Goal: Task Accomplishment & Management: Manage account settings

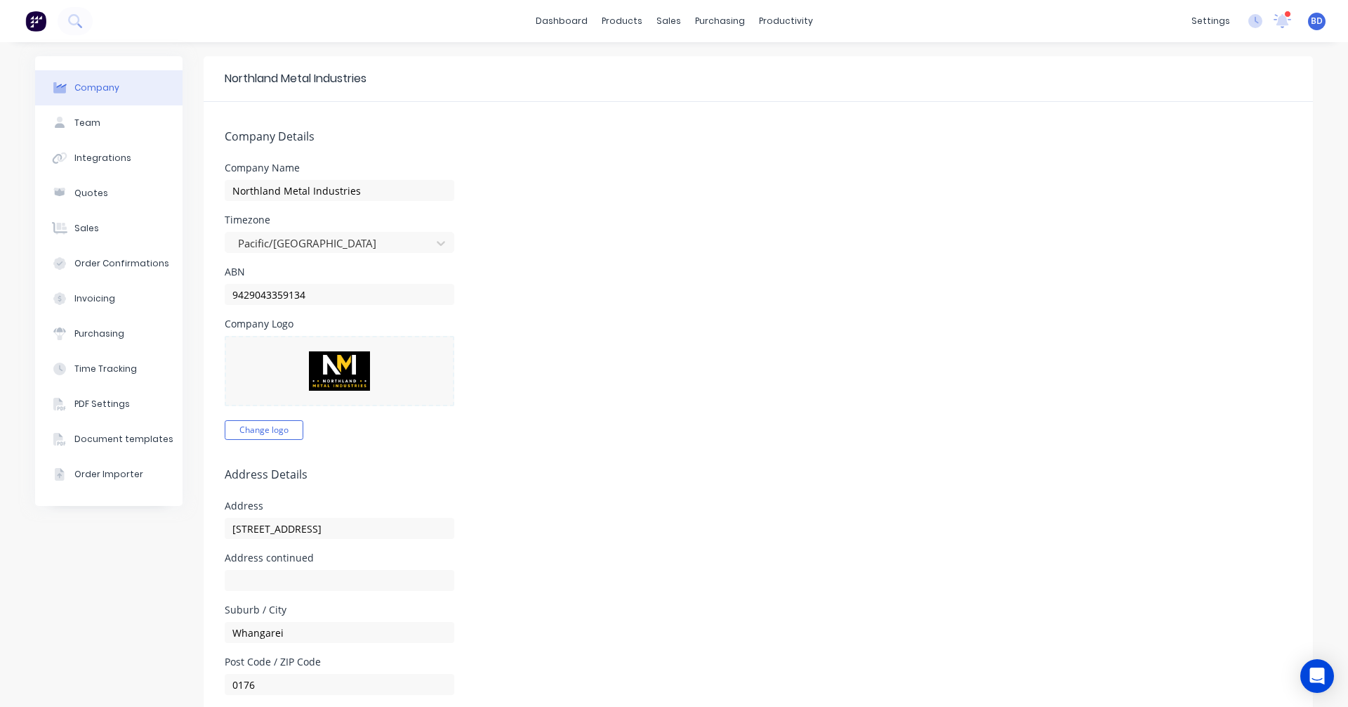
select select "NZ"
click at [696, 65] on div "Sales Orders" at bounding box center [716, 67] width 58 height 13
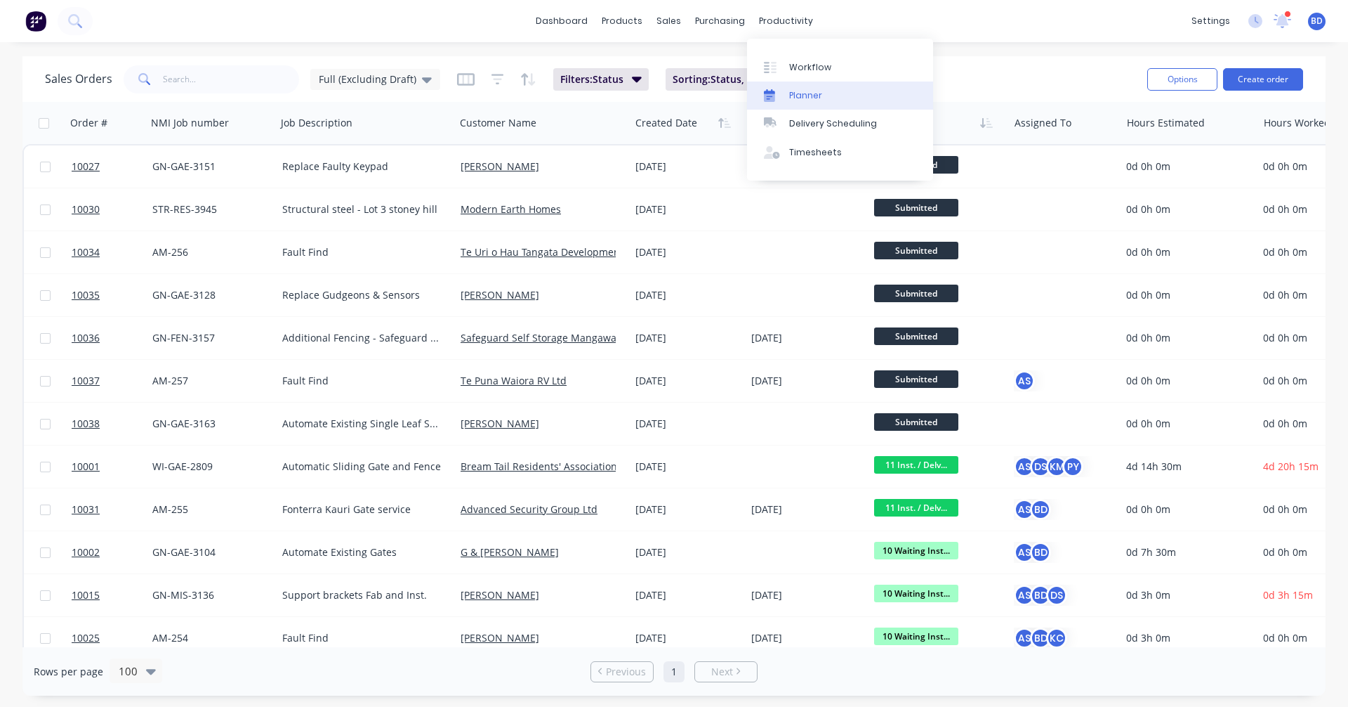
click at [809, 98] on div "Planner" at bounding box center [805, 95] width 33 height 13
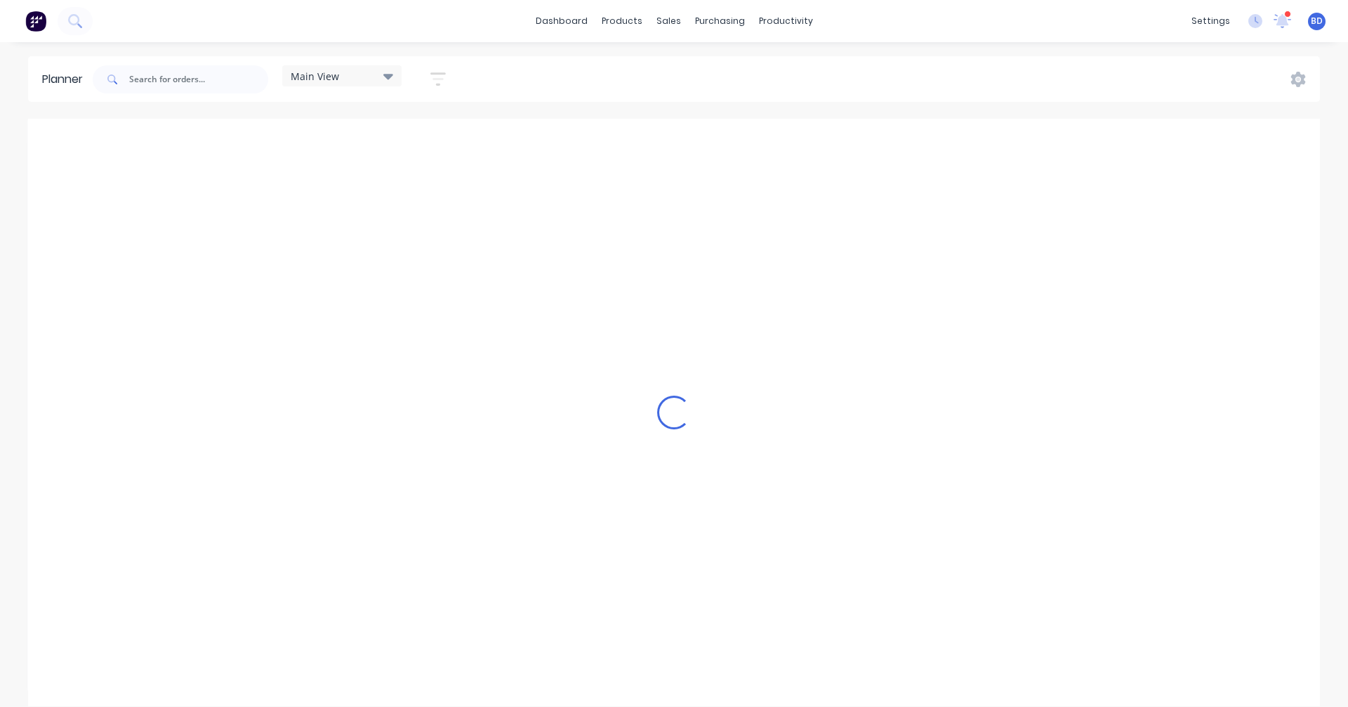
scroll to position [0, 1]
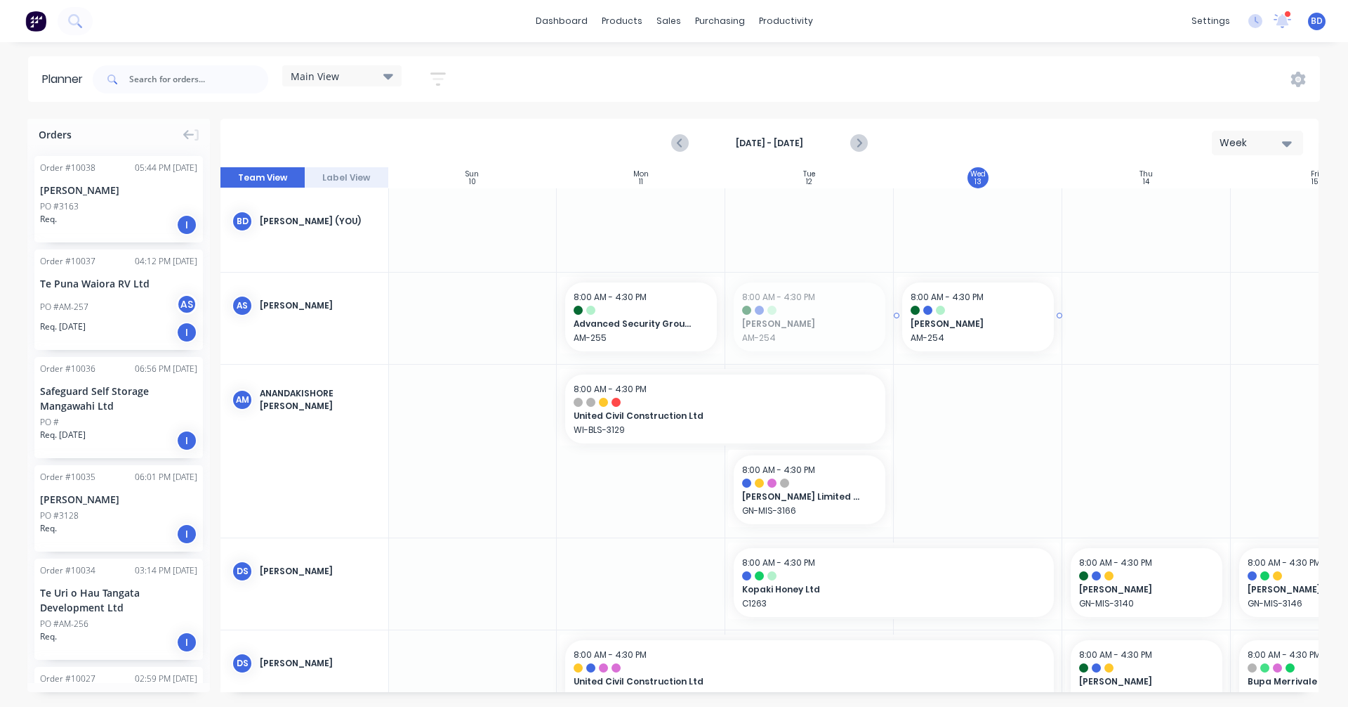
drag, startPoint x: 832, startPoint y: 325, endPoint x: 945, endPoint y: 324, distance: 113.1
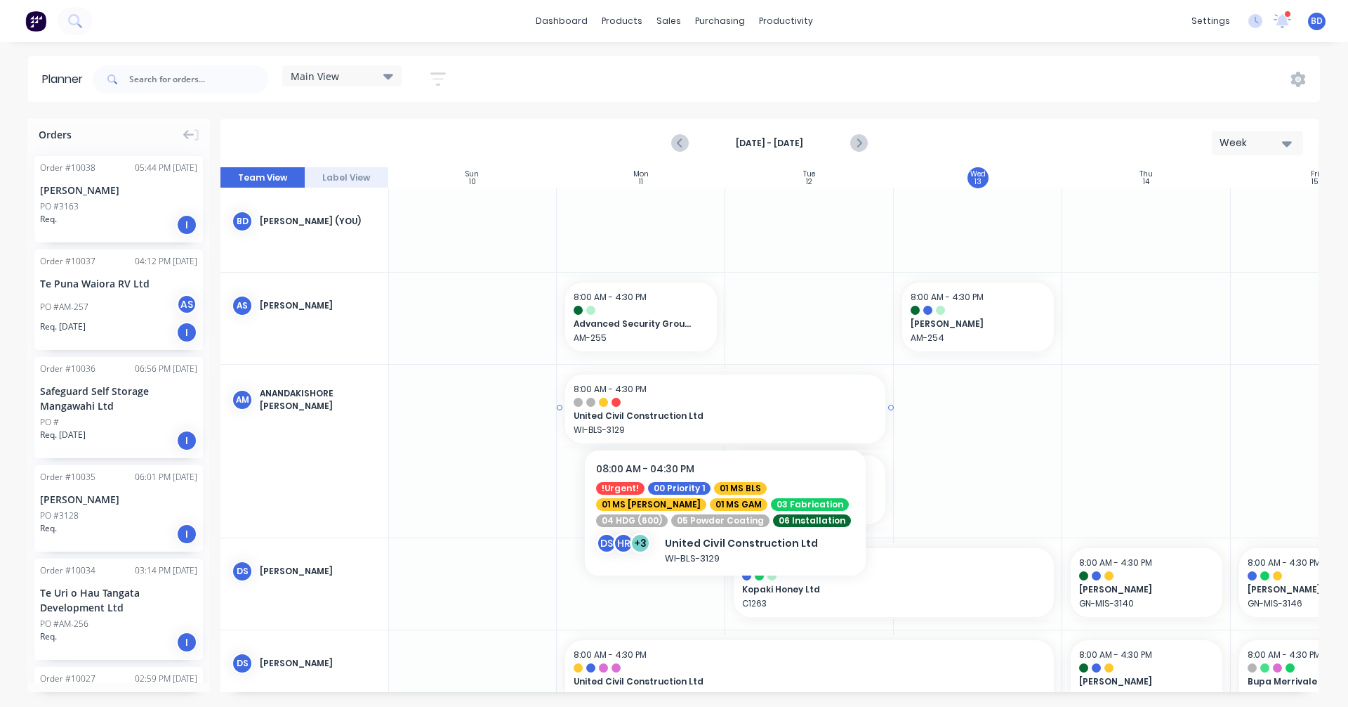
click at [690, 418] on span "United Civil Construction Ltd" at bounding box center [710, 415] width 273 height 13
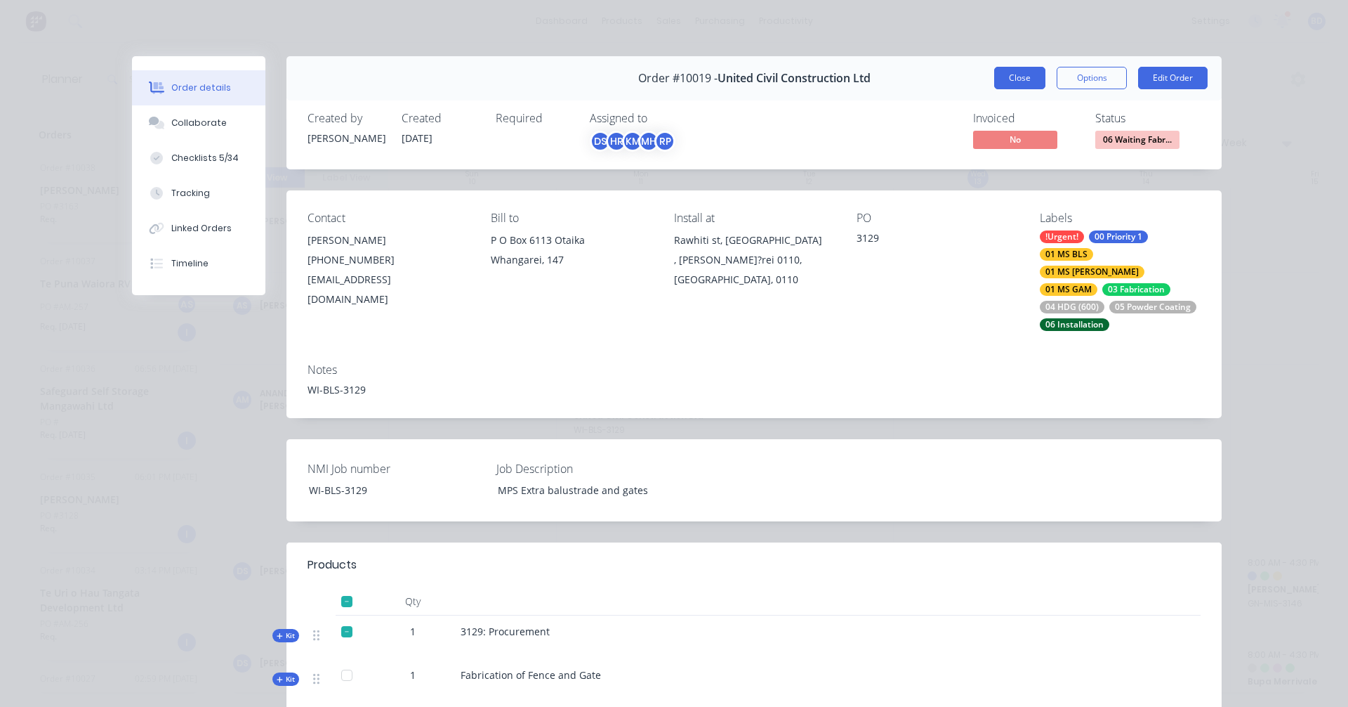
click at [1001, 81] on button "Close" at bounding box center [1020, 78] width 51 height 22
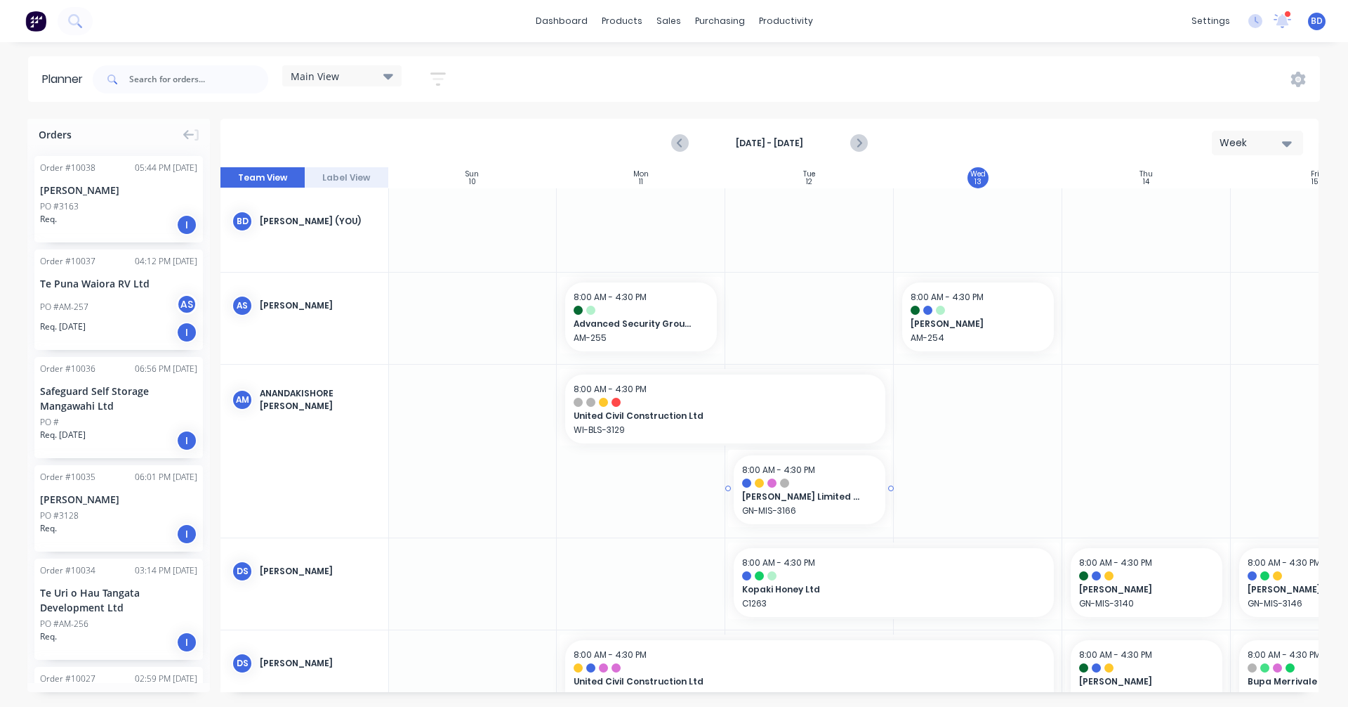
scroll to position [70, 1]
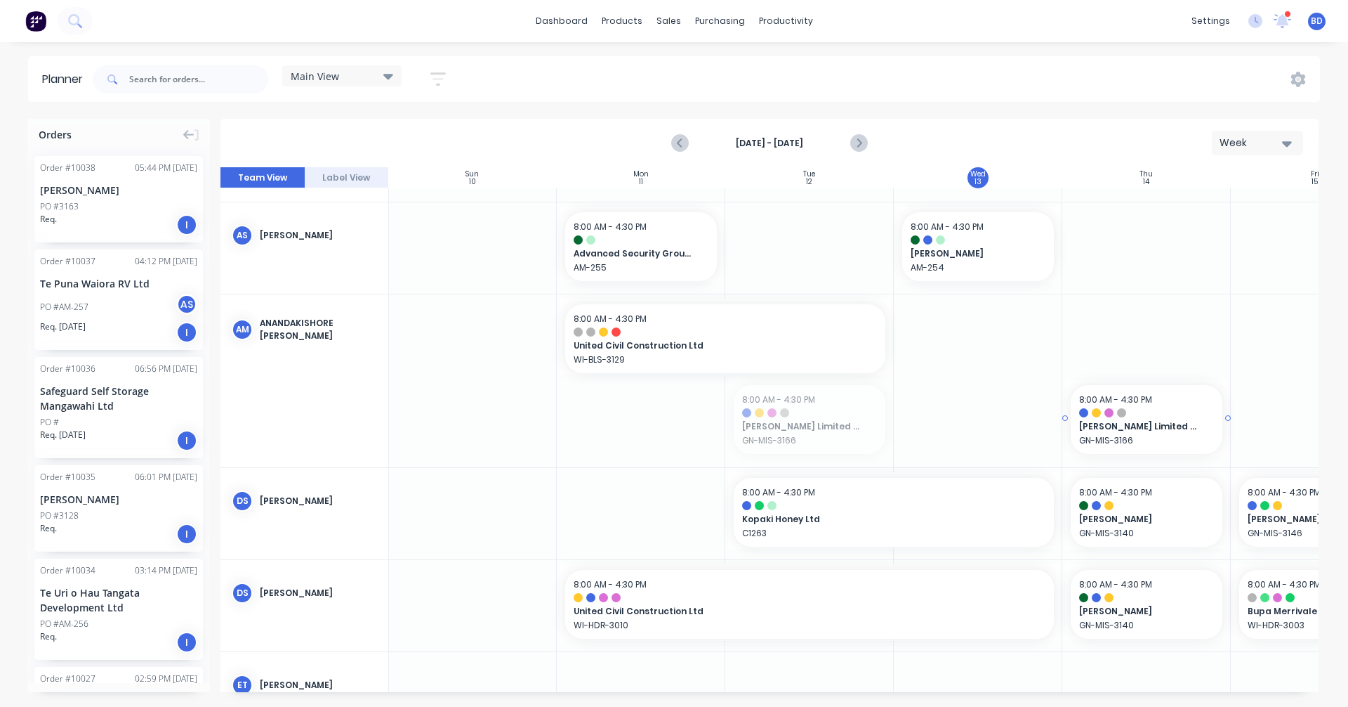
drag, startPoint x: 808, startPoint y: 431, endPoint x: 1098, endPoint y: 442, distance: 290.3
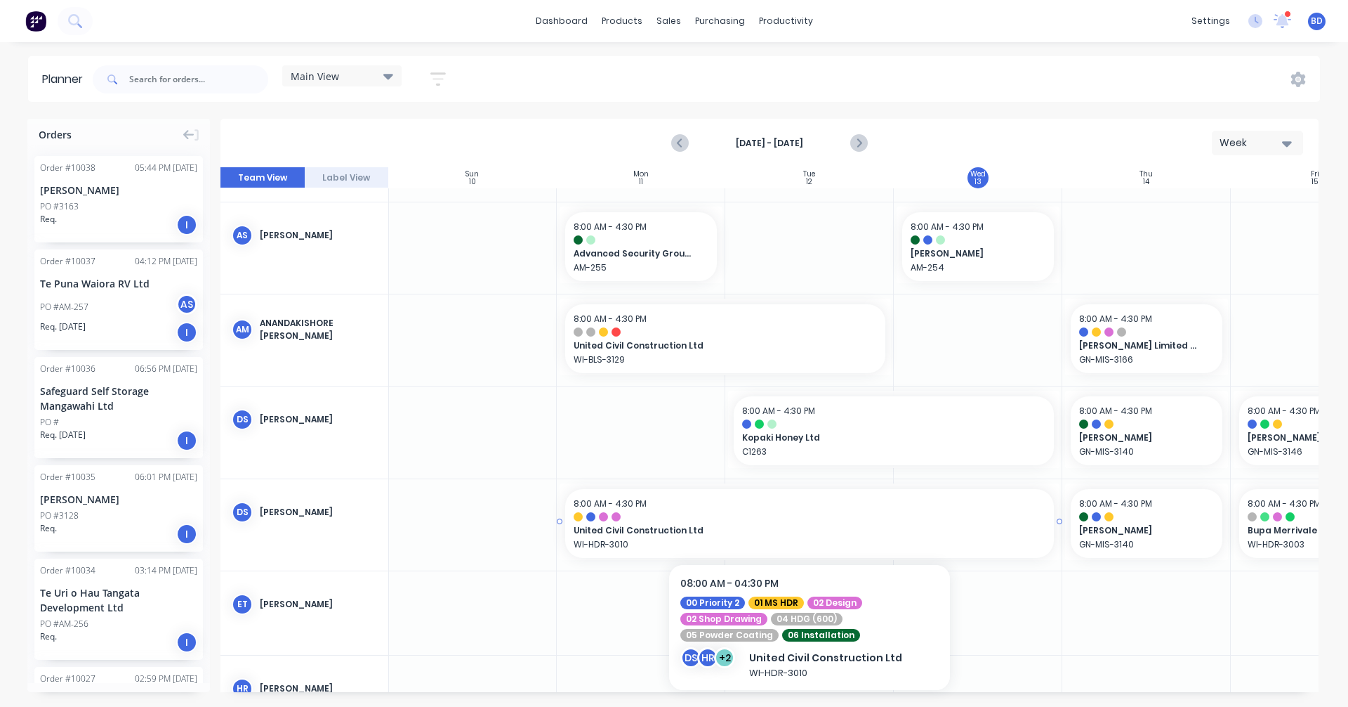
scroll to position [140, 1]
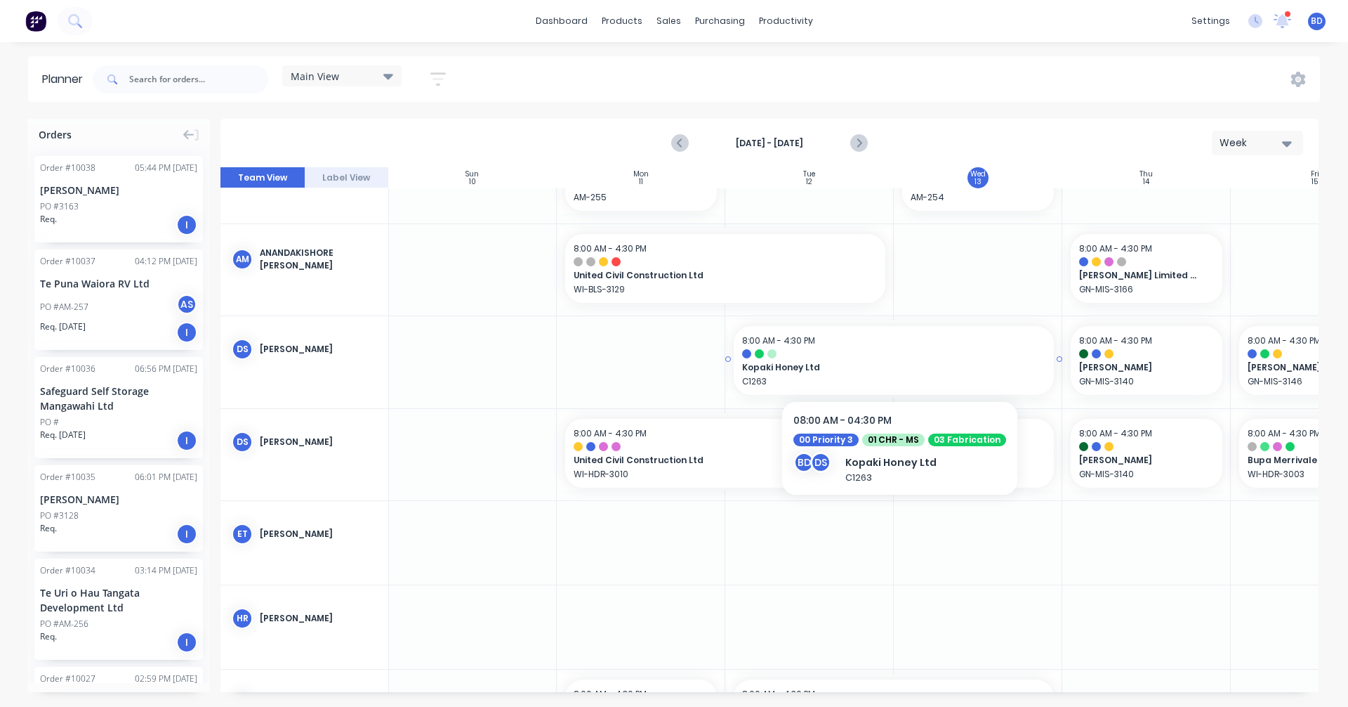
click at [879, 363] on span "Kopaki Honey Ltd" at bounding box center [878, 367] width 273 height 13
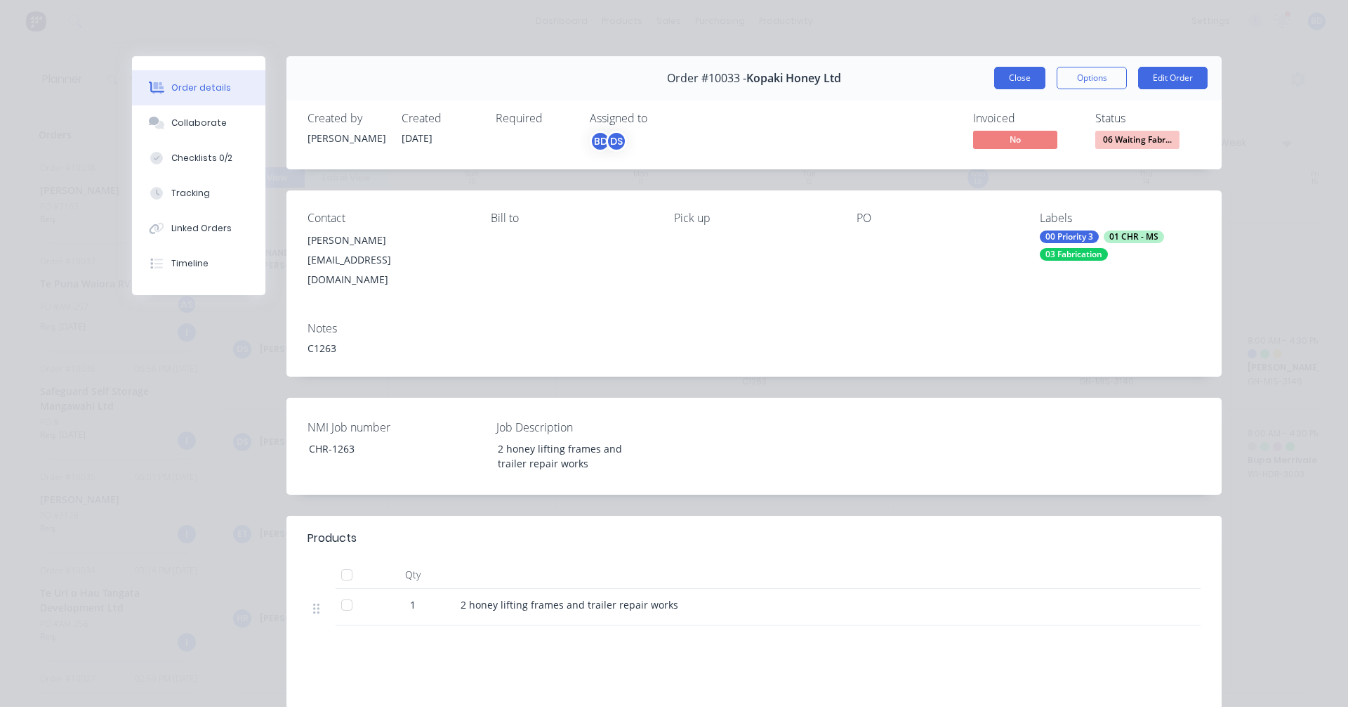
click at [1029, 77] on button "Close" at bounding box center [1020, 78] width 51 height 22
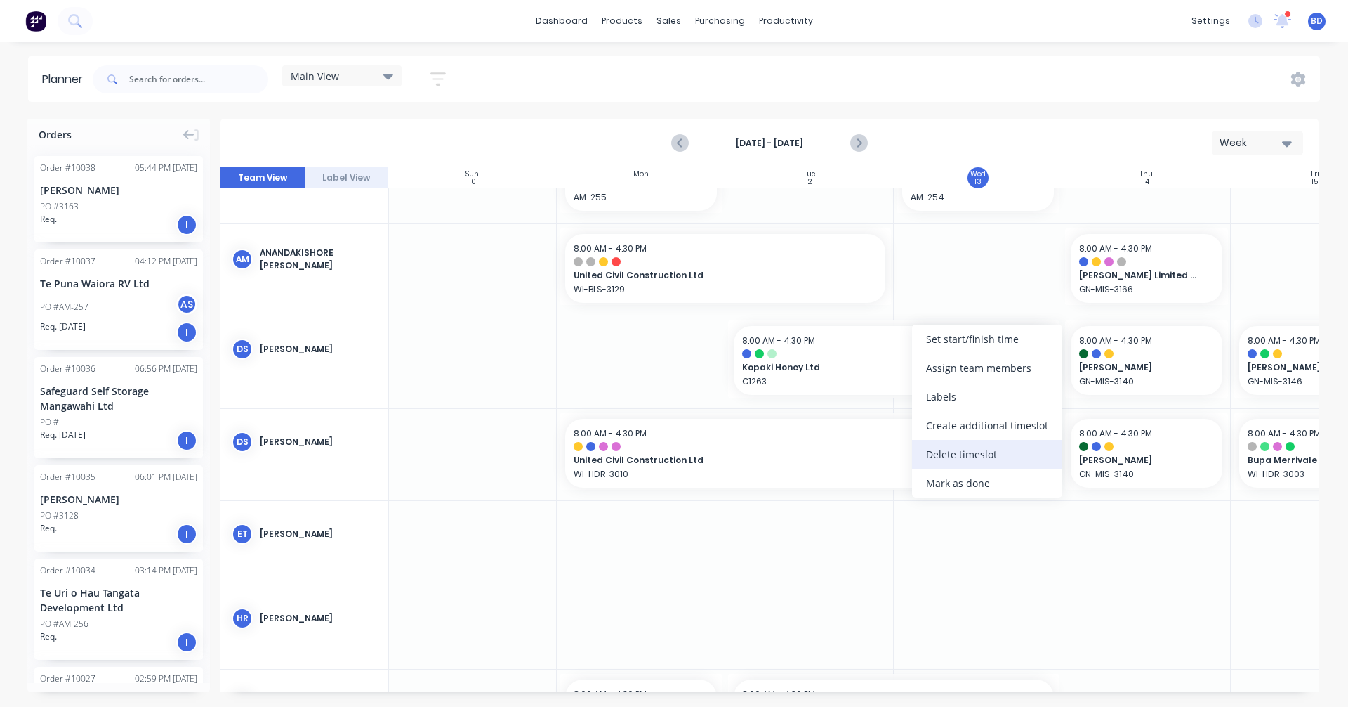
click at [968, 460] on div "Delete timeslot" at bounding box center [987, 454] width 150 height 29
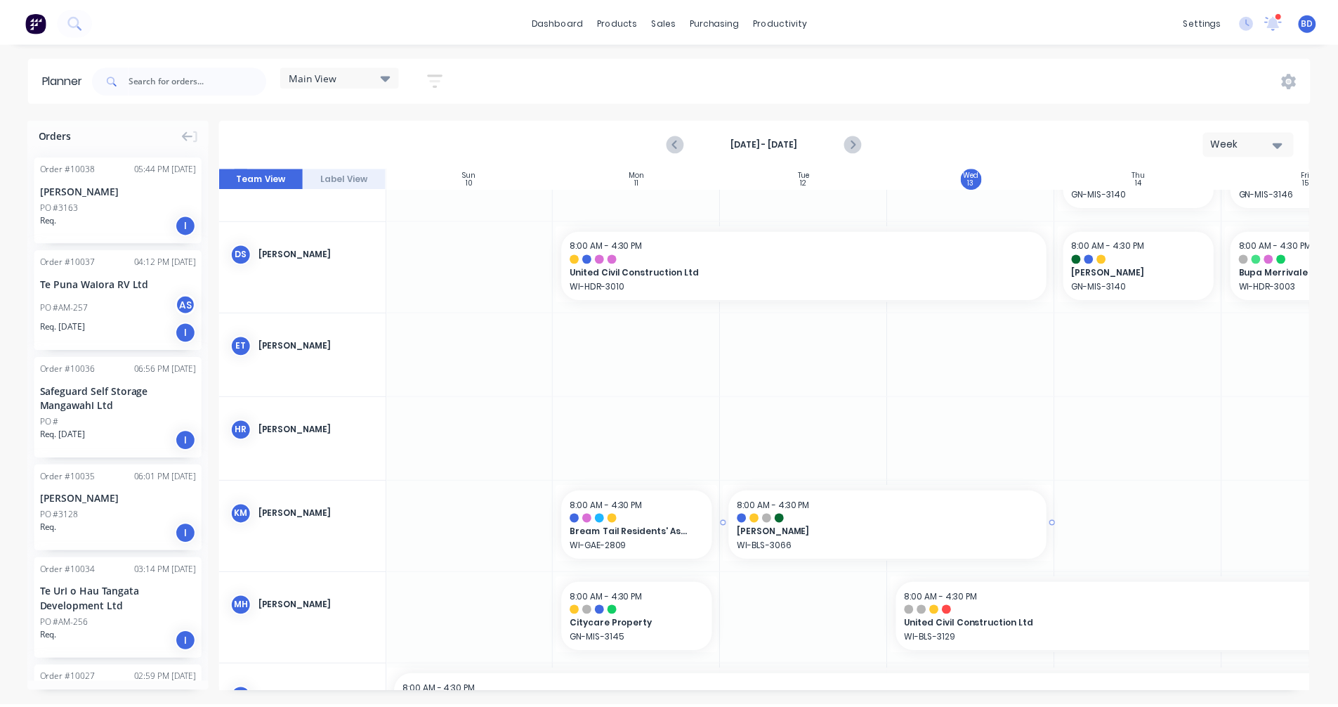
scroll to position [351, 1]
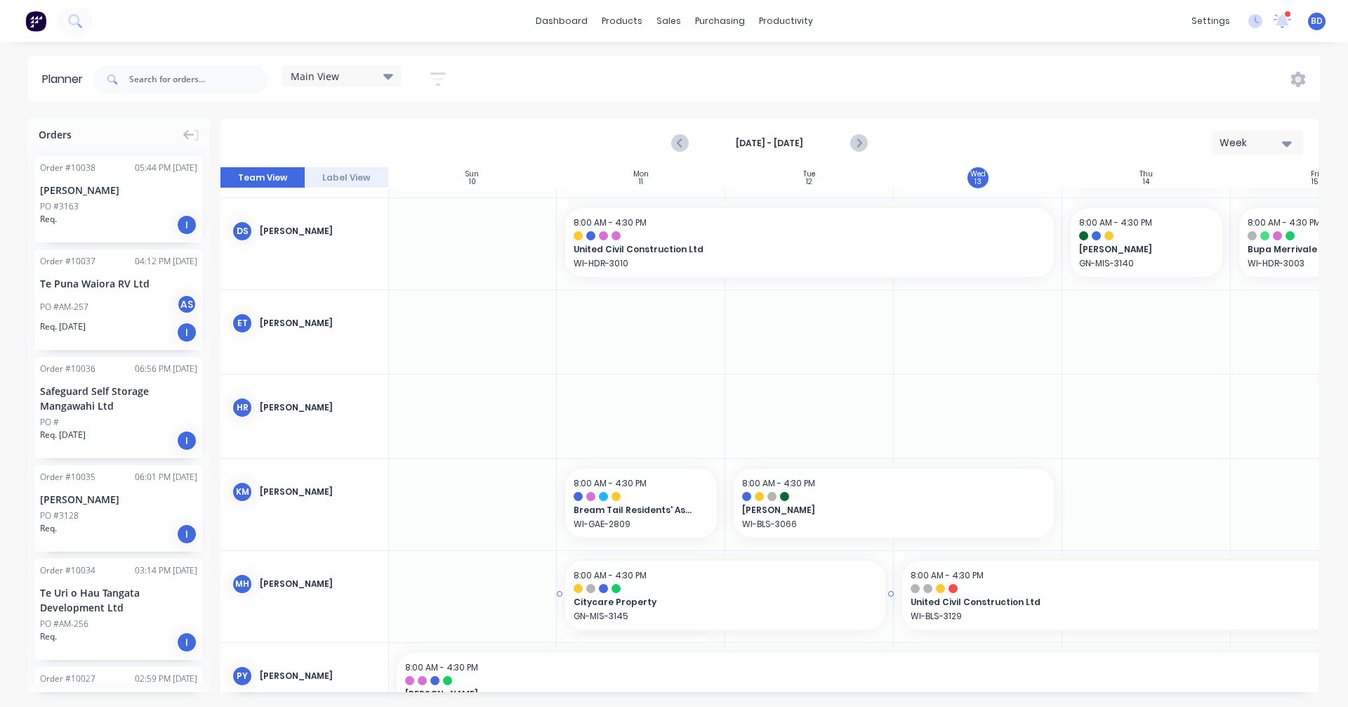
drag, startPoint x: 722, startPoint y: 593, endPoint x: 758, endPoint y: 593, distance: 35.8
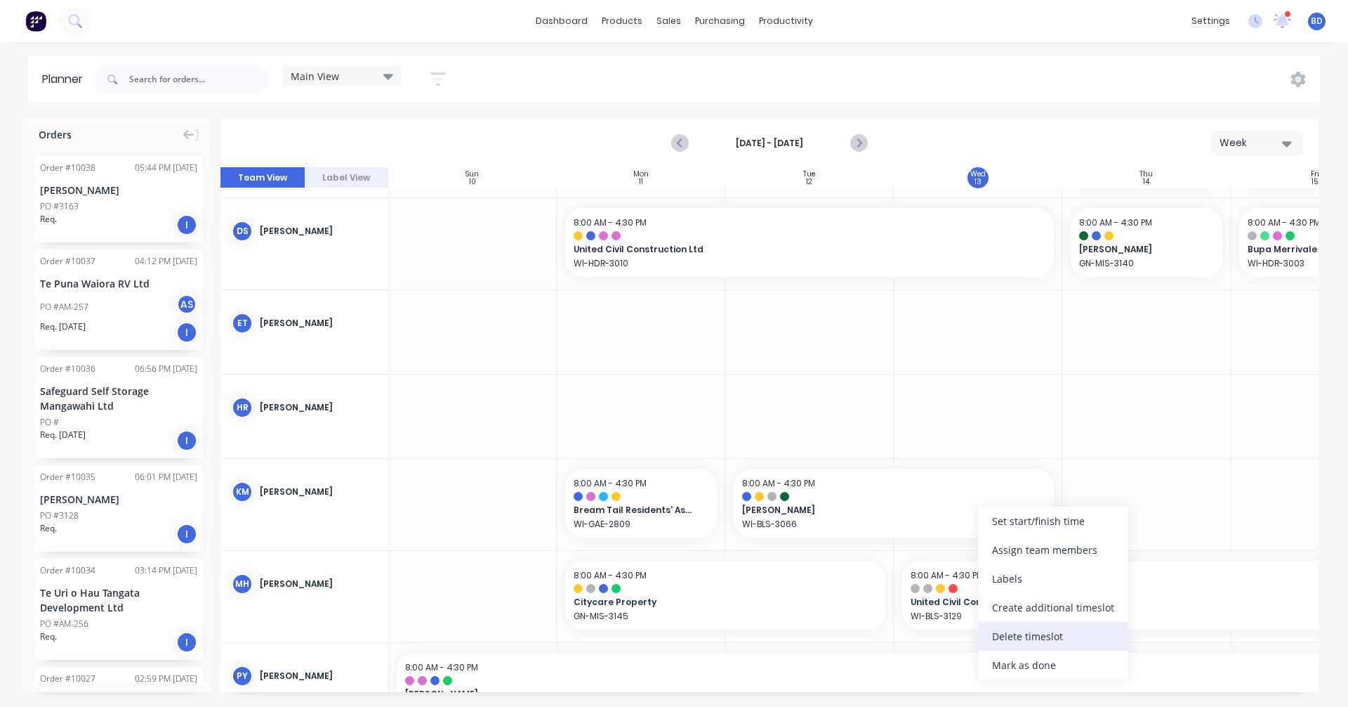
click at [1039, 641] on div "Delete timeslot" at bounding box center [1053, 636] width 150 height 29
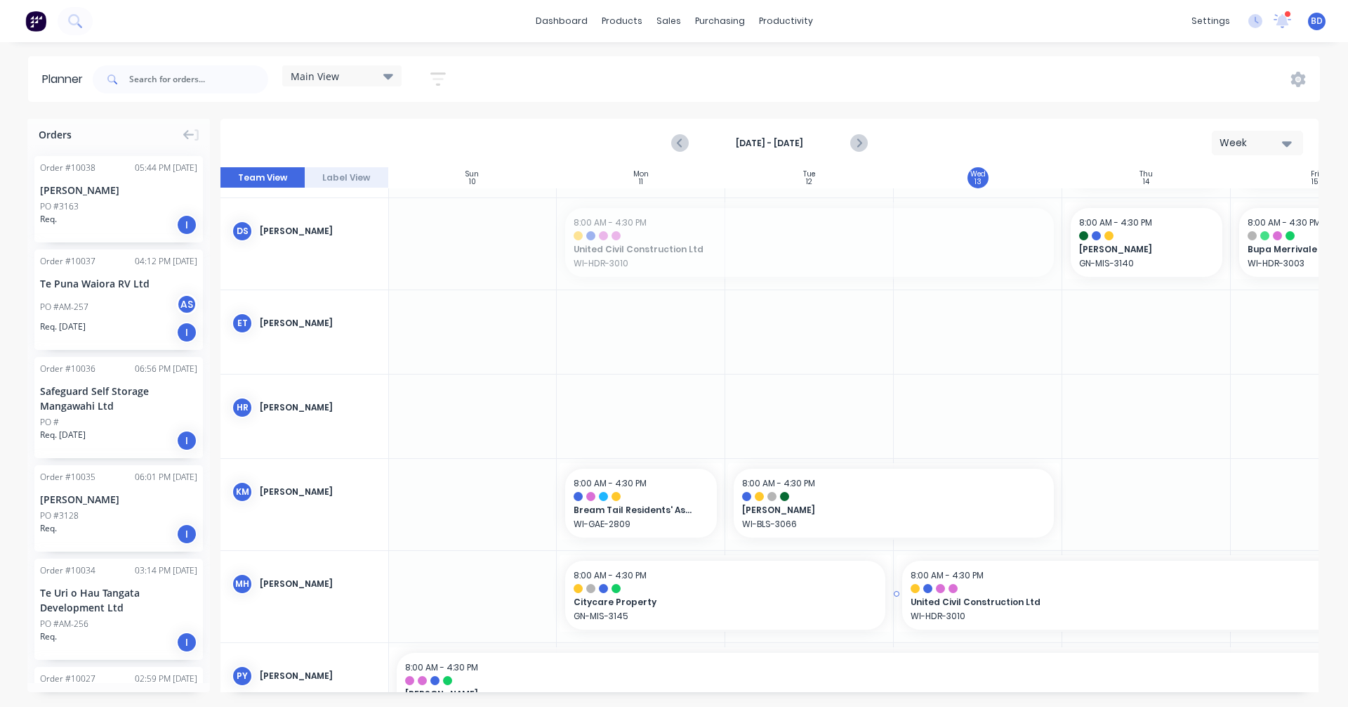
drag, startPoint x: 674, startPoint y: 239, endPoint x: 937, endPoint y: 561, distance: 415.3
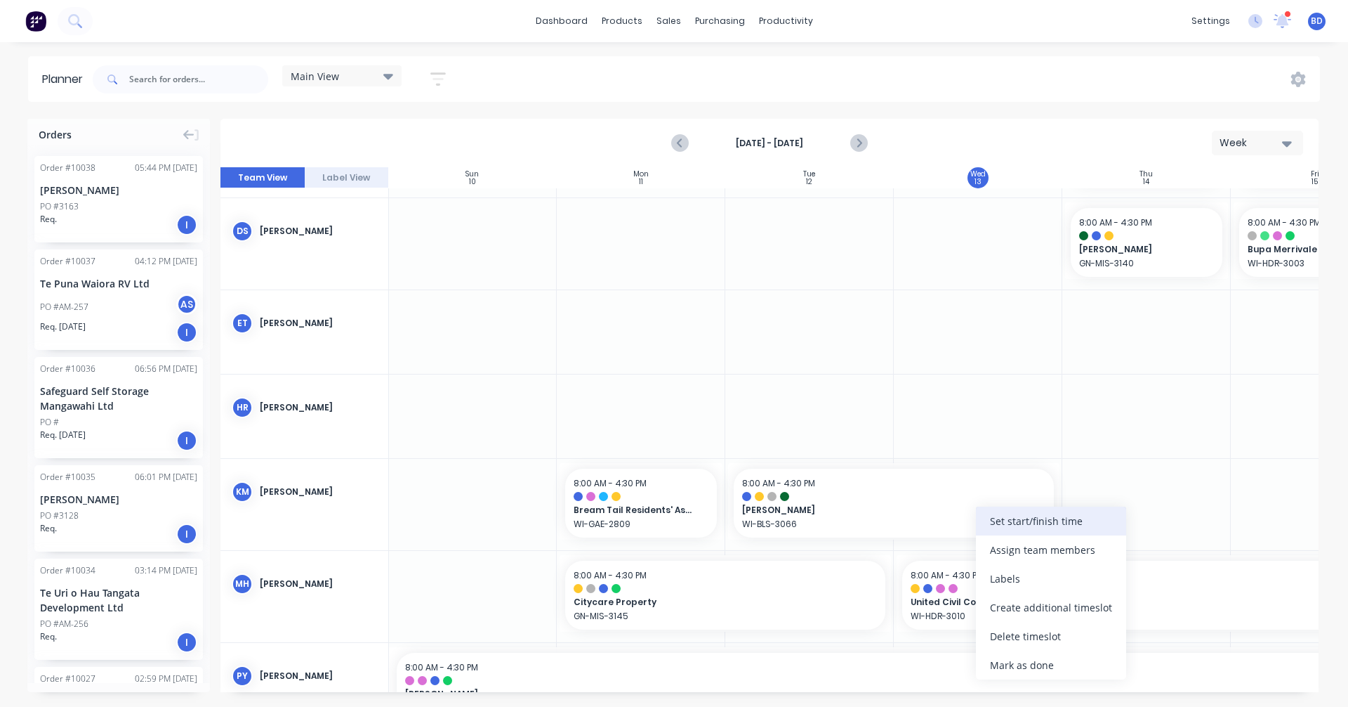
click at [1034, 524] on div "Set start/finish time" at bounding box center [1051, 520] width 150 height 29
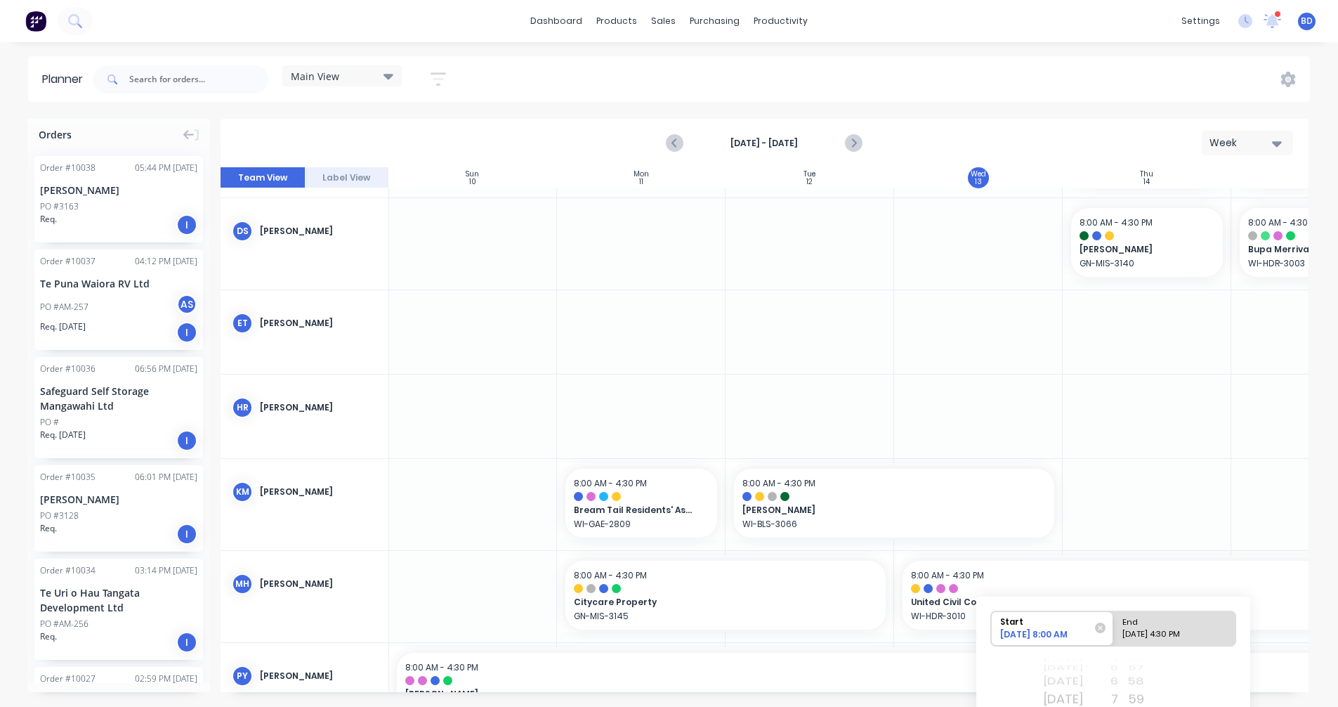
click at [1183, 631] on div "[DATE] 4:30 PM" at bounding box center [1168, 637] width 102 height 18
click at [1114, 631] on input "End [DATE] 4:30 PM" at bounding box center [1113, 628] width 1 height 34
radio input "true"
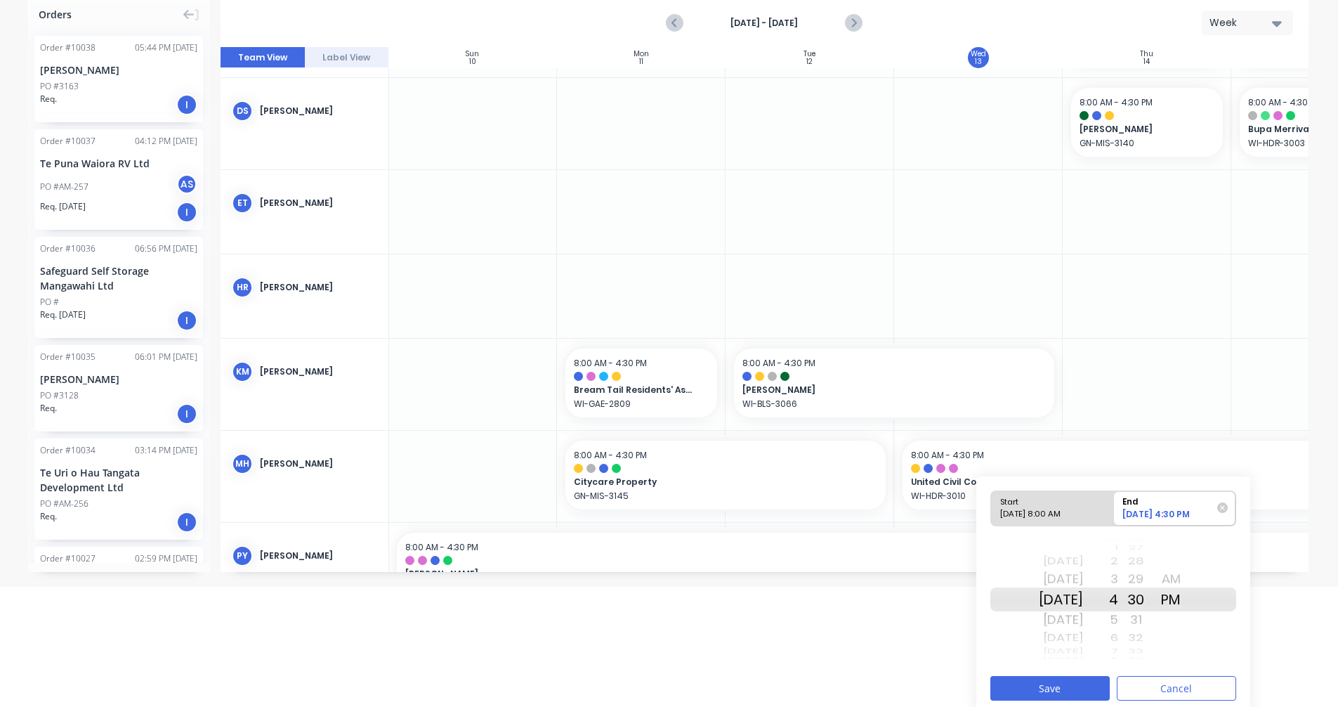
scroll to position [128, 0]
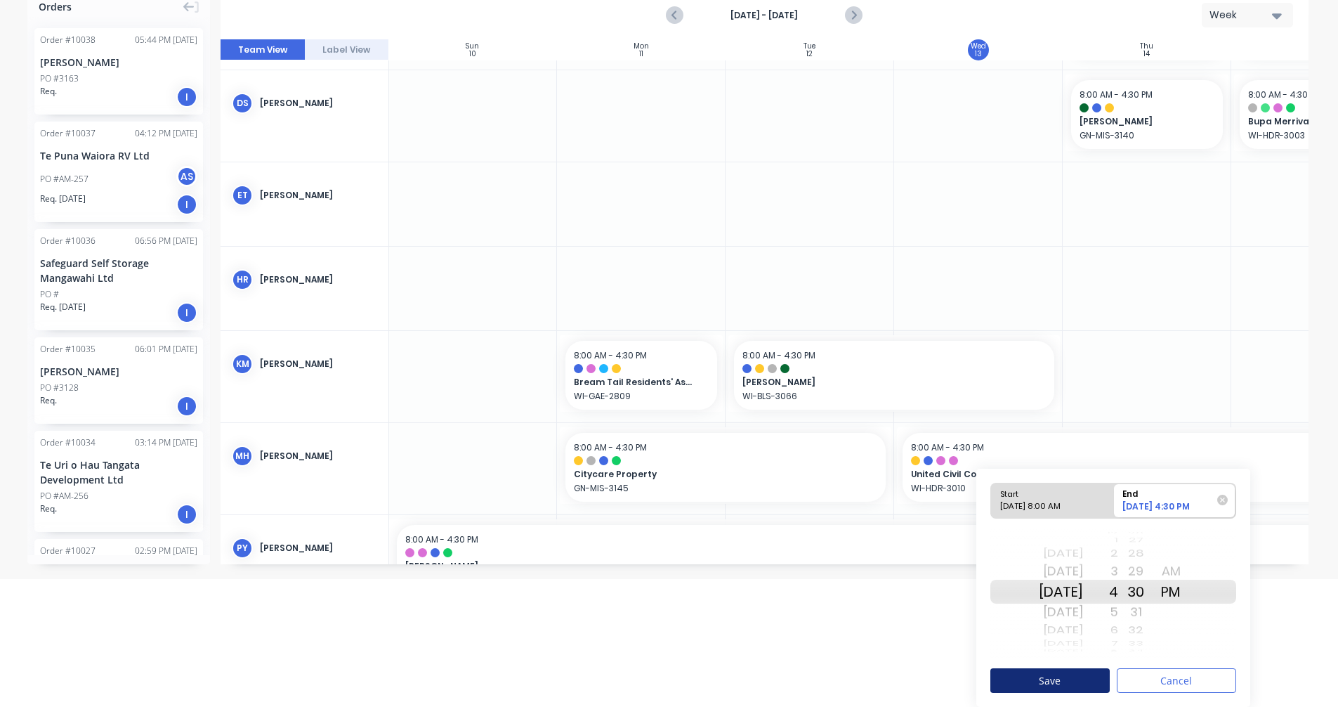
click at [1075, 674] on button "Save" at bounding box center [1049, 680] width 119 height 25
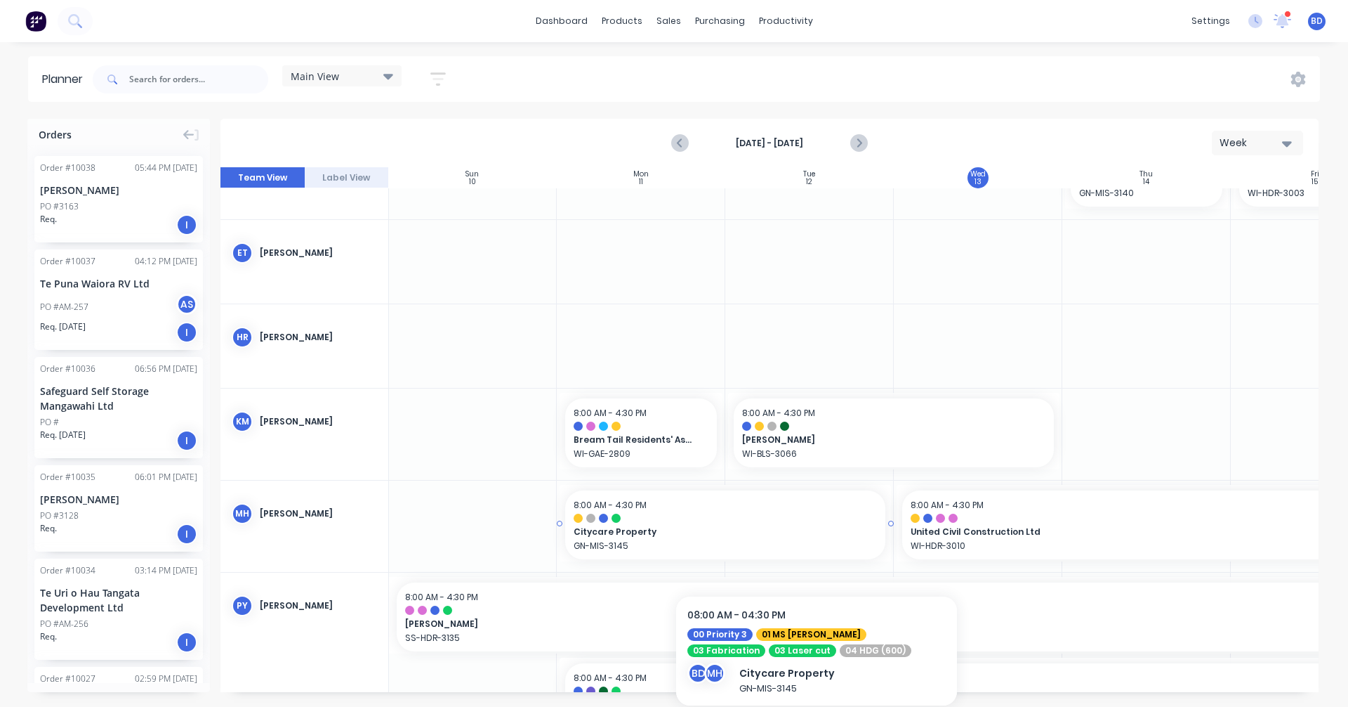
scroll to position [492, 1]
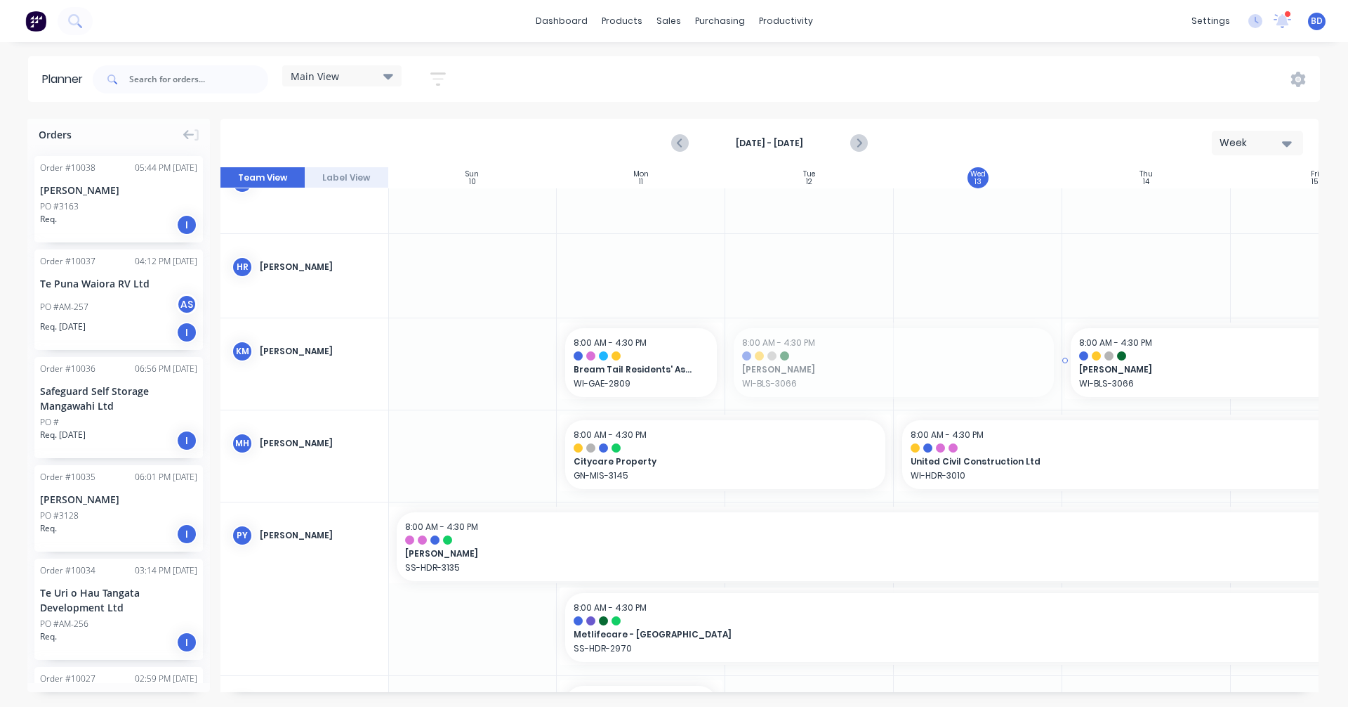
drag, startPoint x: 840, startPoint y: 369, endPoint x: 1122, endPoint y: 371, distance: 281.6
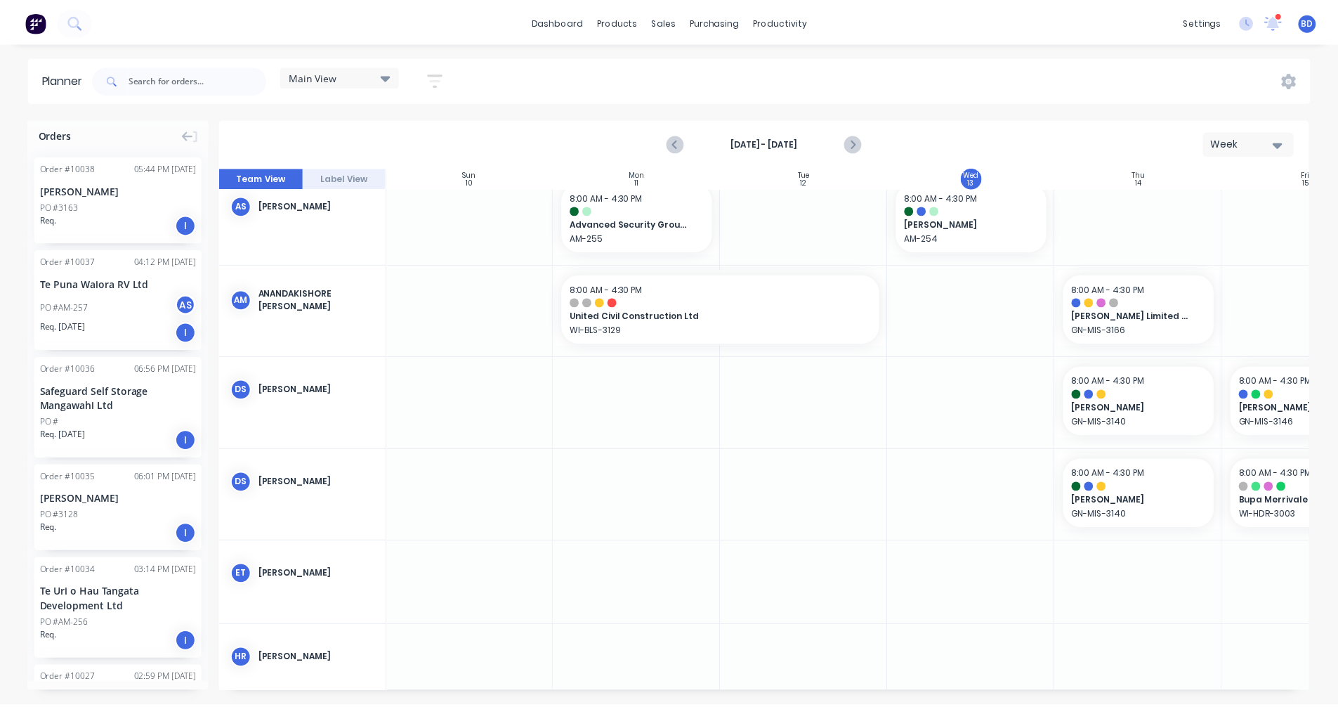
scroll to position [0, 1]
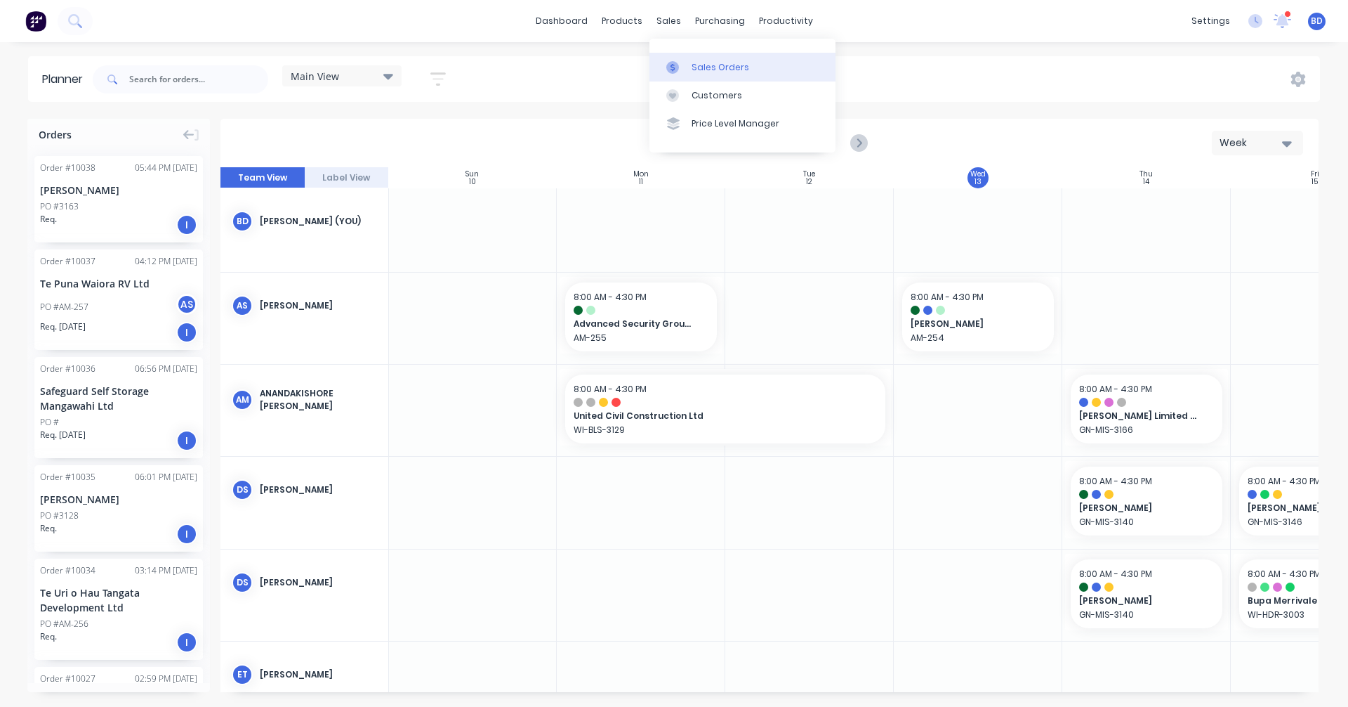
click at [687, 59] on link "Sales Orders" at bounding box center [743, 67] width 186 height 28
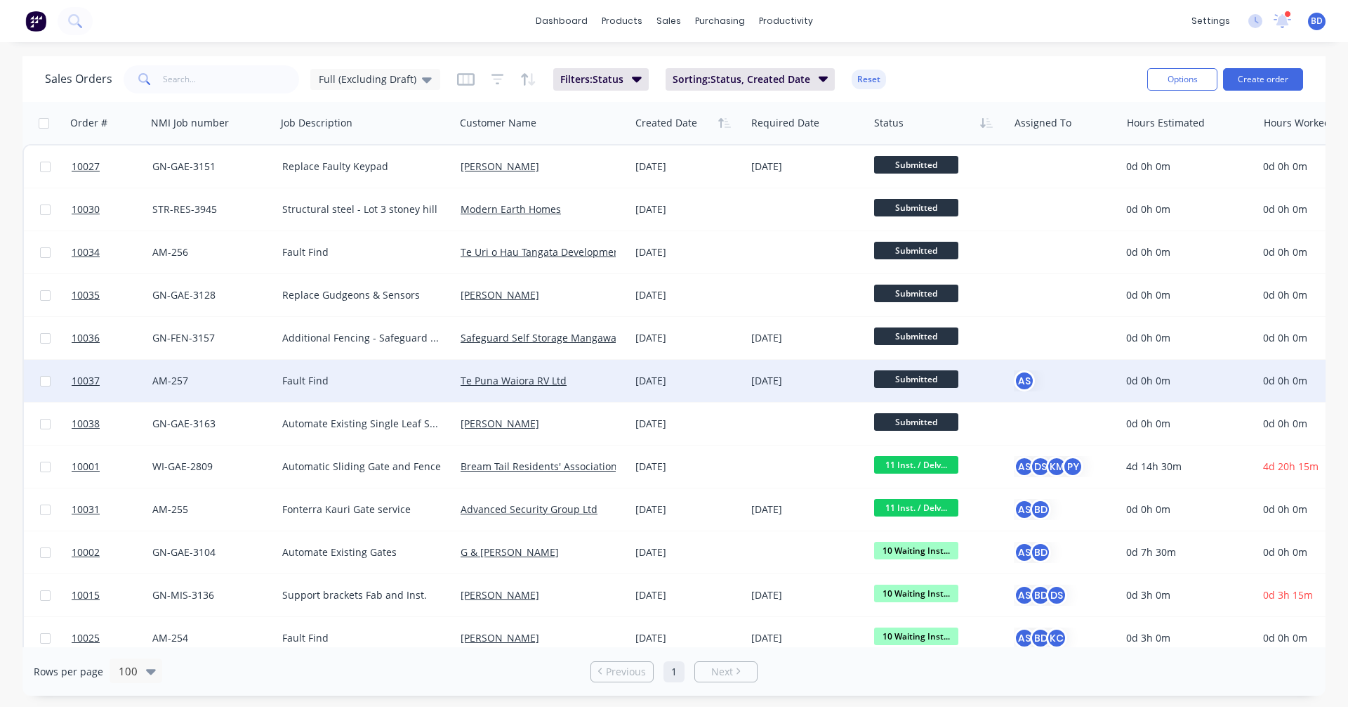
click at [337, 383] on div "Fault Find" at bounding box center [361, 381] width 159 height 14
click at [490, 384] on link "Te Puna Waiora RV Ltd" at bounding box center [514, 380] width 106 height 13
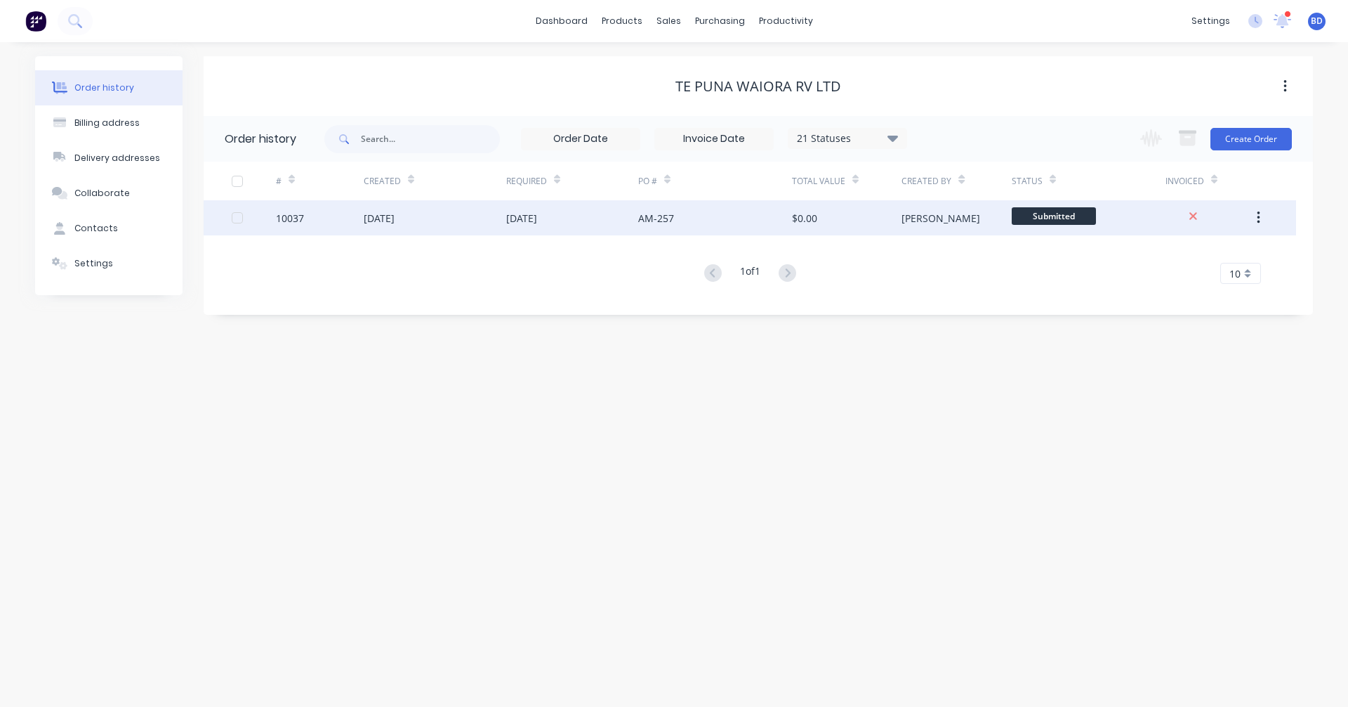
click at [534, 216] on div "[DATE]" at bounding box center [521, 218] width 31 height 15
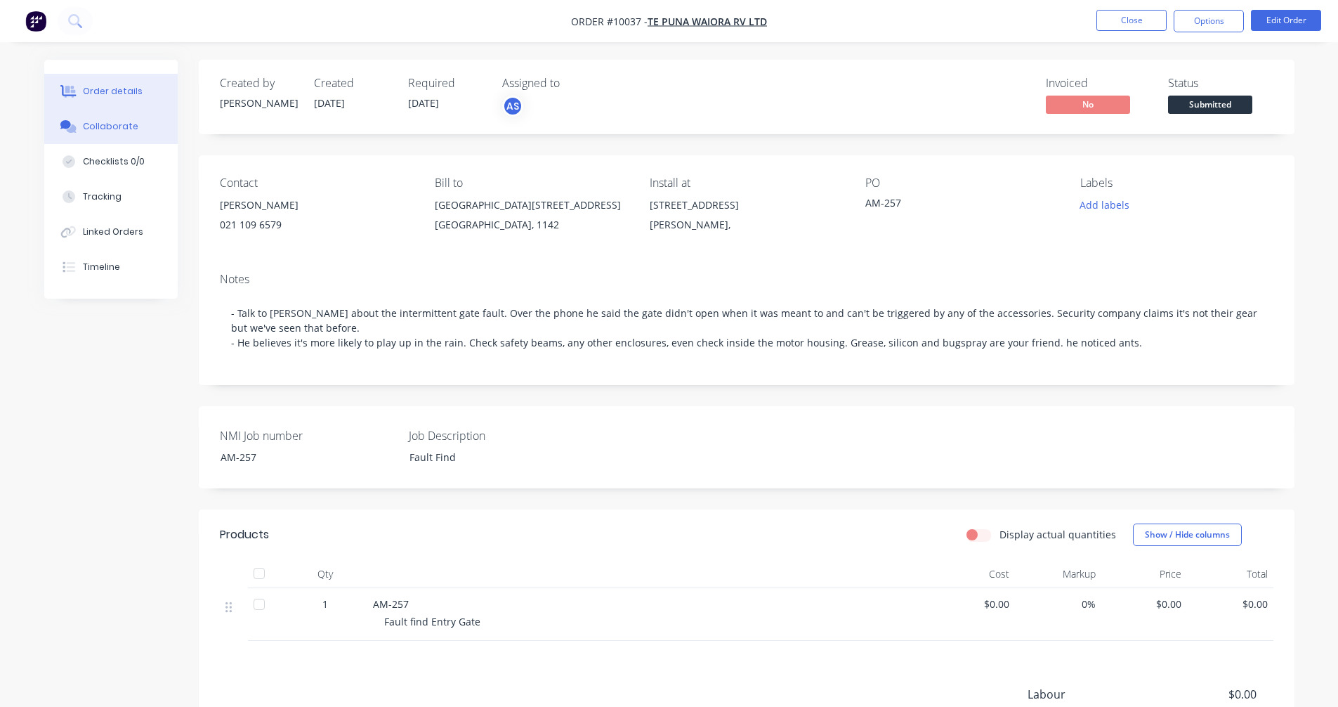
click at [102, 122] on div "Collaborate" at bounding box center [110, 126] width 55 height 13
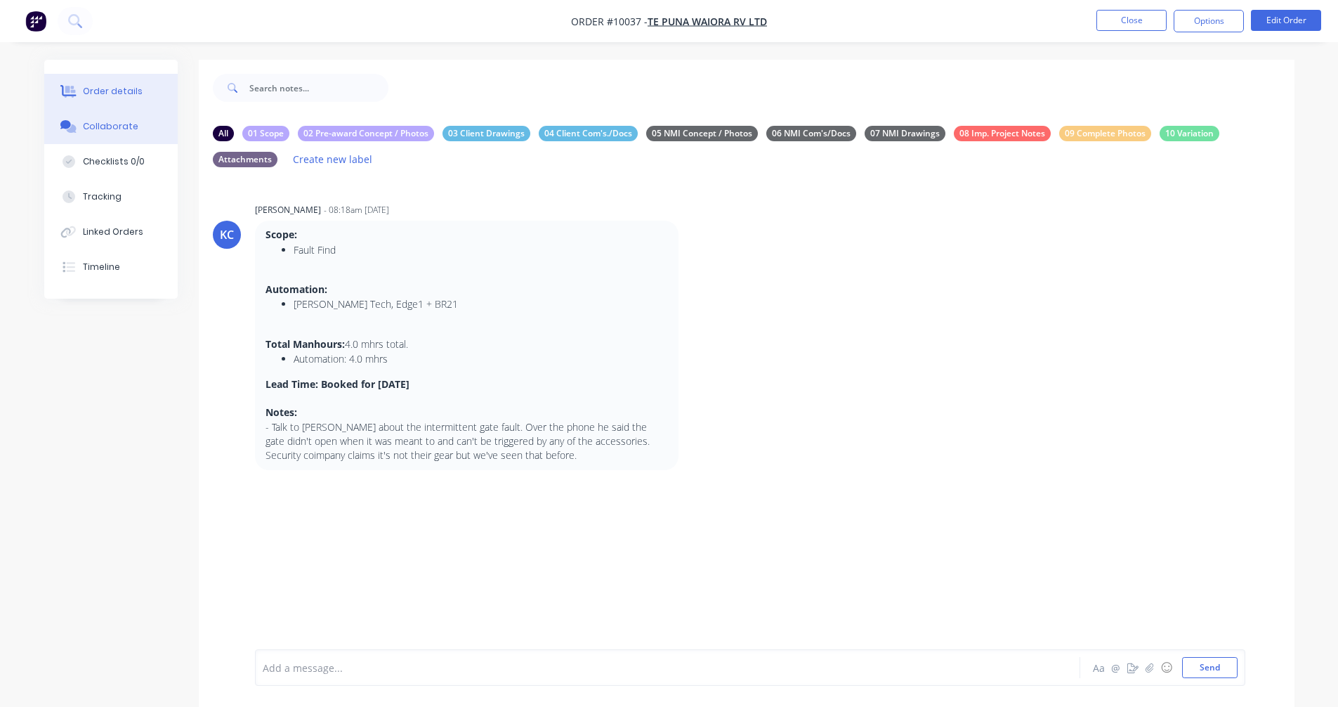
click at [96, 84] on button "Order details" at bounding box center [110, 91] width 133 height 35
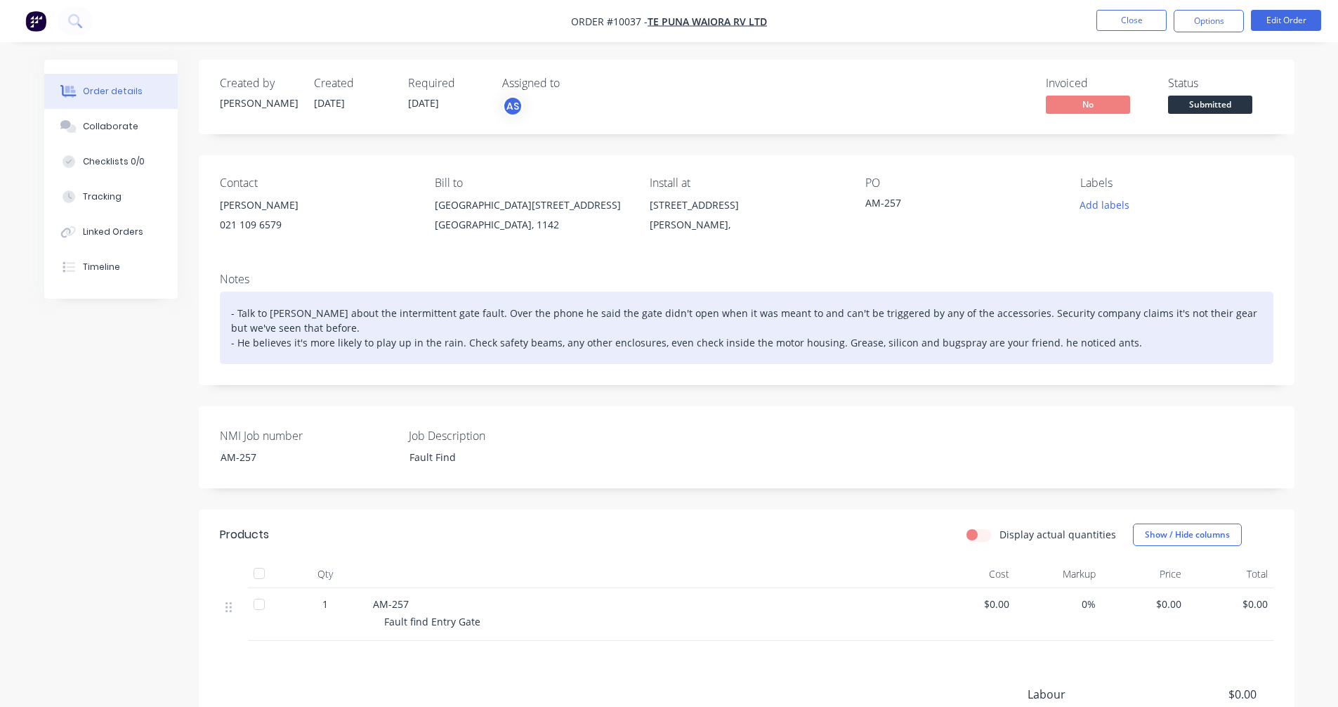
click at [324, 312] on div "- Talk to [PERSON_NAME] about the intermittent gate fault. Over the phone he sa…" at bounding box center [747, 327] width 1054 height 72
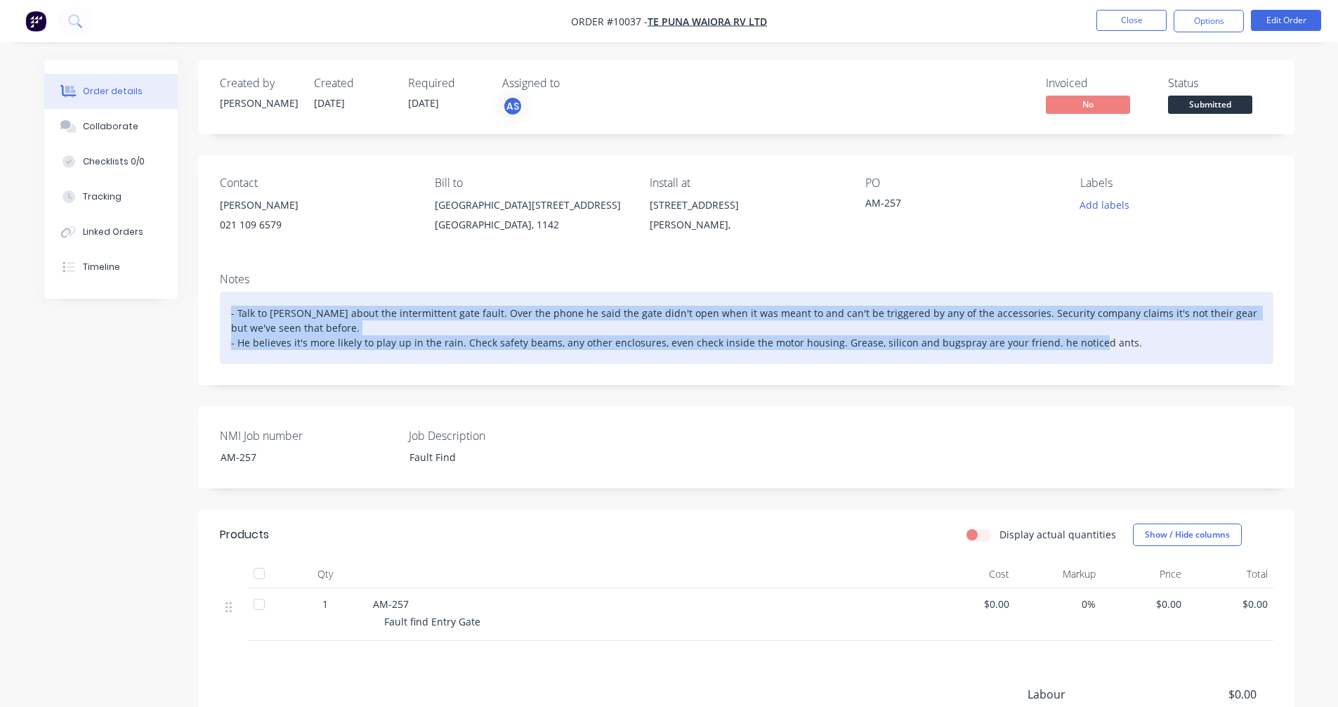
drag, startPoint x: 227, startPoint y: 315, endPoint x: 1170, endPoint y: 376, distance: 945.2
click at [1170, 376] on div "Notes - Talk to [PERSON_NAME] about the intermittent gate fault. Over the phone…" at bounding box center [747, 323] width 1096 height 124
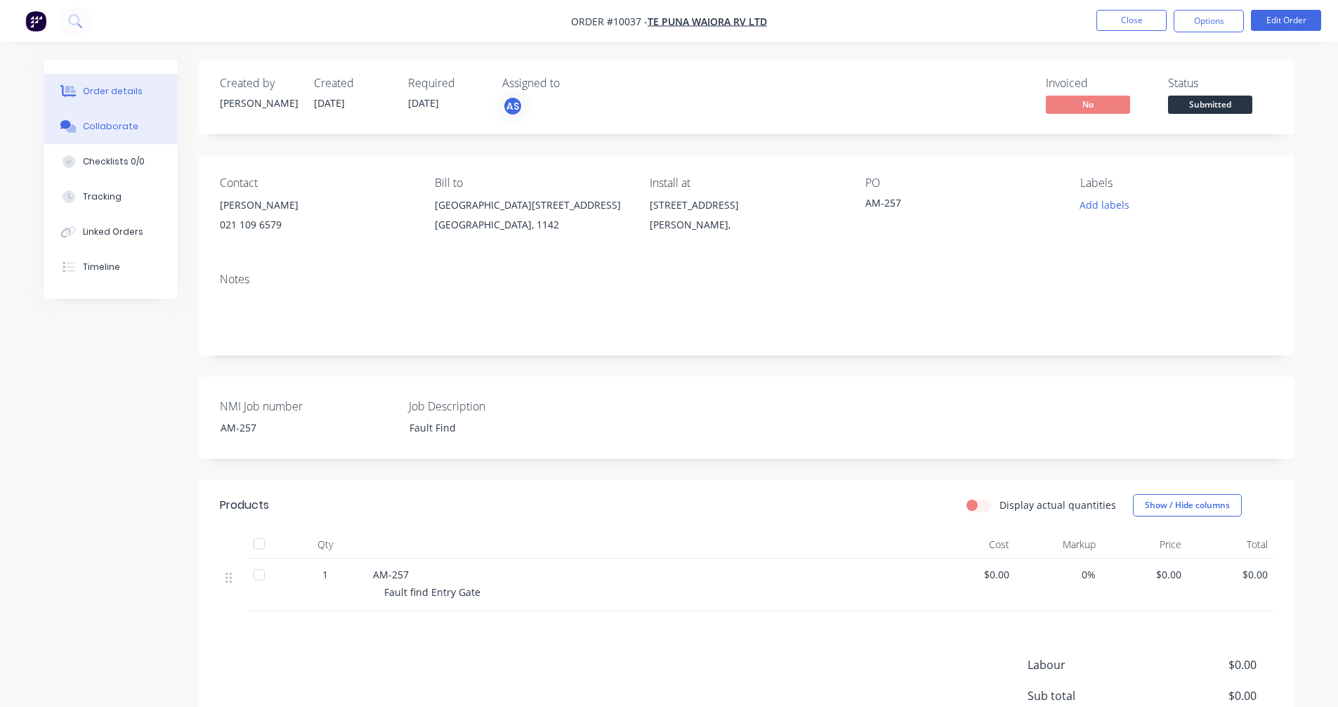
click at [100, 133] on button "Collaborate" at bounding box center [110, 126] width 133 height 35
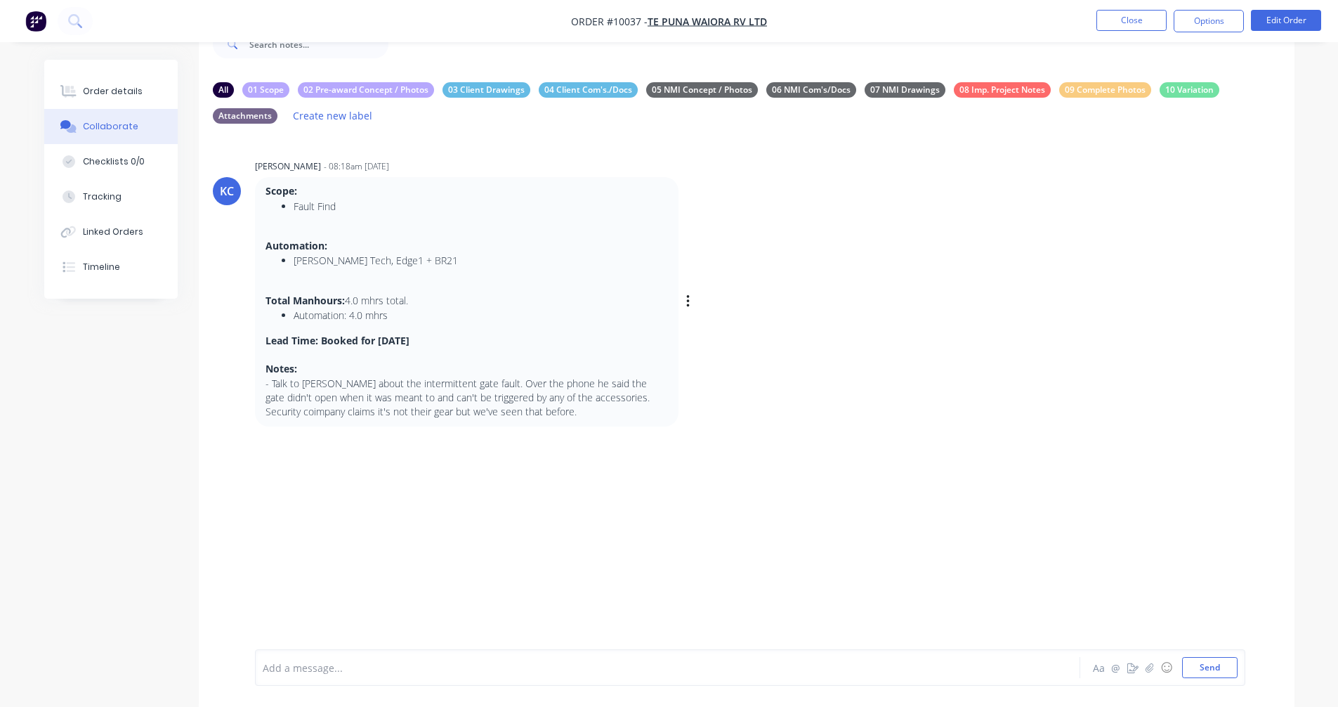
scroll to position [45, 0]
click at [692, 298] on div "Labels Edit Delete" at bounding box center [689, 300] width 8 height 20
click at [689, 298] on icon "button" at bounding box center [688, 300] width 4 height 16
click at [727, 332] on button "Edit" at bounding box center [739, 325] width 88 height 23
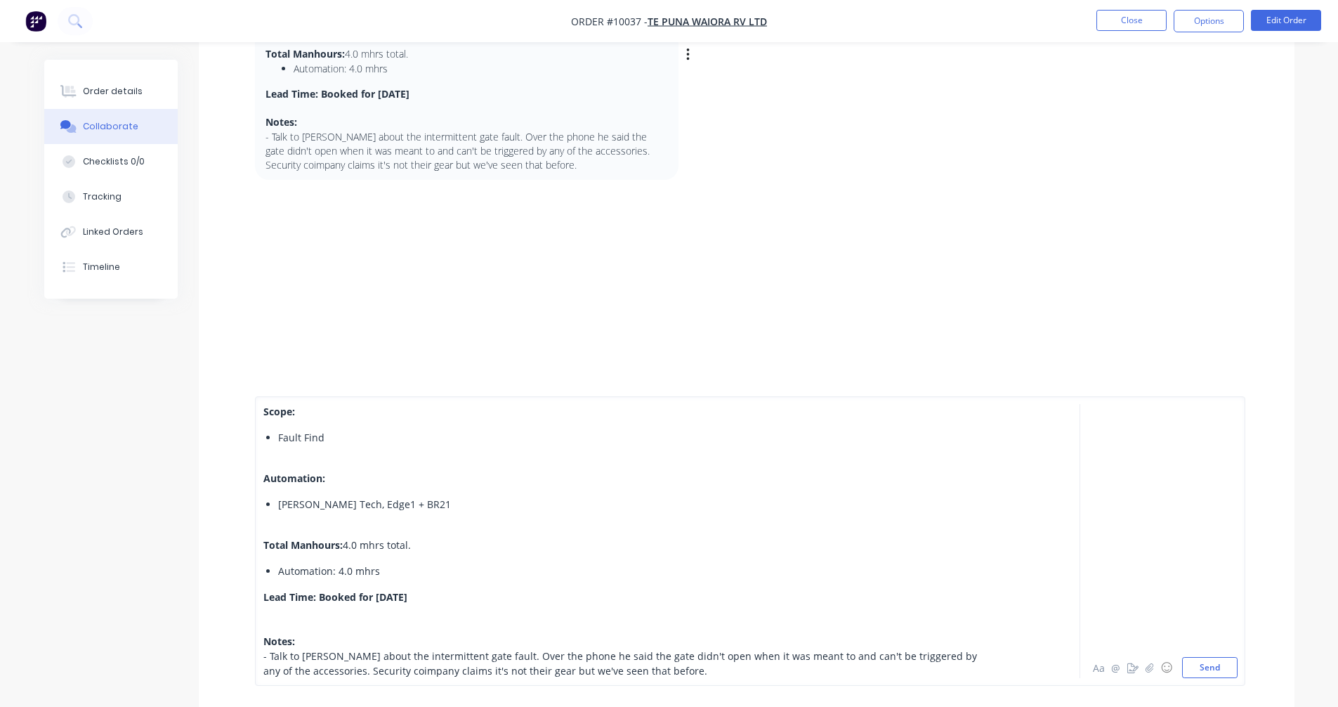
scroll to position [298, 0]
click at [666, 671] on div "- Talk to [PERSON_NAME] about the intermittent gate fault. Over the phone he sa…" at bounding box center [628, 662] width 730 height 29
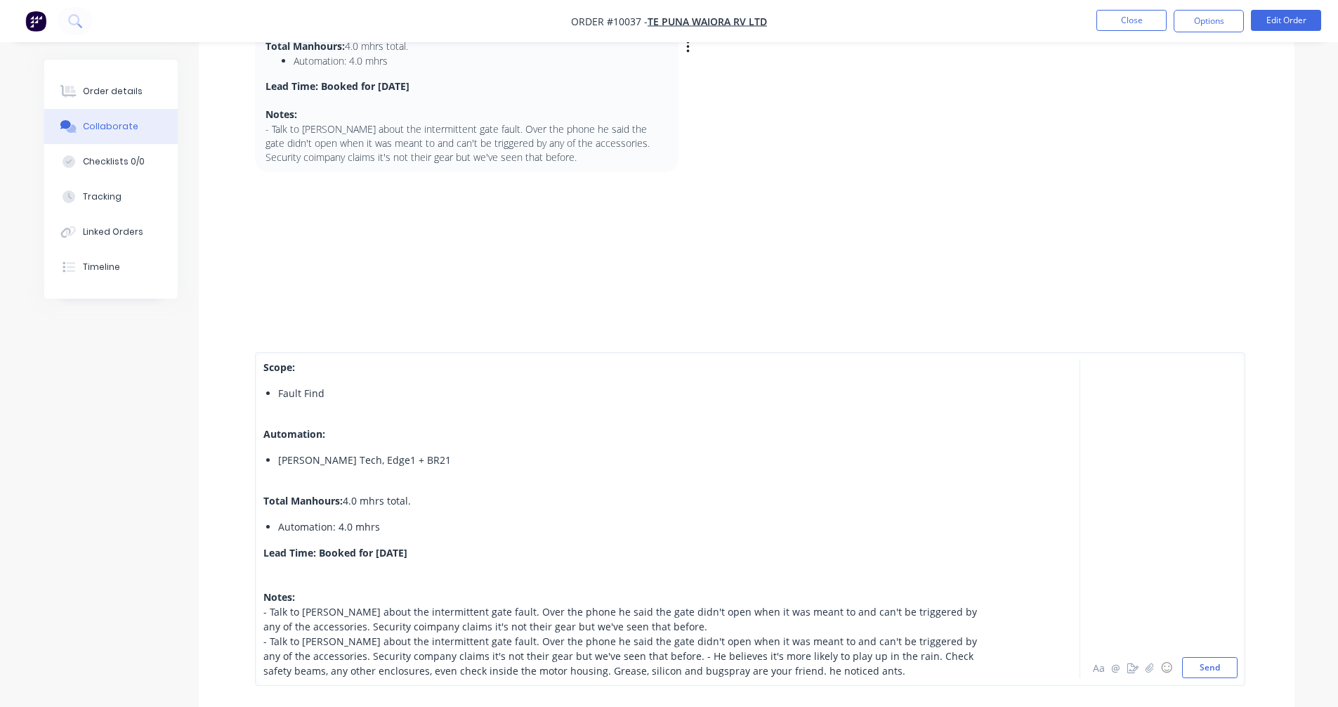
click at [641, 657] on span "- Talk to [PERSON_NAME] about the intermittent gate fault. Over the phone he sa…" at bounding box center [621, 655] width 716 height 43
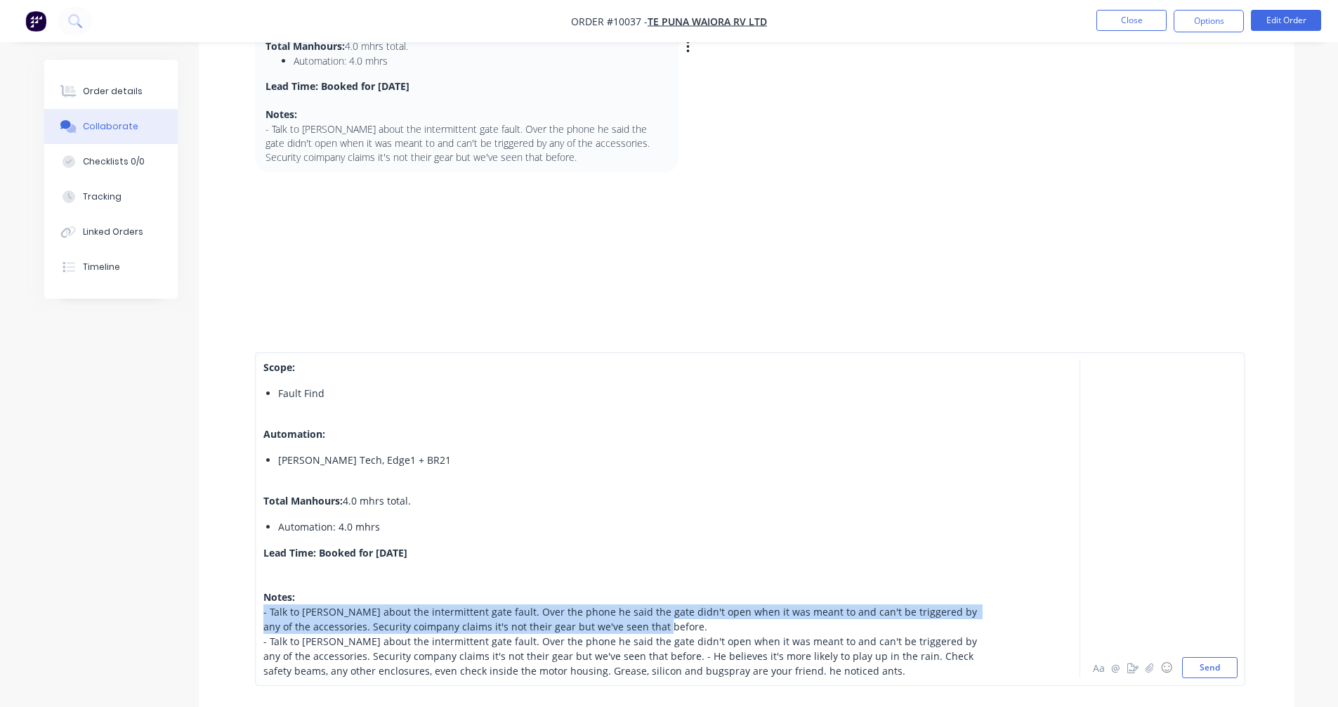
drag, startPoint x: 650, startPoint y: 629, endPoint x: 244, endPoint y: 615, distance: 406.2
click at [244, 615] on div "Scope: Fault Find Automation: [PERSON_NAME] Tech, Edge1 + BR21 Total Manhours: …" at bounding box center [747, 519] width 1096 height 376
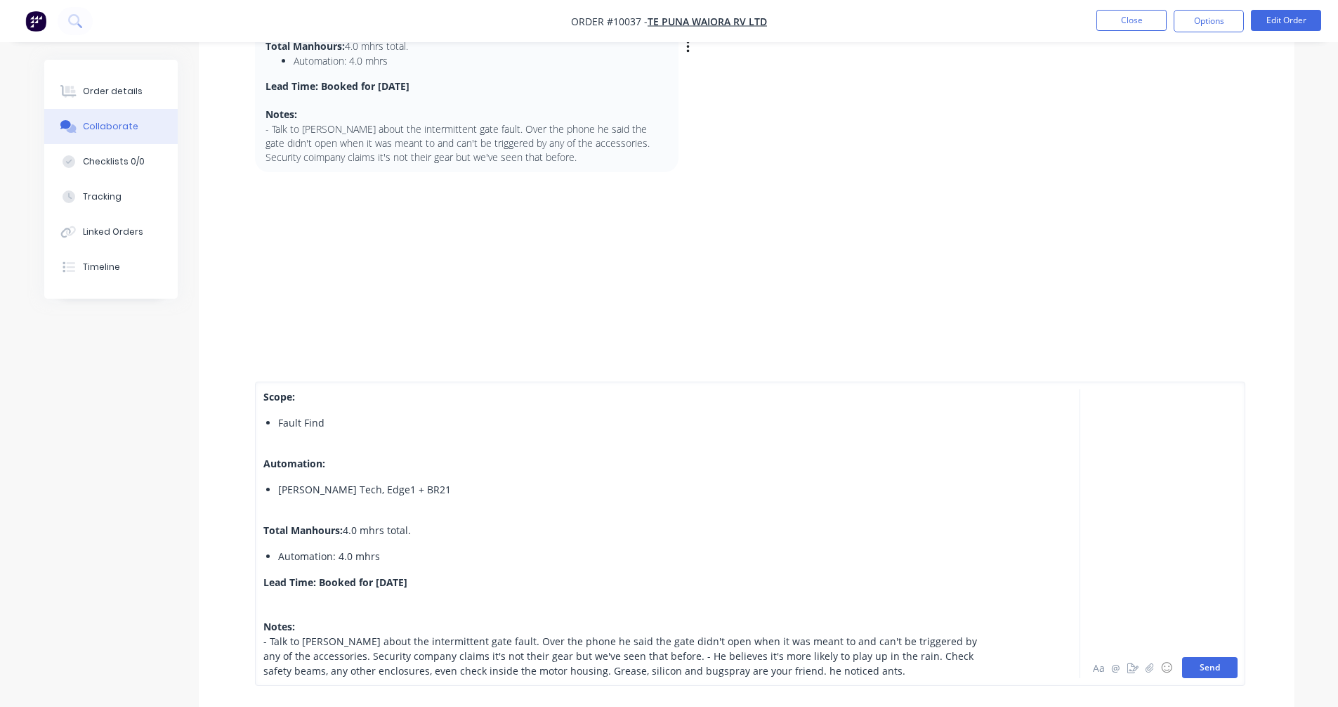
click at [1220, 671] on button "Send" at bounding box center [1209, 667] width 55 height 21
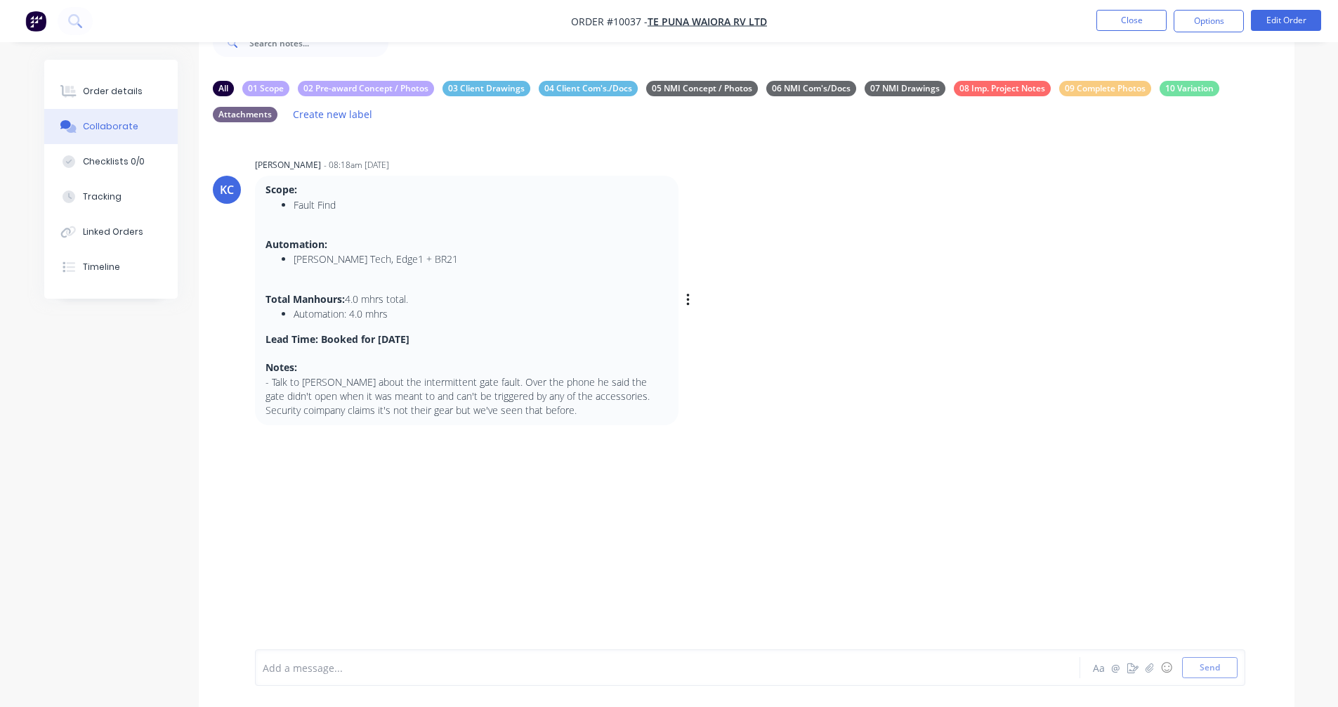
scroll to position [45, 0]
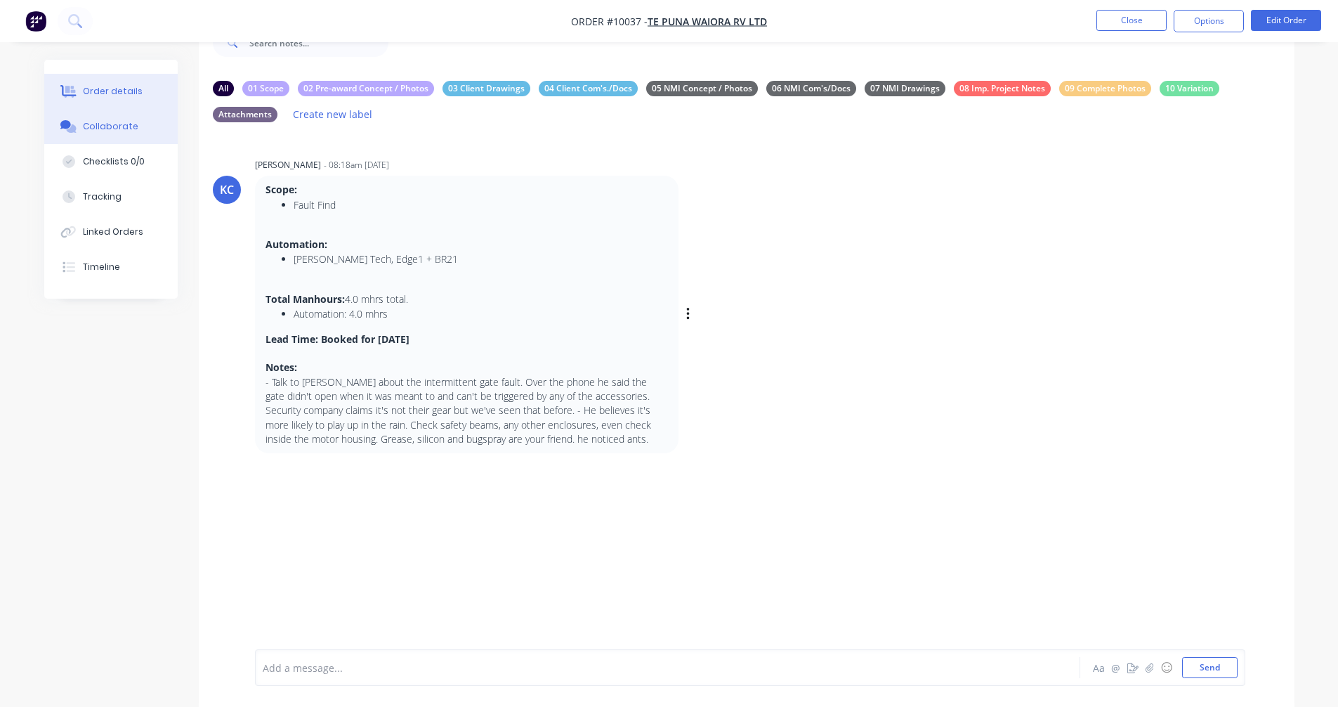
click at [138, 88] on button "Order details" at bounding box center [110, 91] width 133 height 35
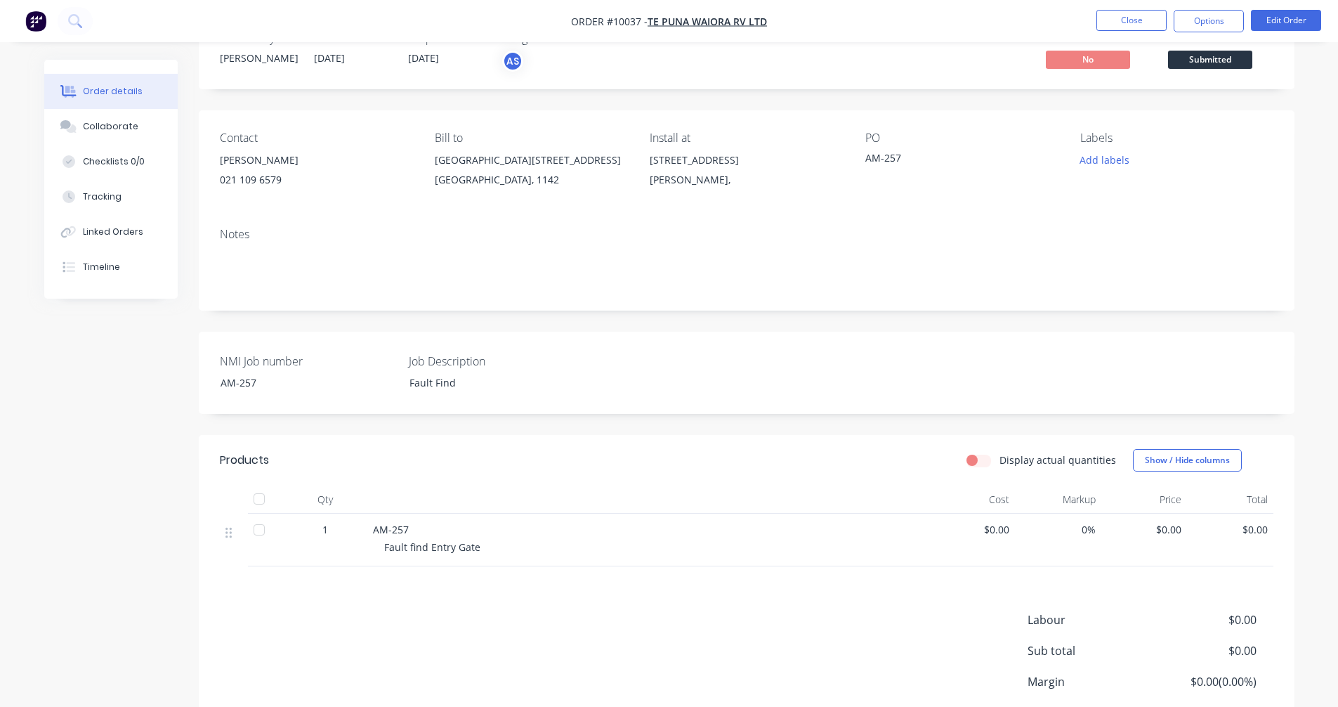
click at [888, 155] on div "AM-257" at bounding box center [953, 160] width 176 height 20
click at [239, 386] on div "AM-257" at bounding box center [297, 382] width 176 height 20
drag, startPoint x: 281, startPoint y: 386, endPoint x: 181, endPoint y: 381, distance: 100.6
click at [181, 381] on div "Created by [PERSON_NAME] Created [DATE] Required [DATE] Assigned to AS Invoiced…" at bounding box center [669, 415] width 1250 height 801
copy div "AM-257"
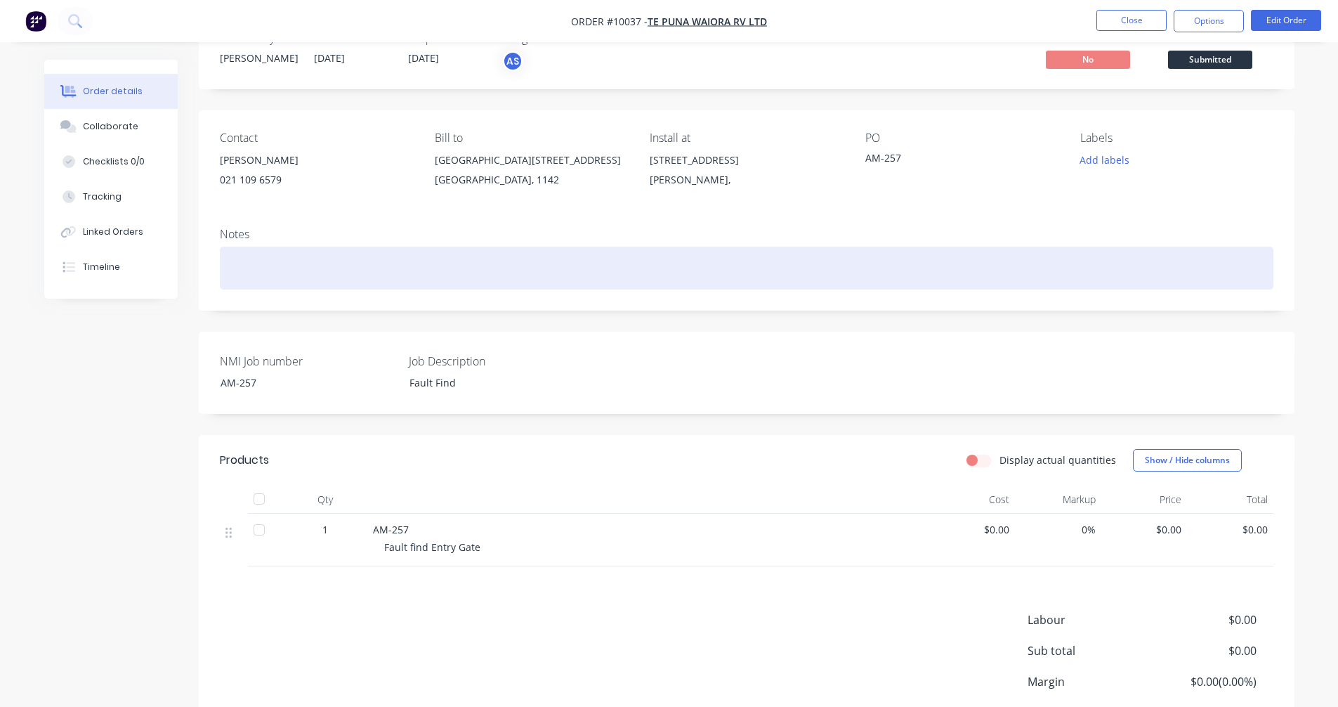
click at [253, 261] on div at bounding box center [747, 268] width 1054 height 43
paste div
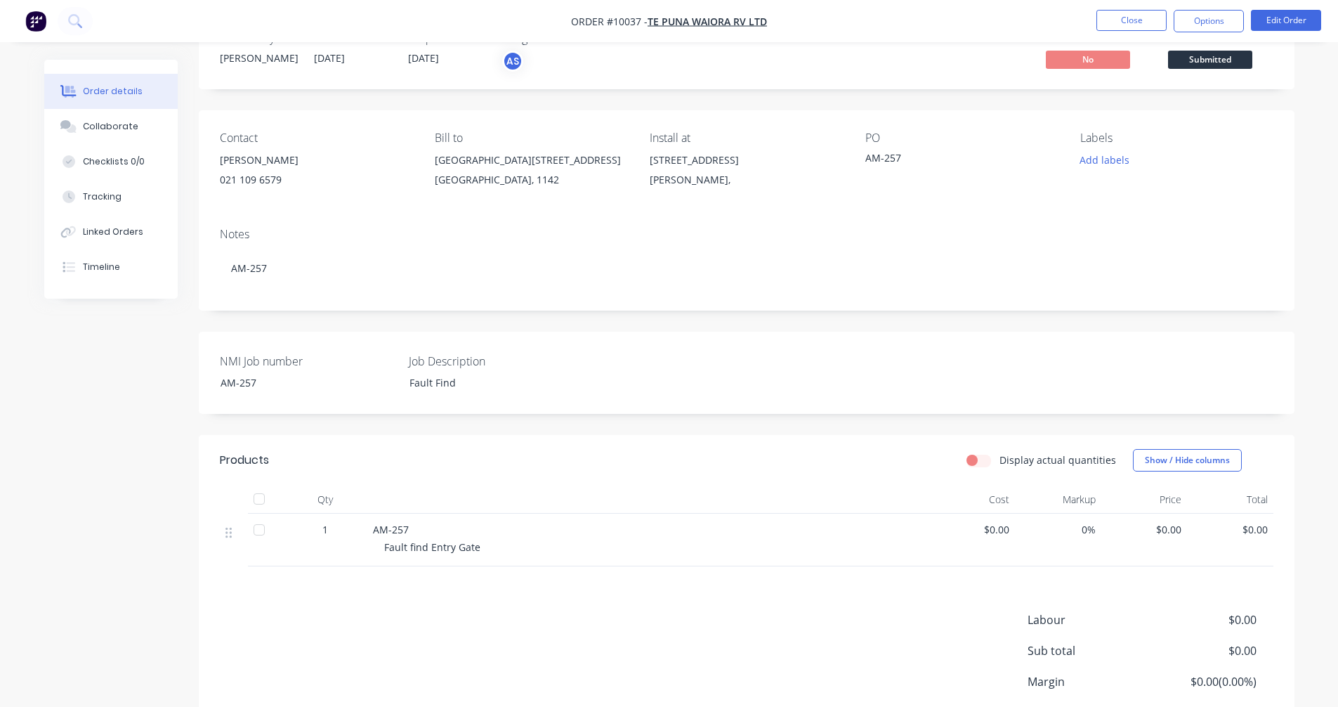
click at [124, 384] on div "Created by [PERSON_NAME] Created [DATE] Required [DATE] Assigned to AS Invoiced…" at bounding box center [669, 415] width 1250 height 801
click at [1120, 156] on button "Add labels" at bounding box center [1104, 159] width 65 height 19
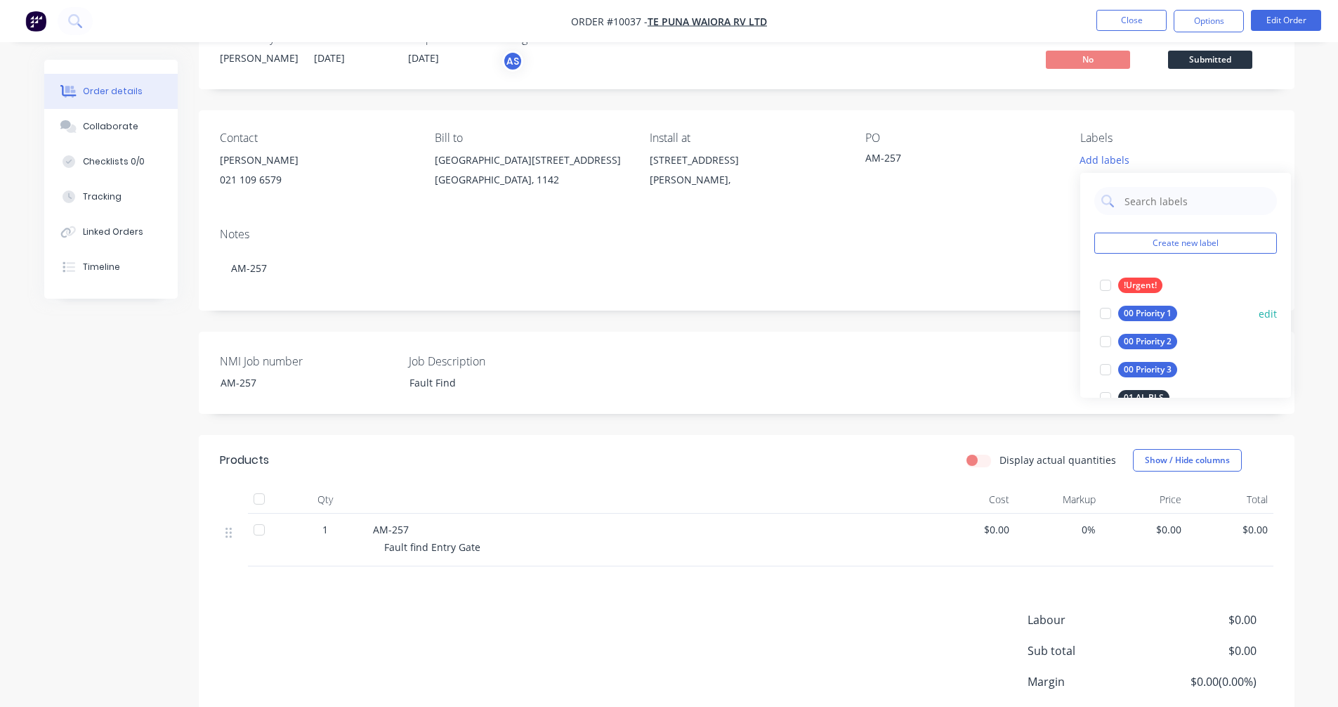
click at [1165, 312] on div "00 Priority 1" at bounding box center [1147, 313] width 59 height 15
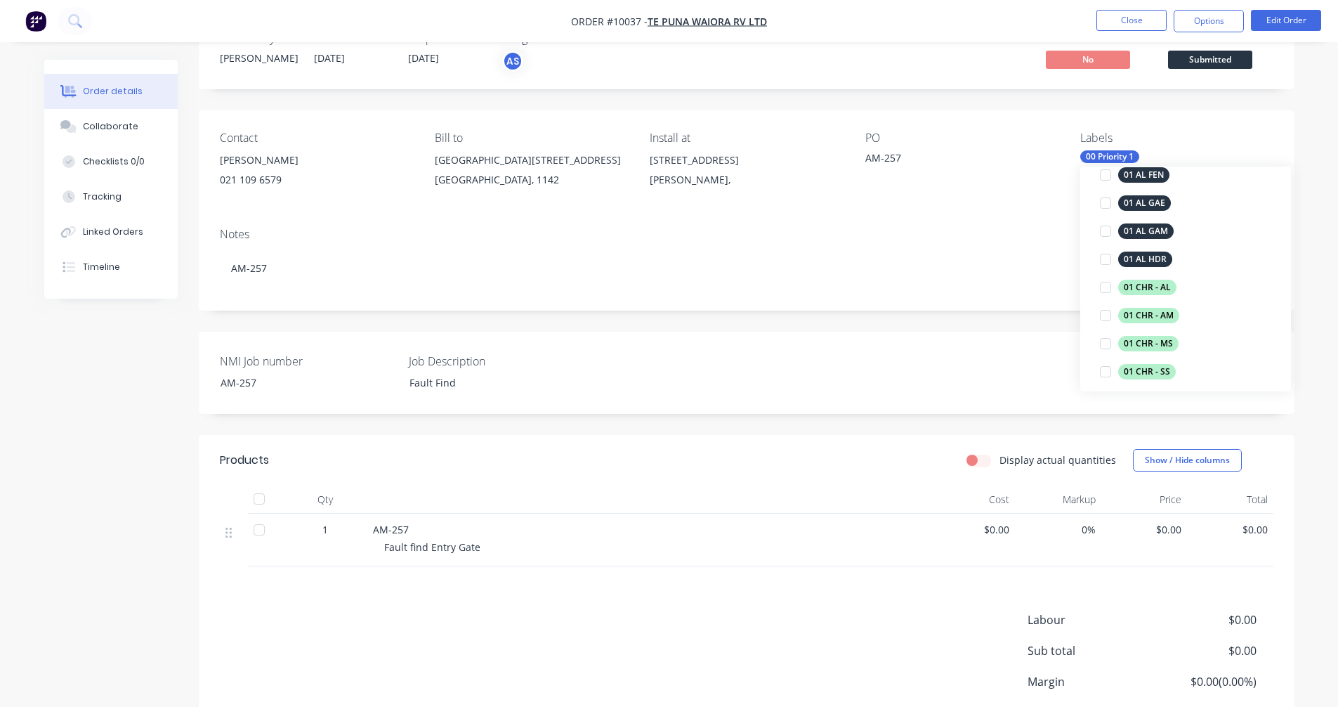
scroll to position [281, 0]
click at [1161, 279] on div "01 CHR - AM" at bounding box center [1148, 278] width 61 height 15
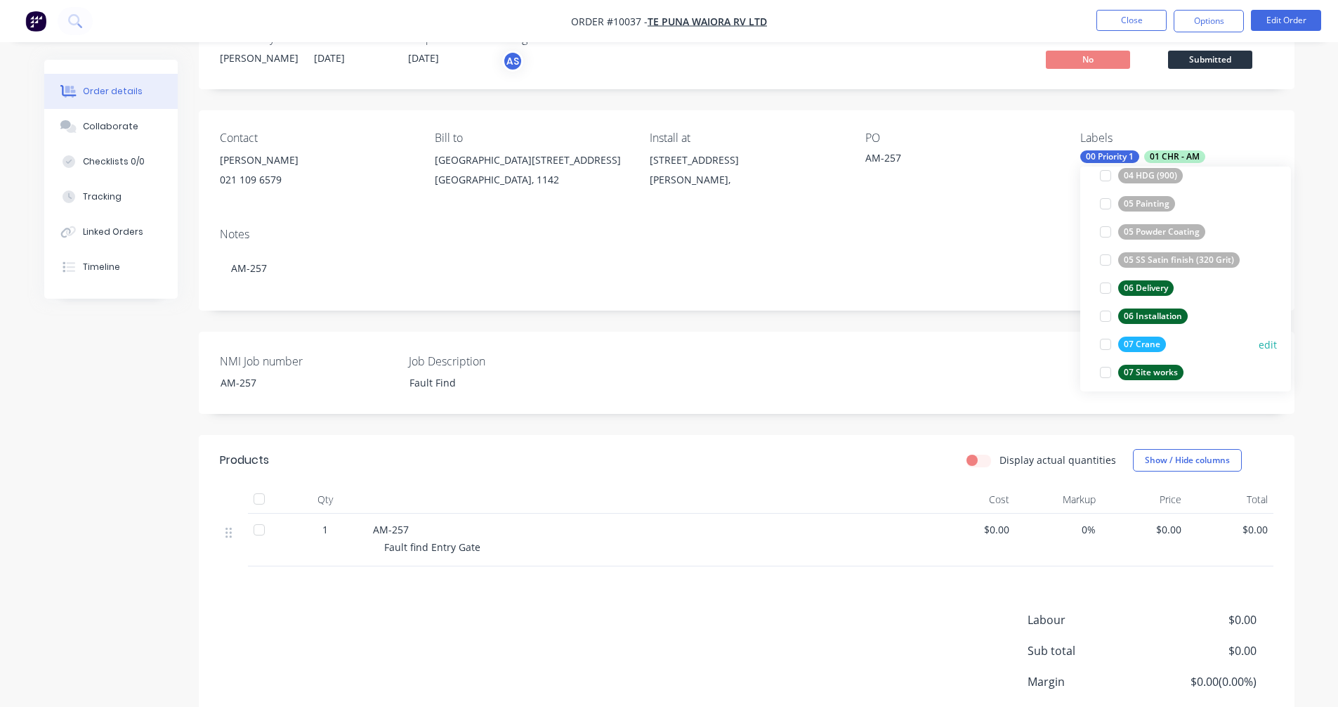
scroll to position [955, 0]
click at [1153, 360] on div "07 Site works" at bounding box center [1150, 362] width 65 height 15
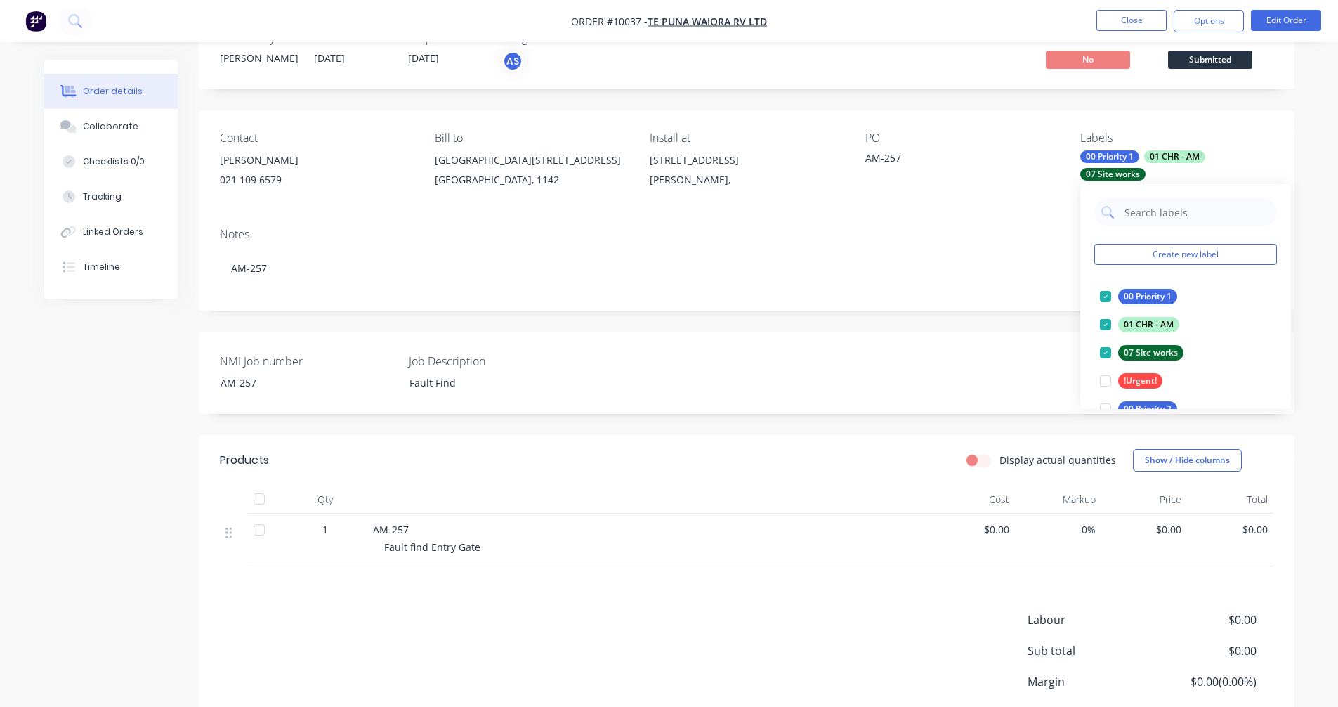
click at [166, 381] on div "Created by [PERSON_NAME] Created [DATE] Required [DATE] Assigned to AS Invoiced…" at bounding box center [669, 415] width 1250 height 801
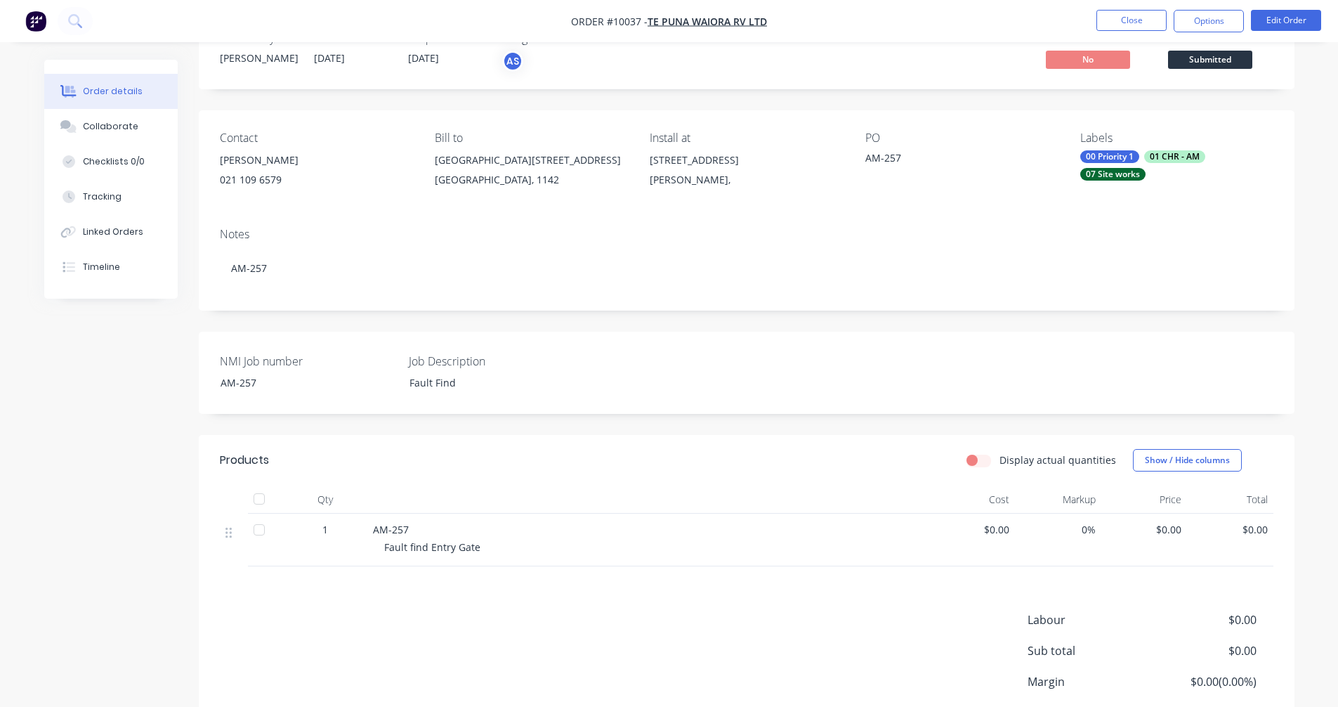
click at [1227, 64] on span "Submitted" at bounding box center [1210, 60] width 84 height 18
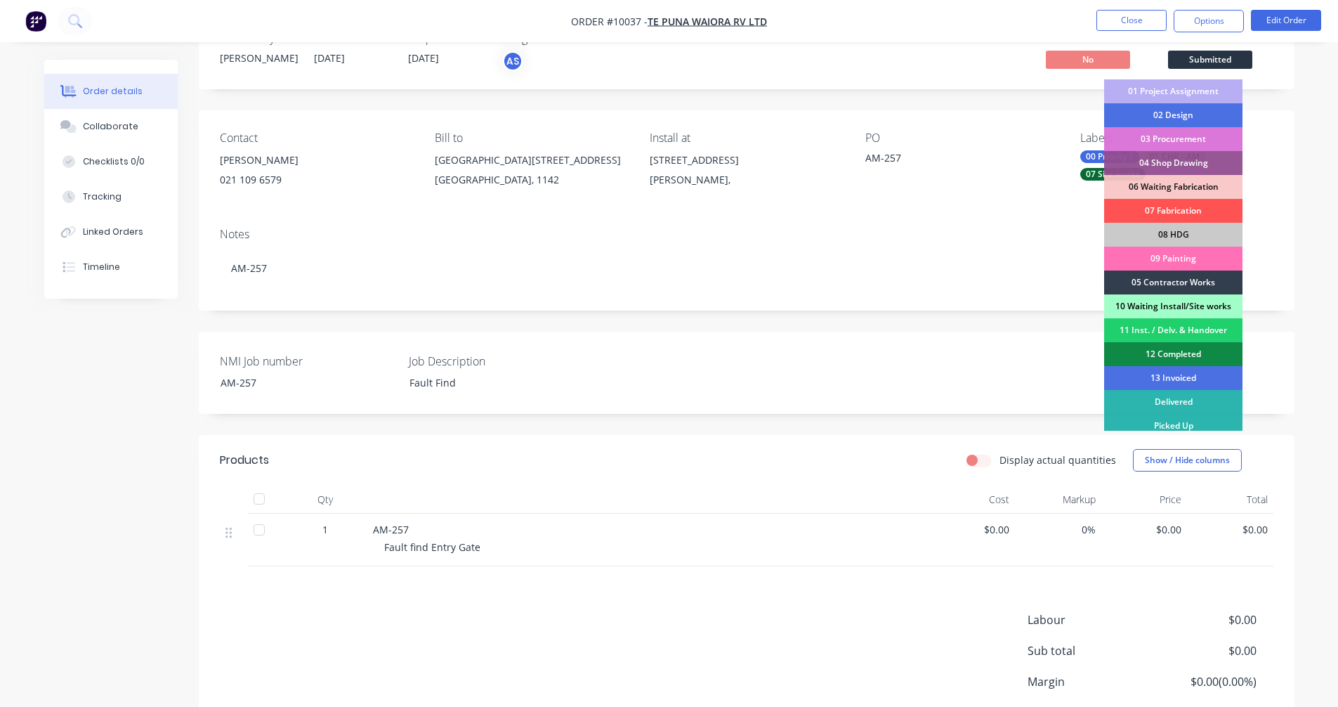
click at [1167, 302] on div "10 Waiting Install/Site works" at bounding box center [1173, 306] width 138 height 24
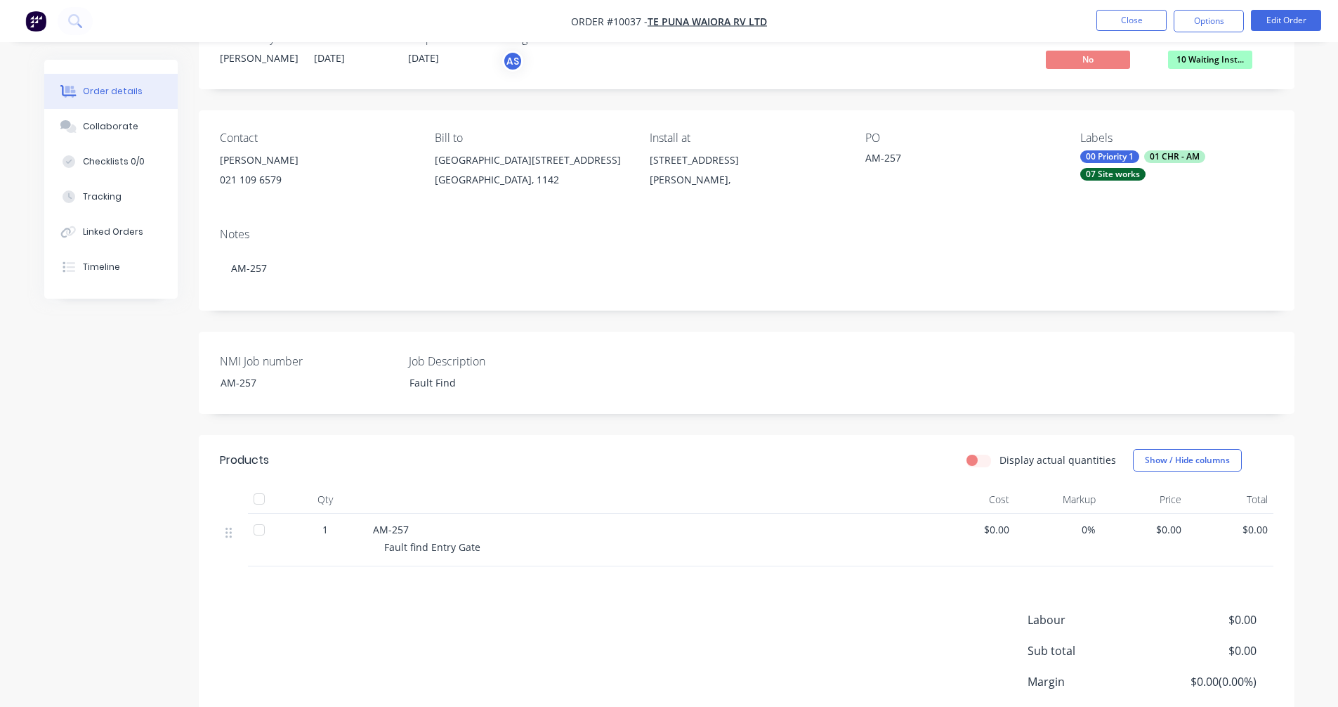
click at [93, 369] on div "Created by [PERSON_NAME] Created [DATE] Required [DATE] Assigned to AS Invoiced…" at bounding box center [669, 415] width 1250 height 801
click at [1129, 20] on button "Close" at bounding box center [1131, 20] width 70 height 21
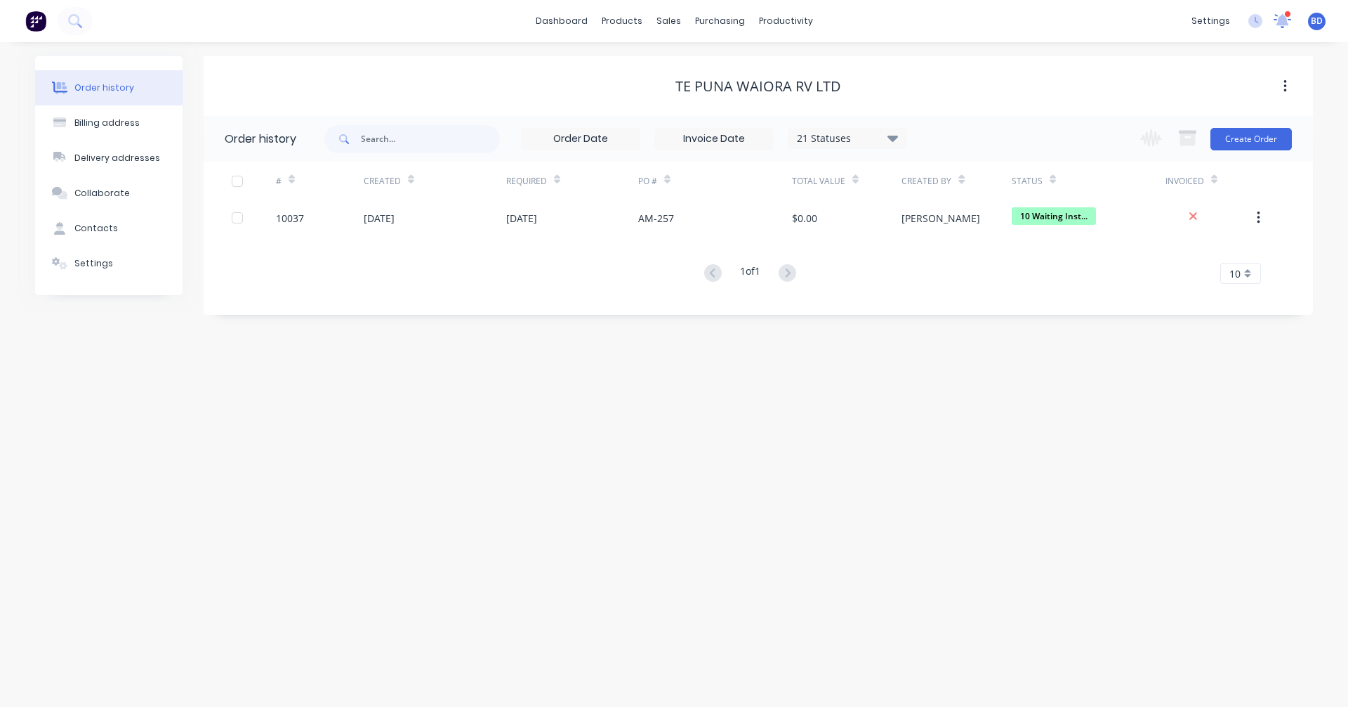
click at [1286, 20] on icon at bounding box center [1282, 19] width 13 height 13
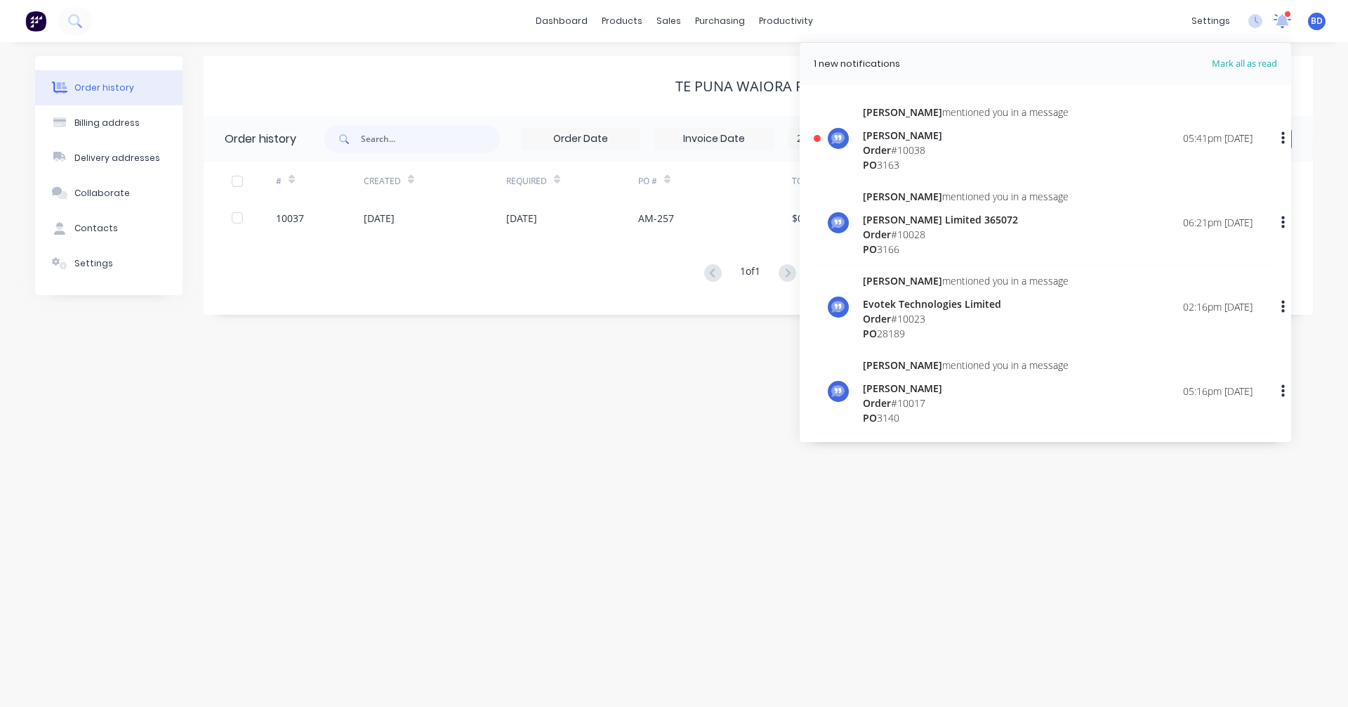
click at [1286, 20] on icon at bounding box center [1282, 19] width 13 height 13
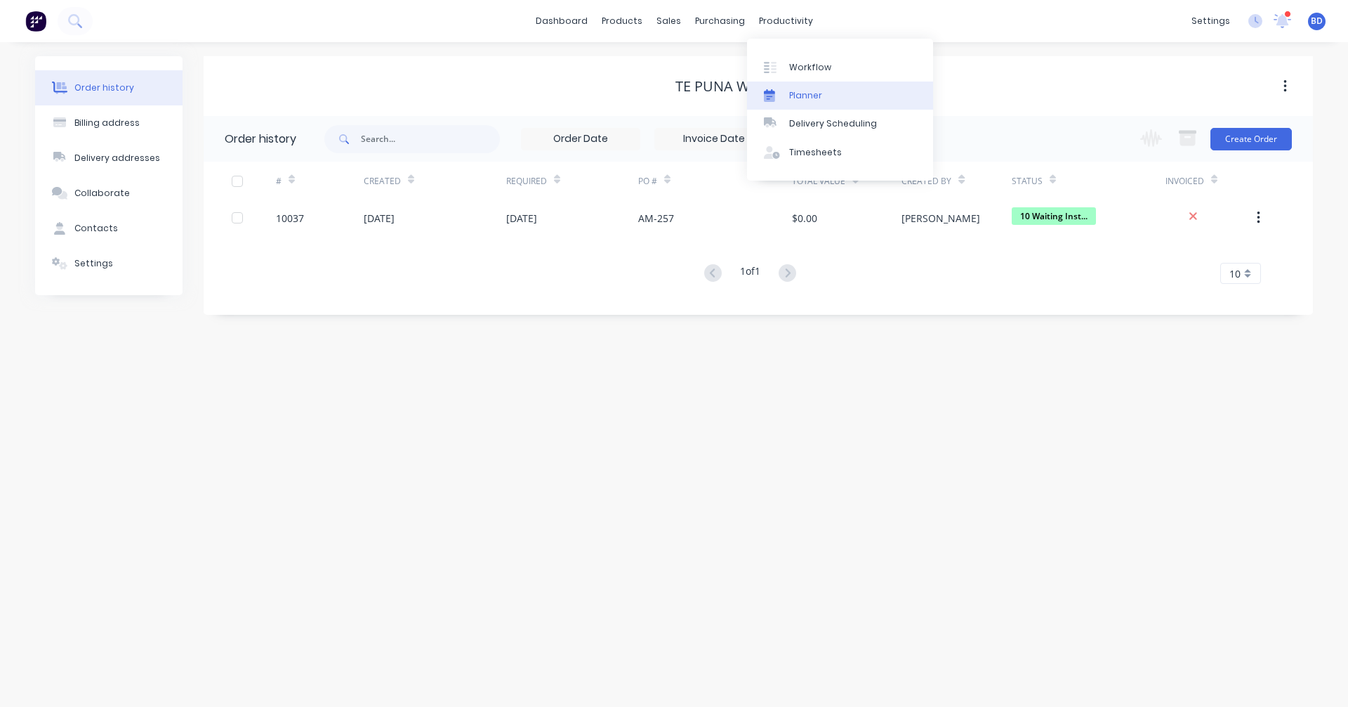
click at [818, 93] on div "Planner" at bounding box center [805, 95] width 33 height 13
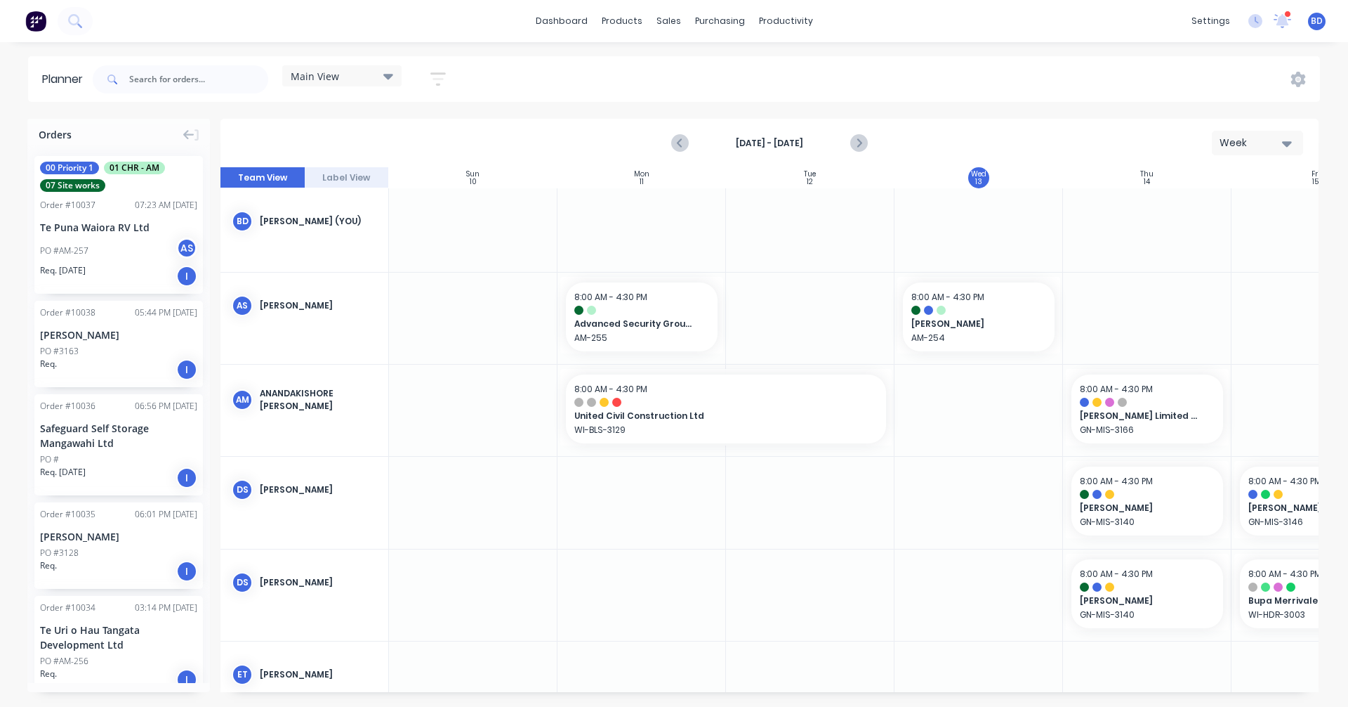
scroll to position [0, 1]
drag, startPoint x: 77, startPoint y: 220, endPoint x: 955, endPoint y: 362, distance: 889.3
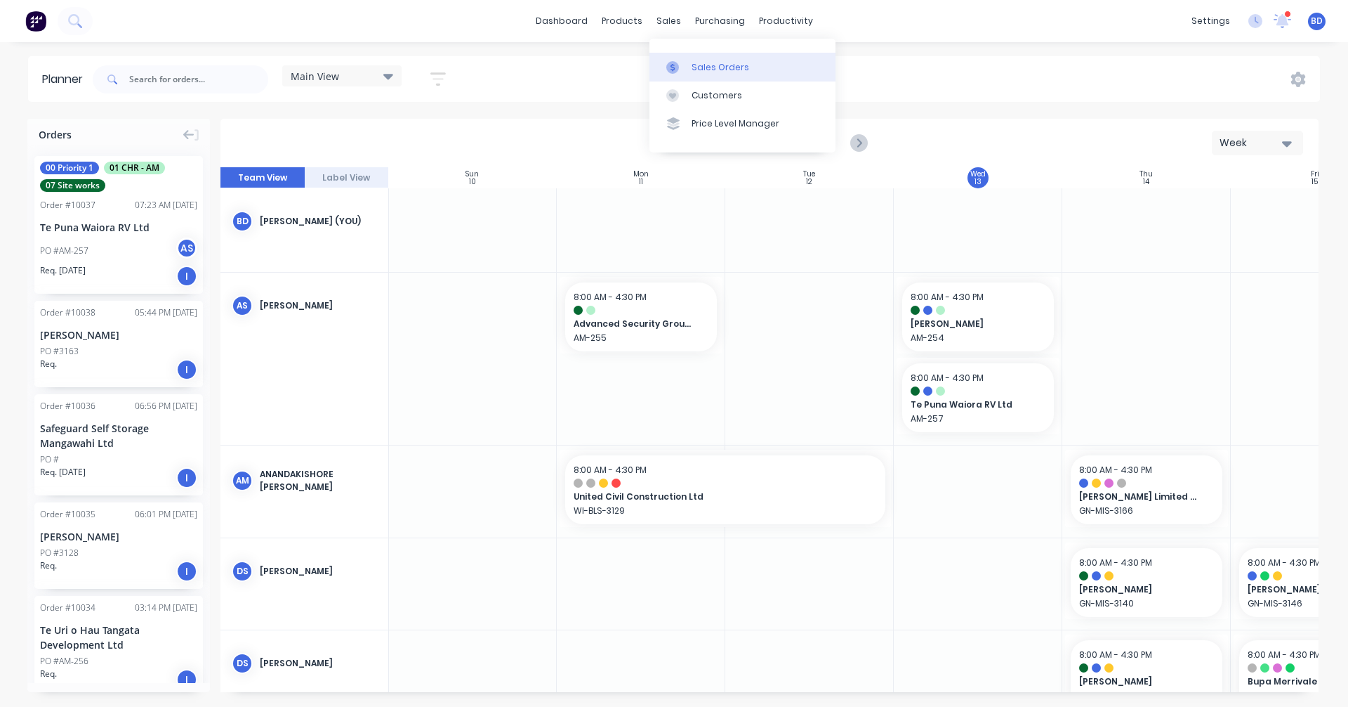
click at [694, 57] on link "Sales Orders" at bounding box center [743, 67] width 186 height 28
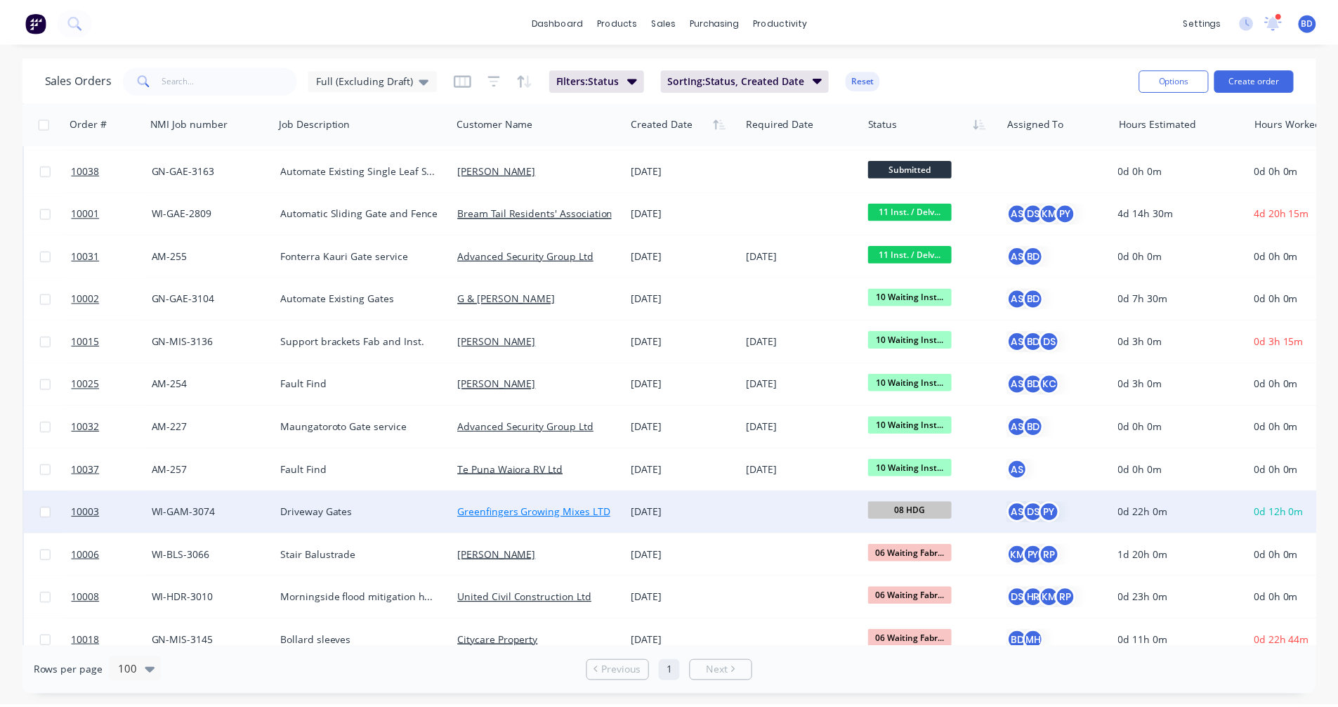
scroll to position [281, 0]
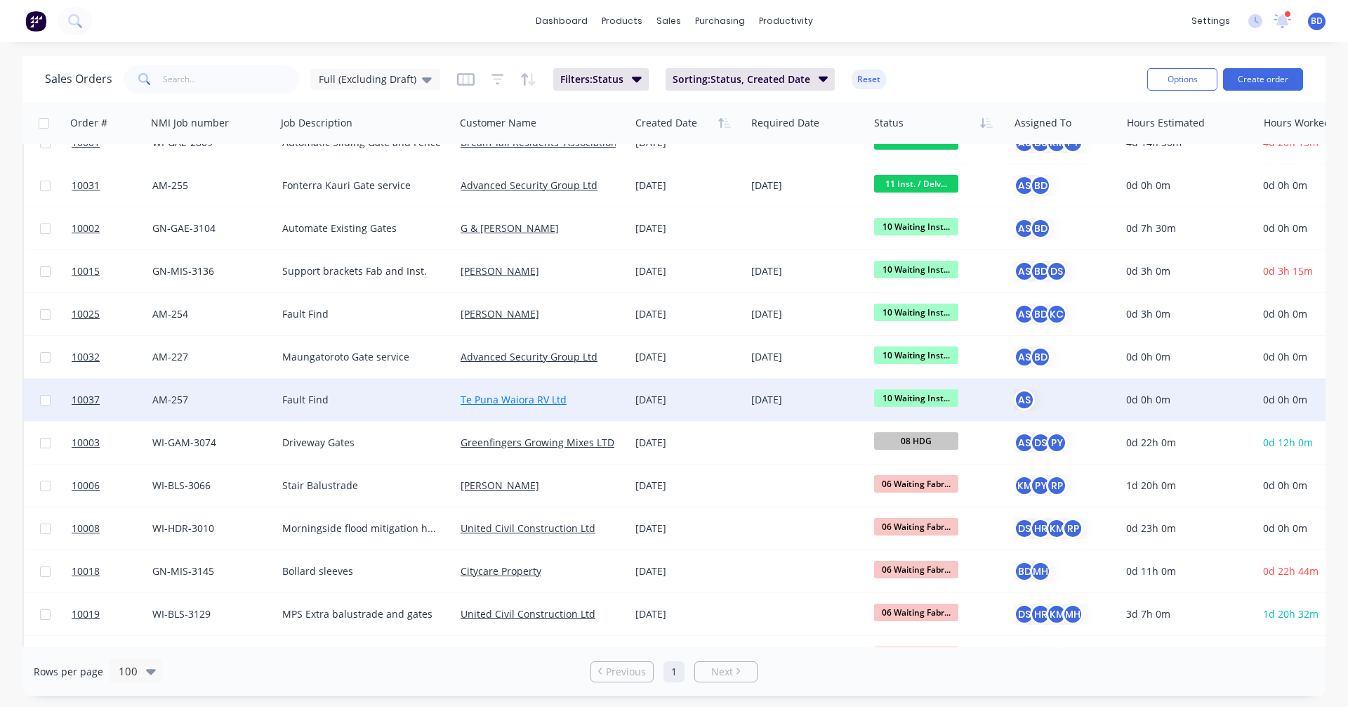
click at [511, 398] on link "Te Puna Waiora RV Ltd" at bounding box center [514, 399] width 106 height 13
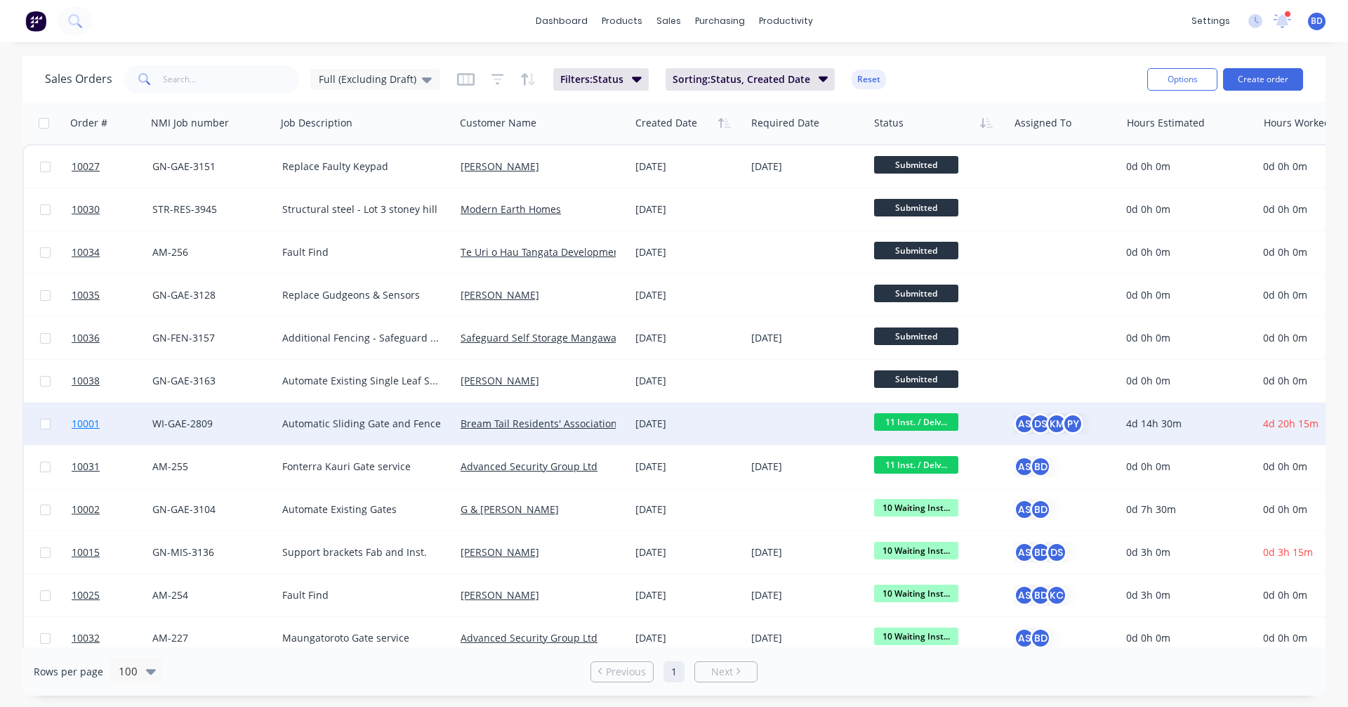
click at [86, 421] on span "10001" at bounding box center [86, 423] width 28 height 14
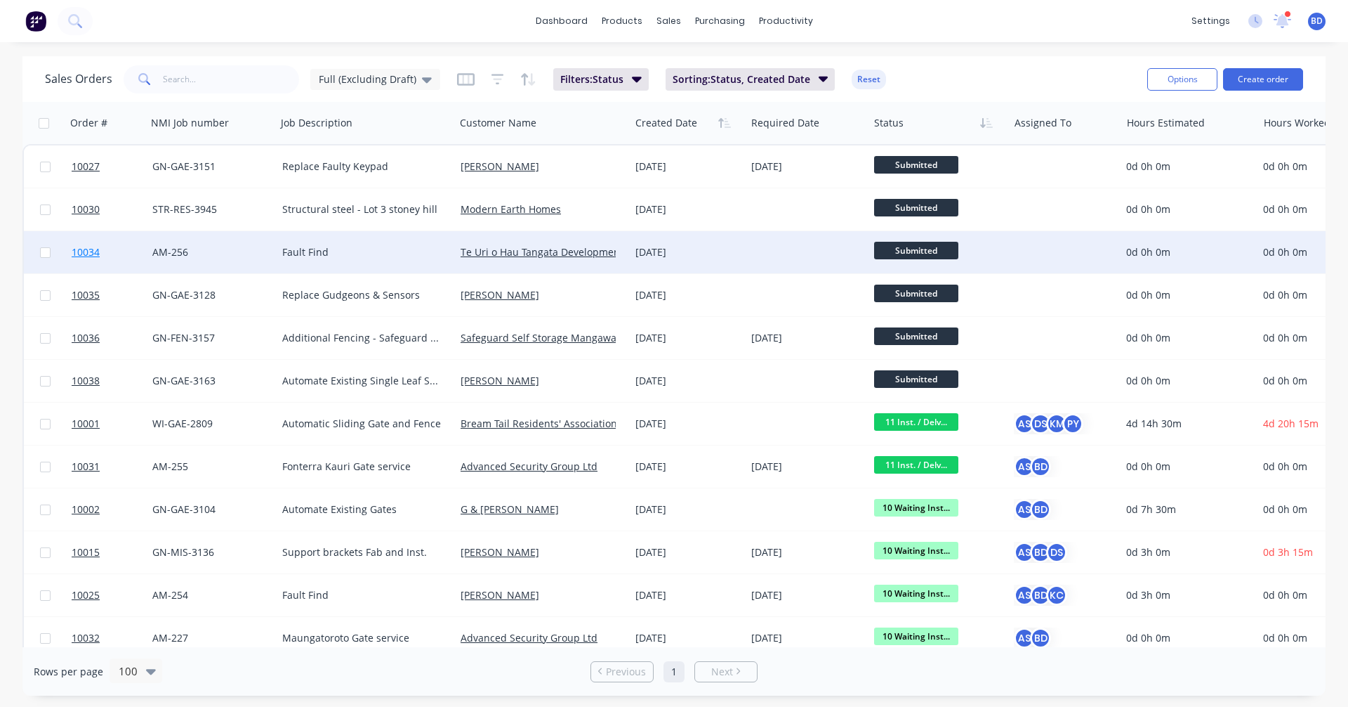
click at [88, 245] on link "10034" at bounding box center [112, 252] width 81 height 42
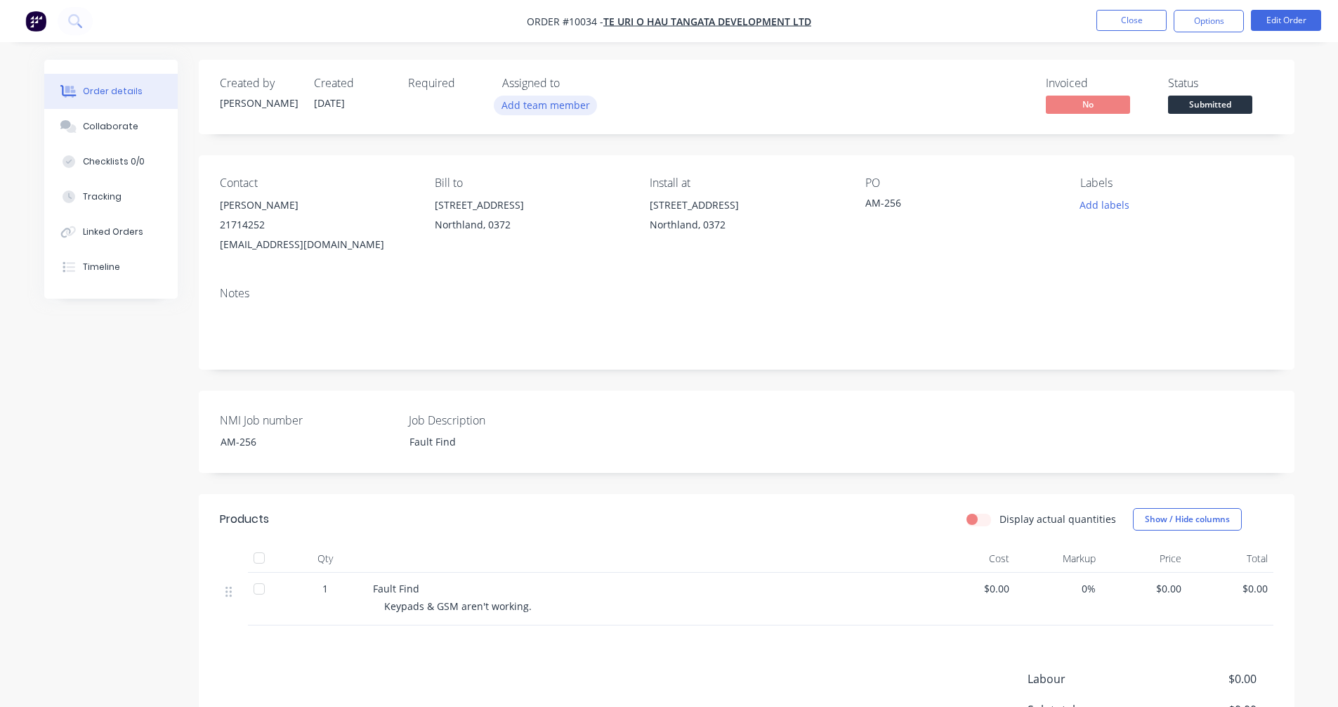
drag, startPoint x: 569, startPoint y: 91, endPoint x: 566, endPoint y: 106, distance: 15.0
click at [568, 91] on div "Assigned to Add team member" at bounding box center [572, 97] width 140 height 41
click at [566, 106] on button "Add team member" at bounding box center [545, 105] width 103 height 19
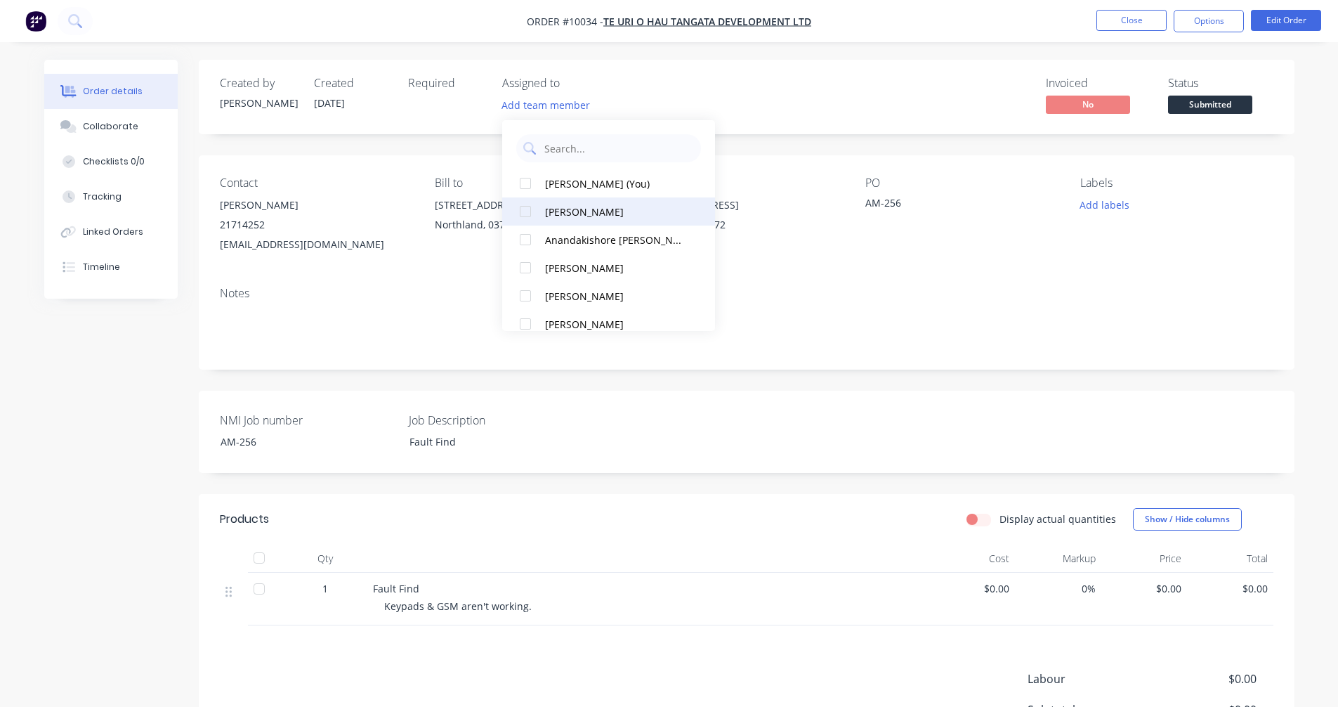
click at [572, 213] on div "[PERSON_NAME]" at bounding box center [616, 211] width 142 height 15
click at [575, 203] on button "[PERSON_NAME] (You)" at bounding box center [608, 211] width 213 height 28
click at [625, 110] on div "BD AS" at bounding box center [572, 106] width 140 height 21
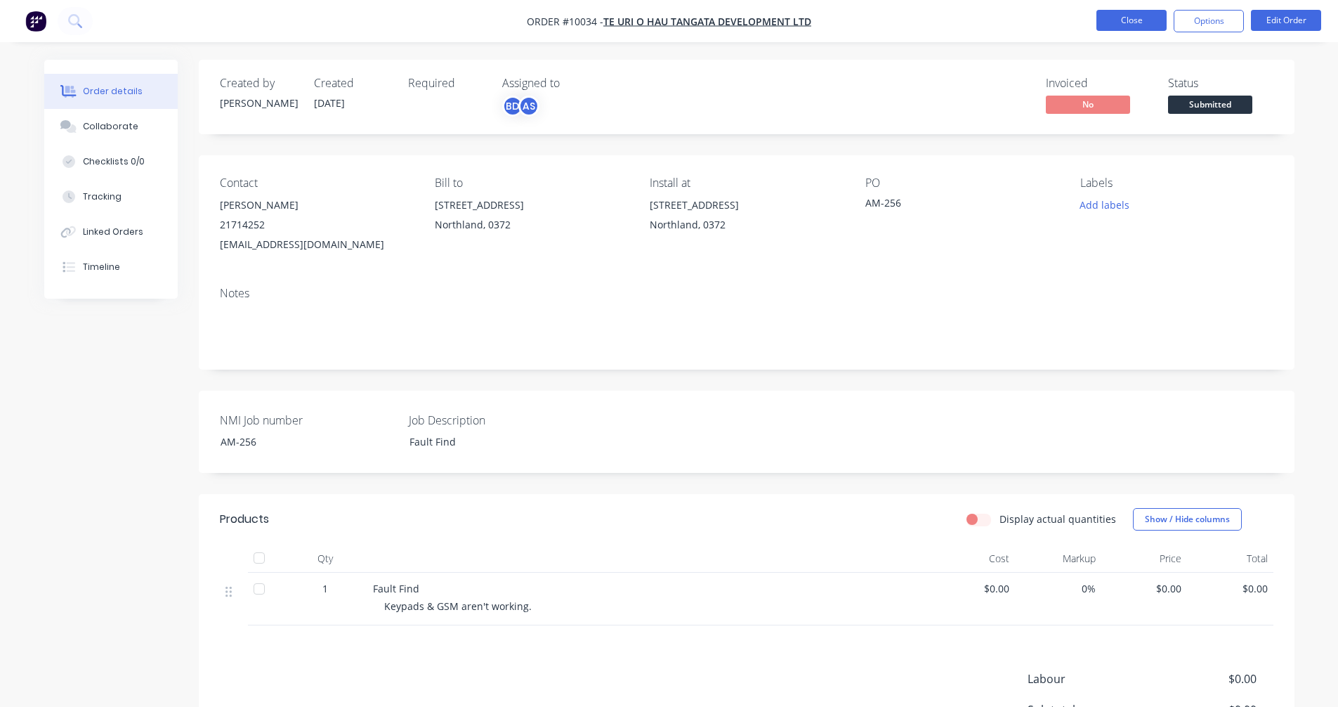
click at [1138, 20] on button "Close" at bounding box center [1131, 20] width 70 height 21
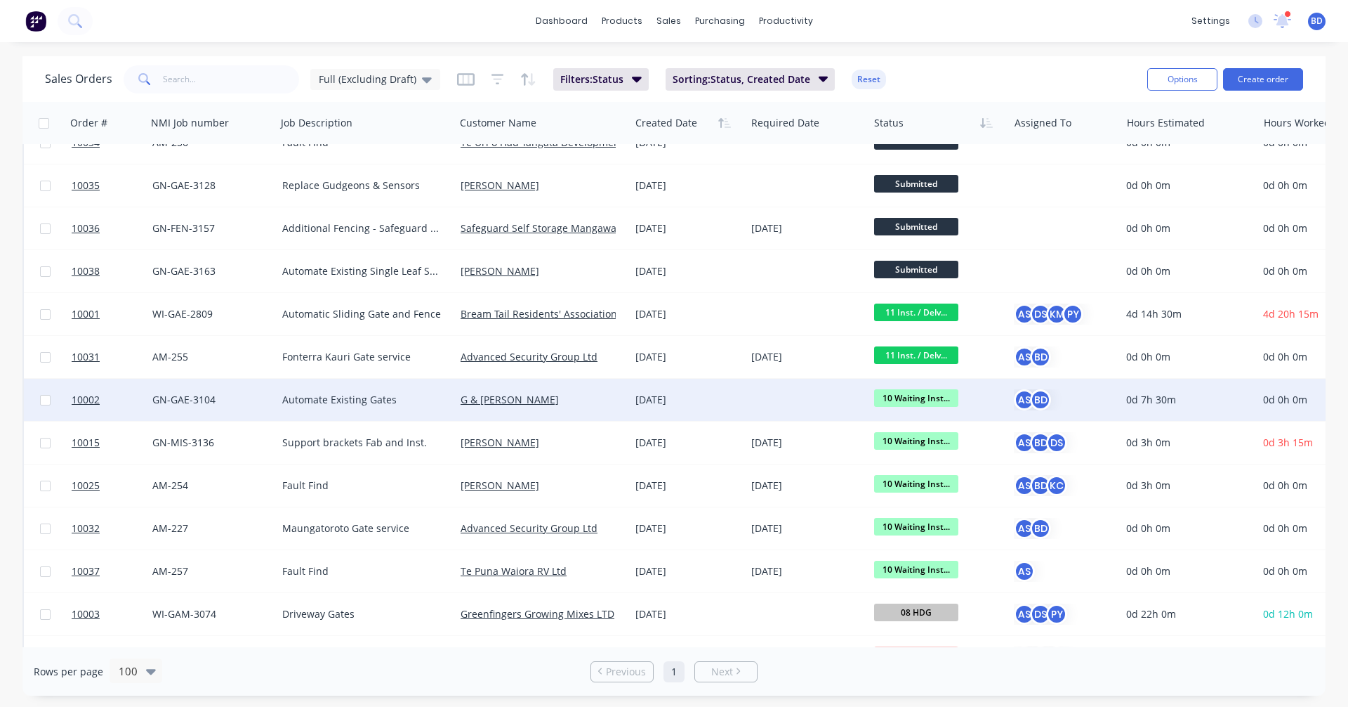
scroll to position [140, 0]
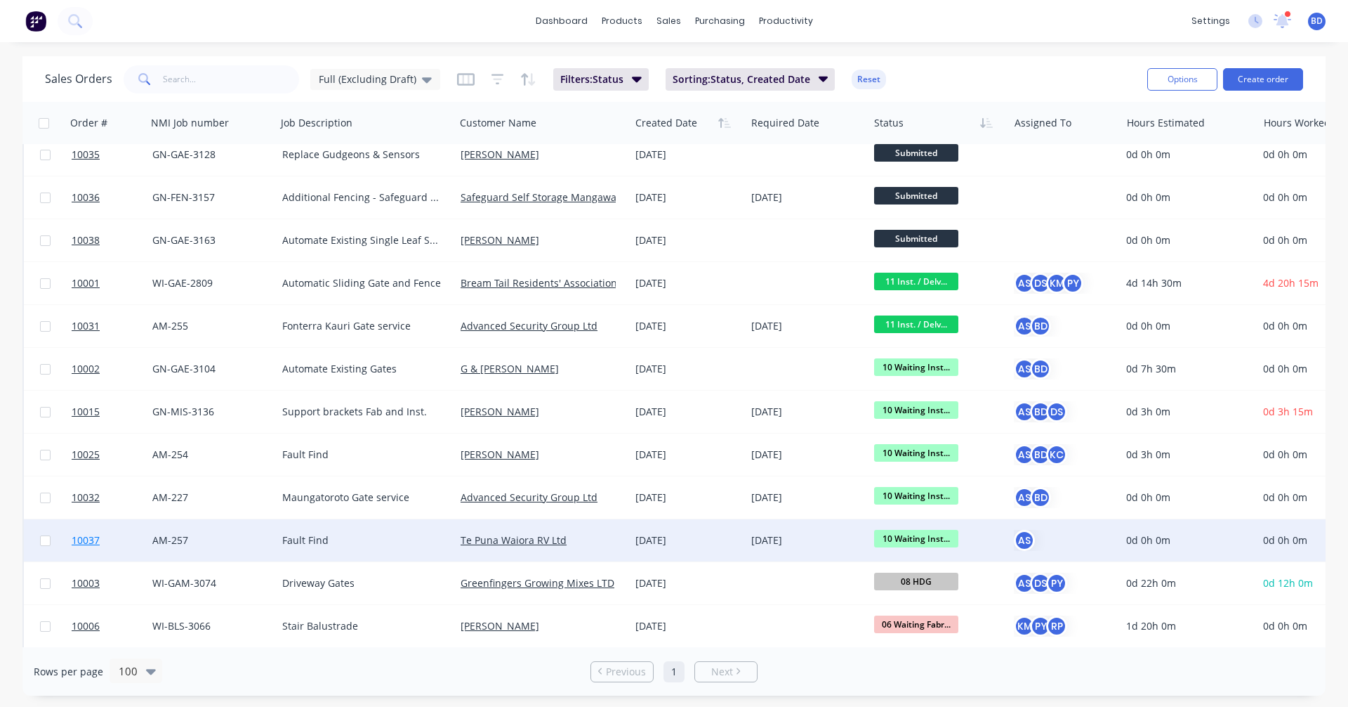
click at [80, 539] on span "10037" at bounding box center [86, 540] width 28 height 14
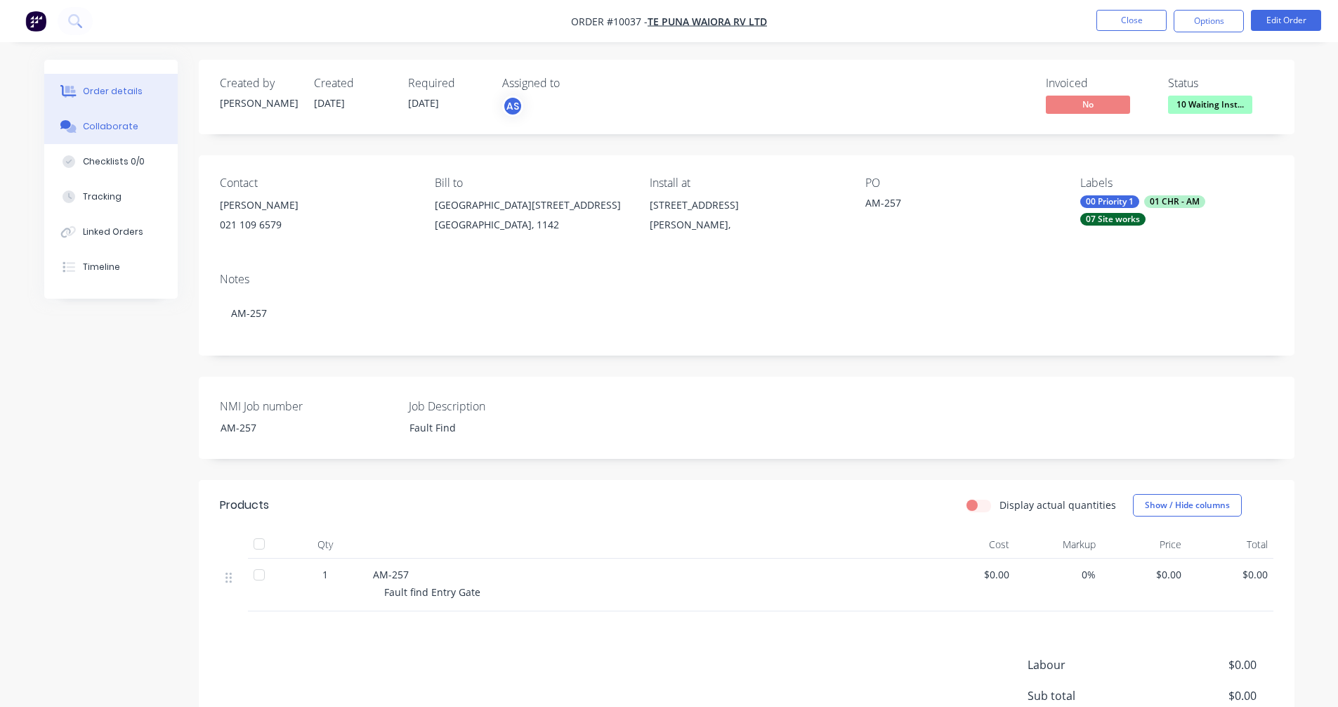
click at [109, 125] on div "Collaborate" at bounding box center [110, 126] width 55 height 13
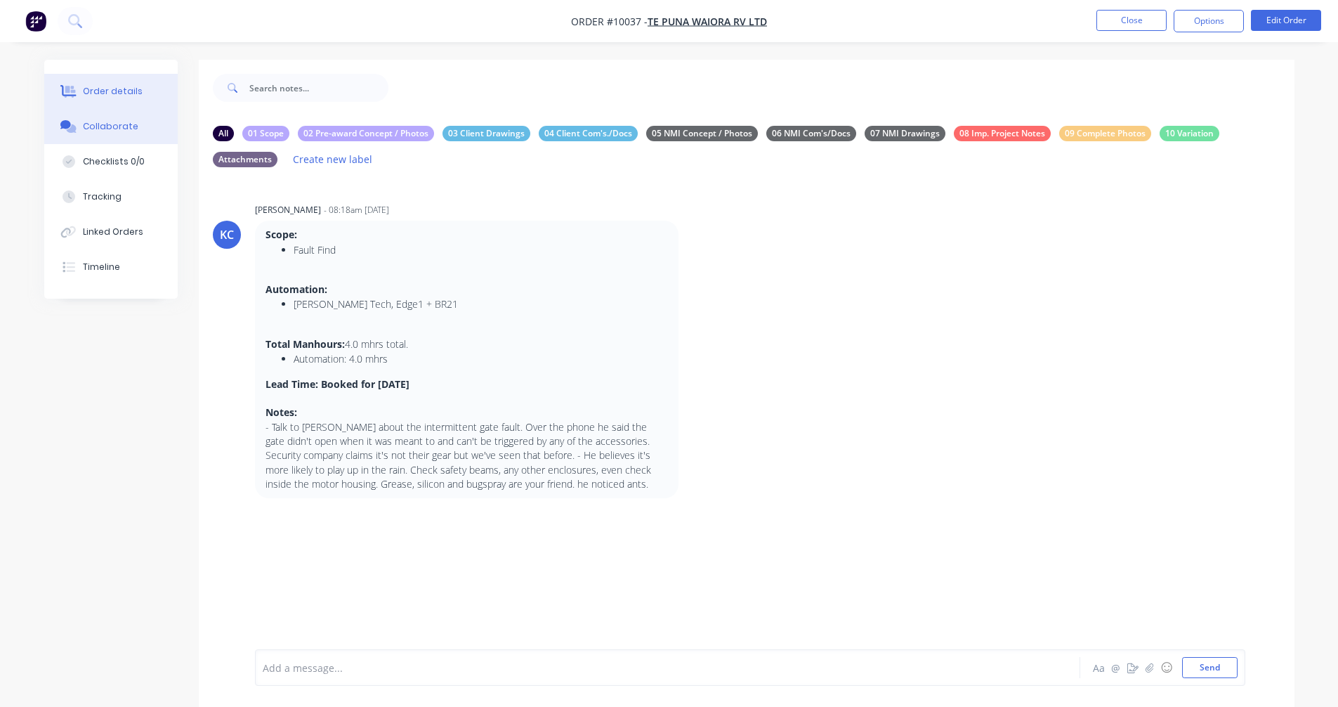
click at [81, 88] on button "Order details" at bounding box center [110, 91] width 133 height 35
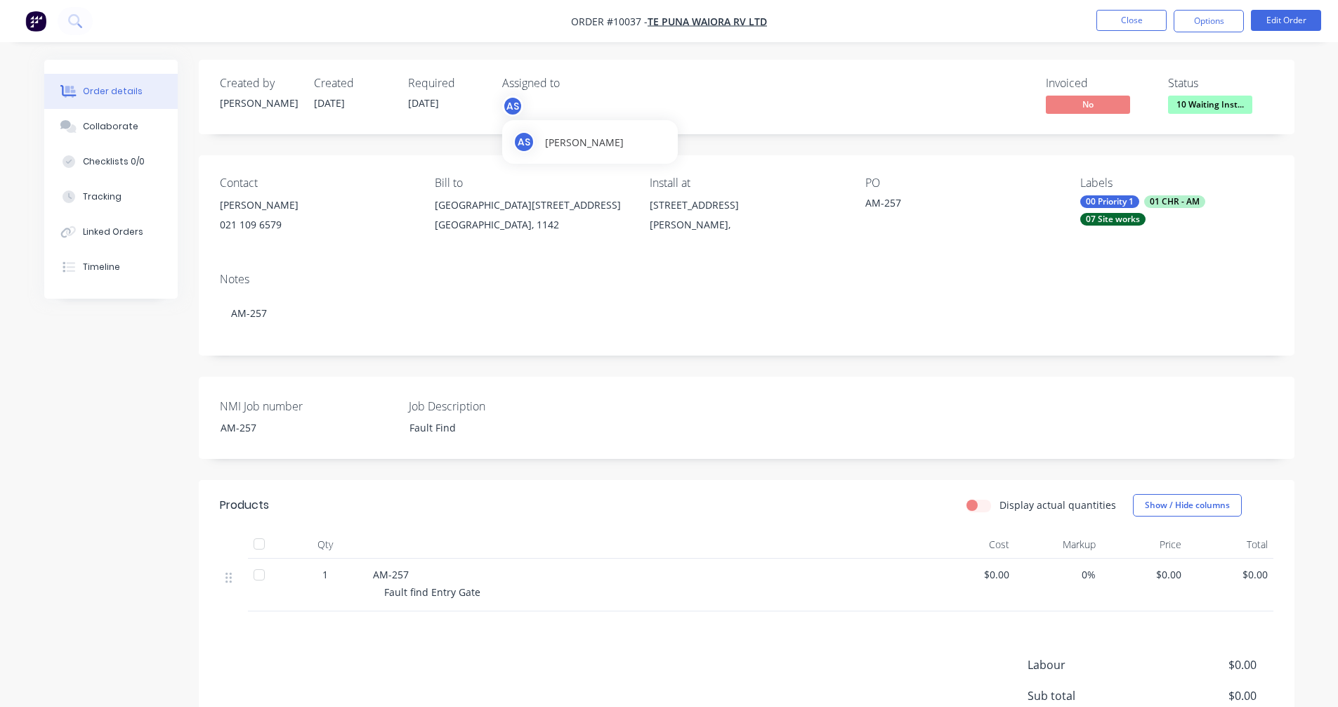
click at [517, 108] on div "AS" at bounding box center [512, 106] width 21 height 21
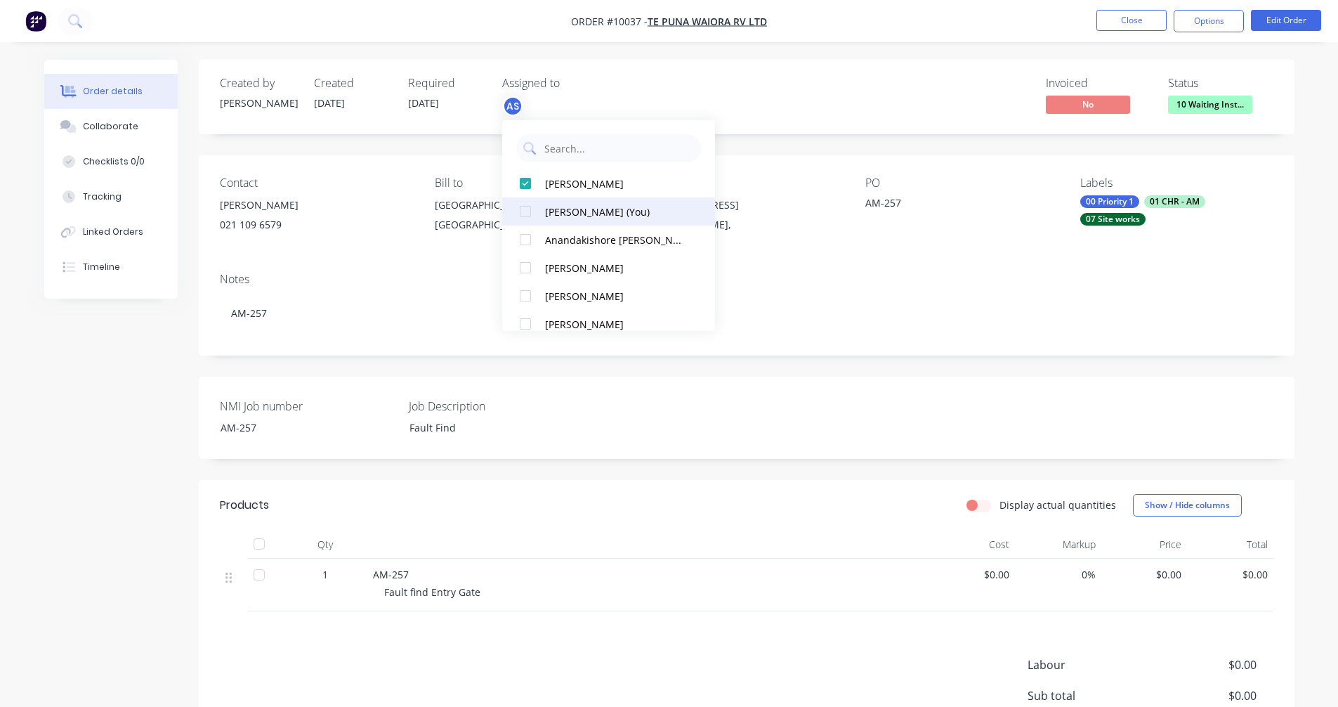
click at [558, 209] on div "[PERSON_NAME] (You)" at bounding box center [616, 211] width 142 height 15
click at [114, 369] on div "Created by [PERSON_NAME] Created [DATE] Required [DATE] Assigned to BD AS Invoi…" at bounding box center [669, 460] width 1250 height 801
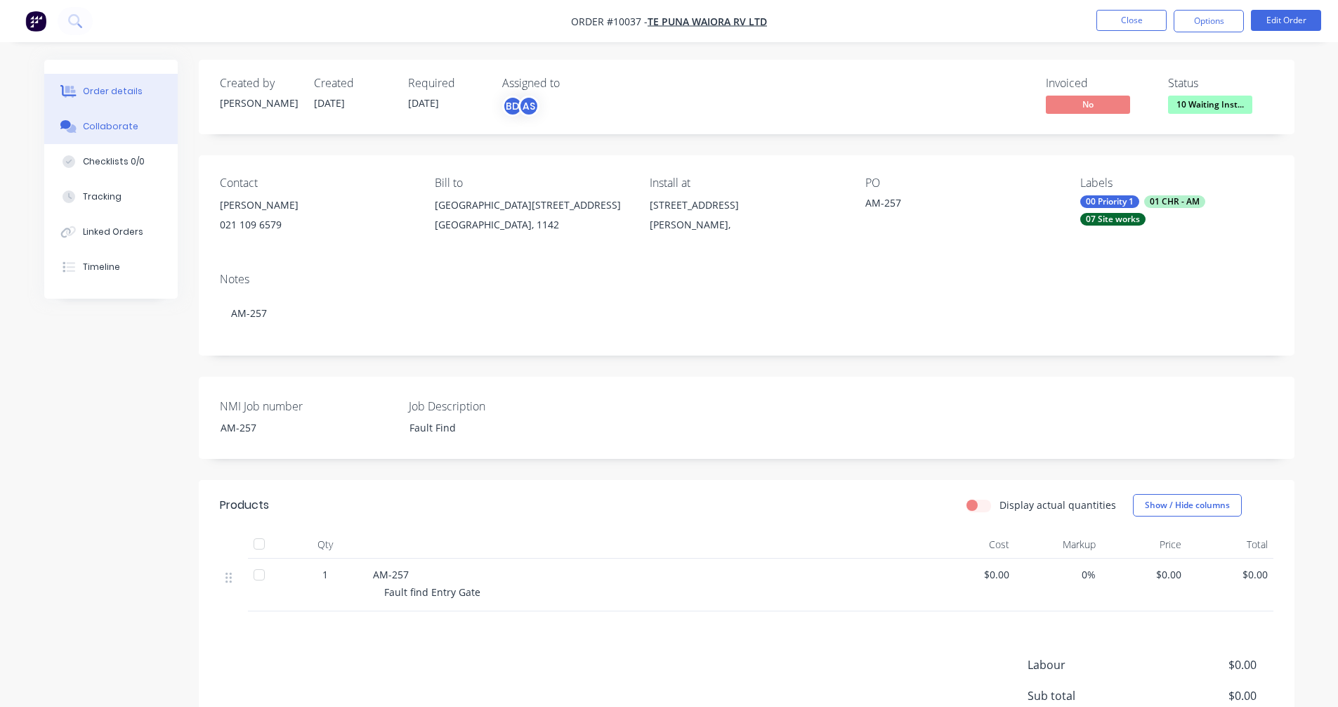
click at [116, 135] on button "Collaborate" at bounding box center [110, 126] width 133 height 35
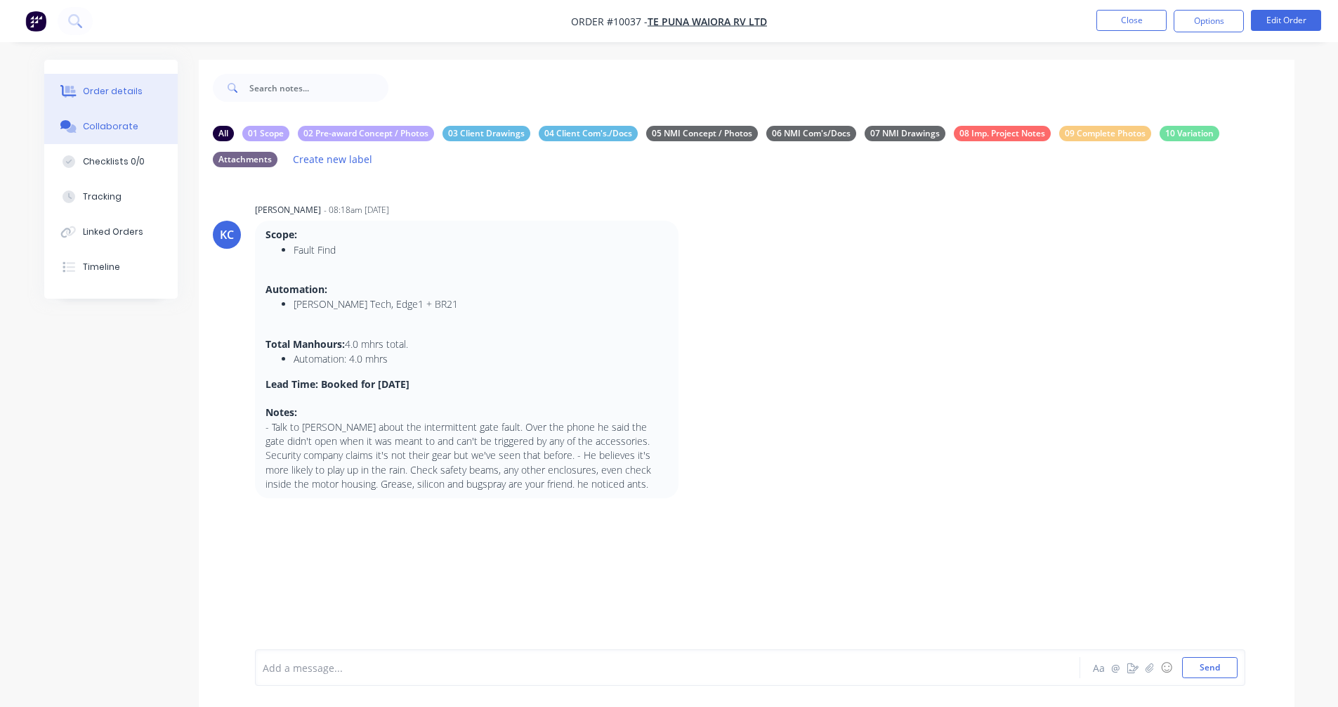
click at [140, 92] on button "Order details" at bounding box center [110, 91] width 133 height 35
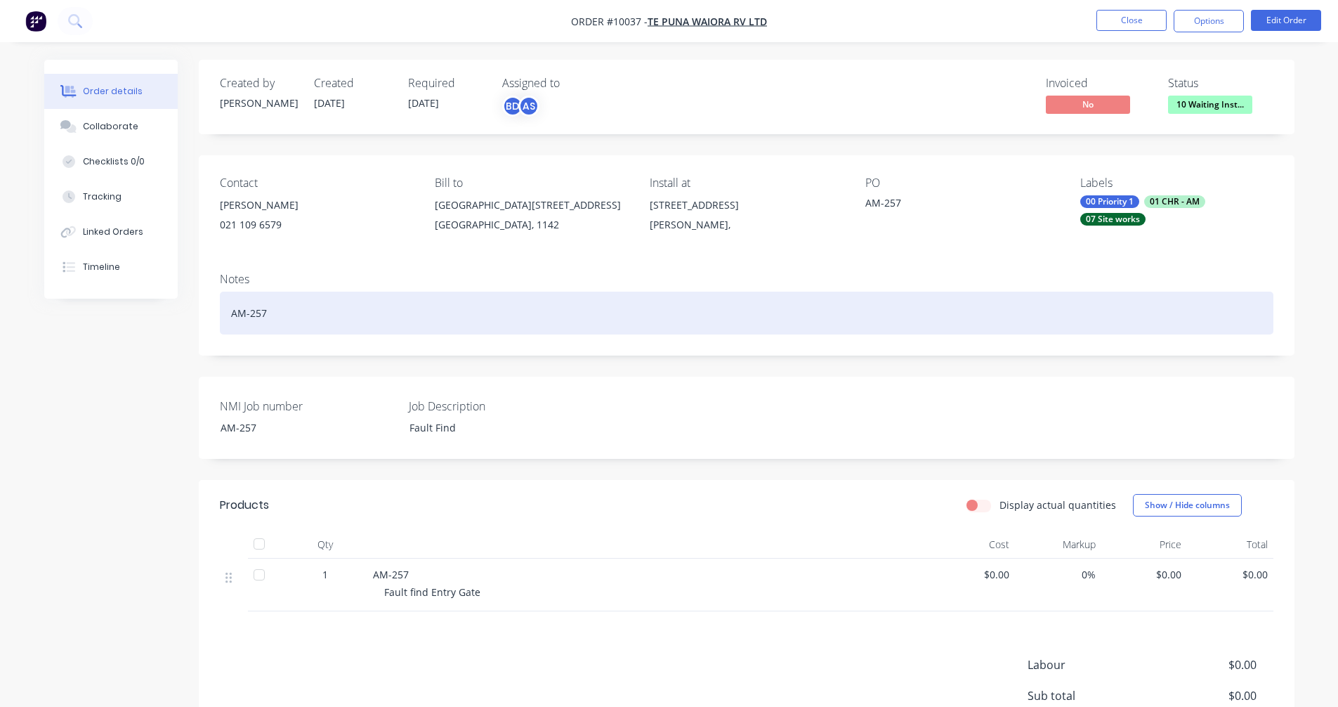
click at [254, 315] on div "AM-257" at bounding box center [747, 312] width 1054 height 43
drag, startPoint x: 240, startPoint y: 319, endPoint x: 204, endPoint y: 319, distance: 35.8
click at [204, 319] on div "Notes AM-257" at bounding box center [747, 308] width 1096 height 94
copy div "AM-257"
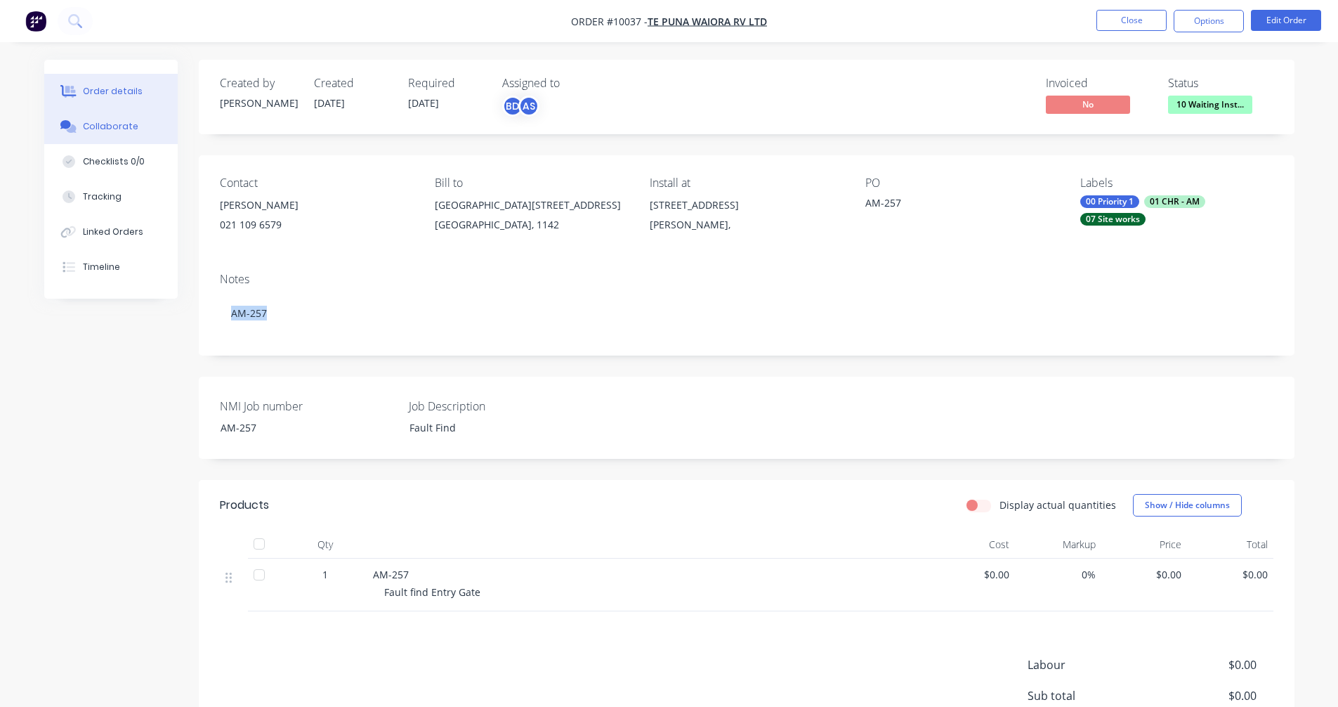
click at [135, 138] on button "Collaborate" at bounding box center [110, 126] width 133 height 35
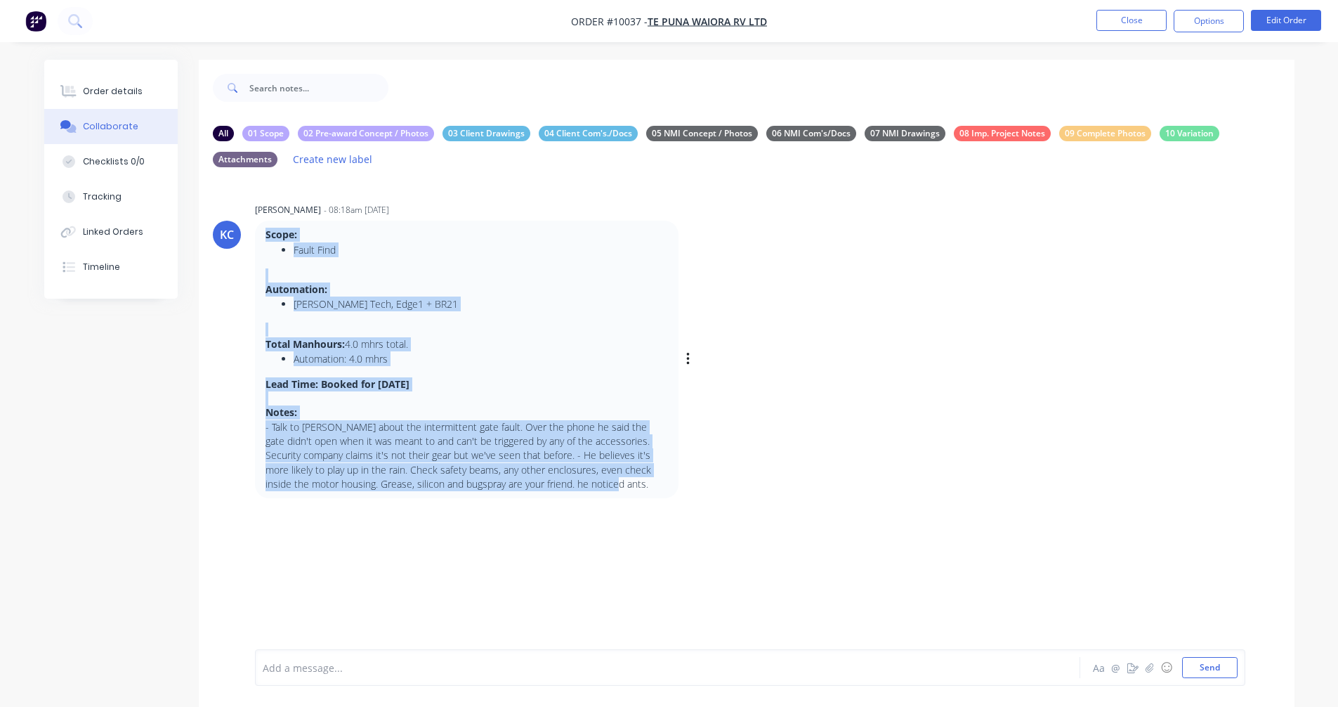
drag, startPoint x: 267, startPoint y: 235, endPoint x: 608, endPoint y: 481, distance: 420.5
click at [608, 481] on div "Scope: Fault Find Automation: [PERSON_NAME] Tech, Edge1 + BR21 Total Manhours: …" at bounding box center [466, 359] width 402 height 263
copy div "Scope: Fault Find Automation: [PERSON_NAME] Tech, Edge1 + BR21 Total Manhours: …"
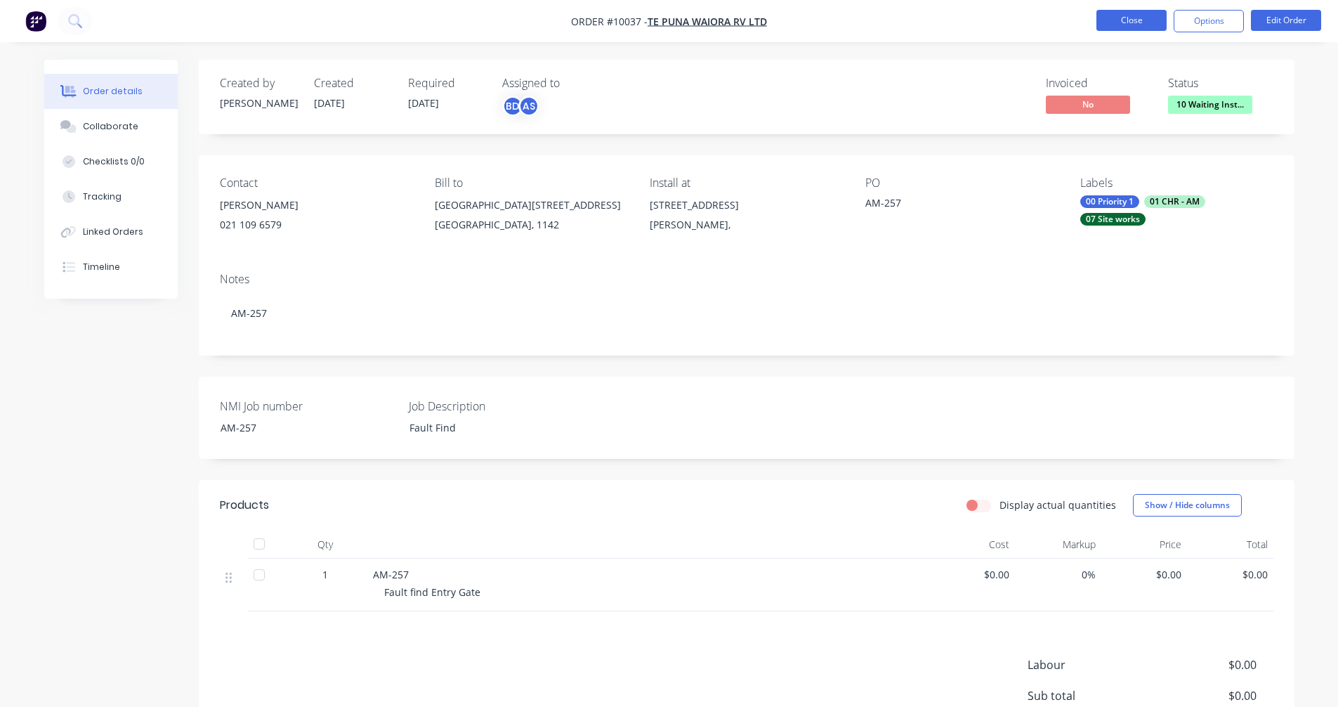
click at [1153, 25] on button "Close" at bounding box center [1131, 20] width 70 height 21
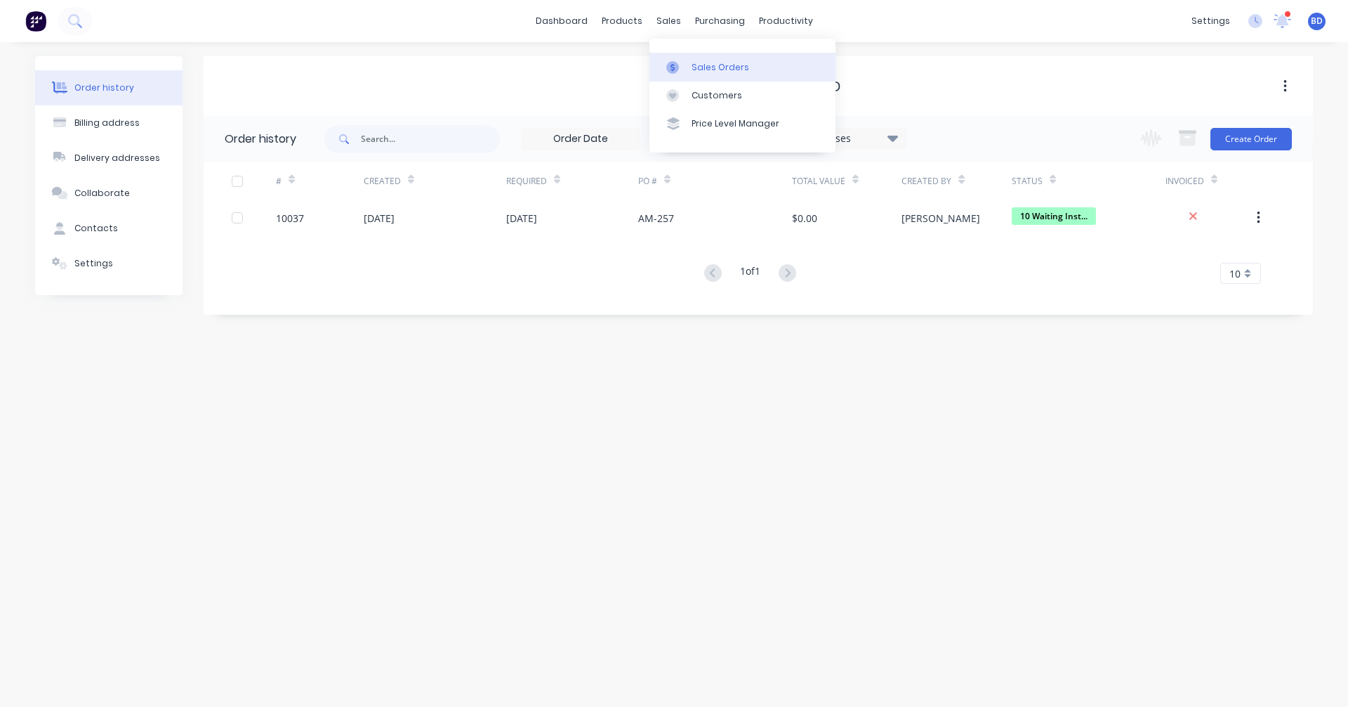
click at [694, 55] on link "Sales Orders" at bounding box center [743, 67] width 186 height 28
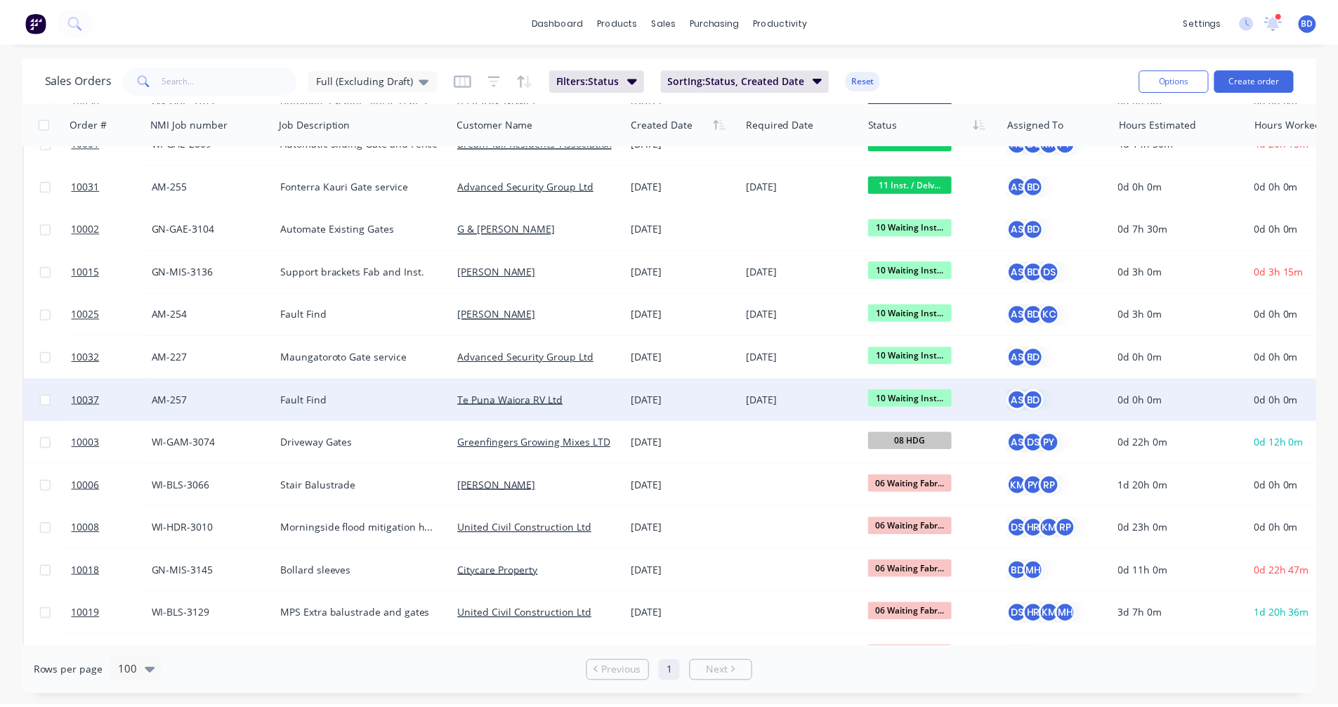
scroll to position [211, 0]
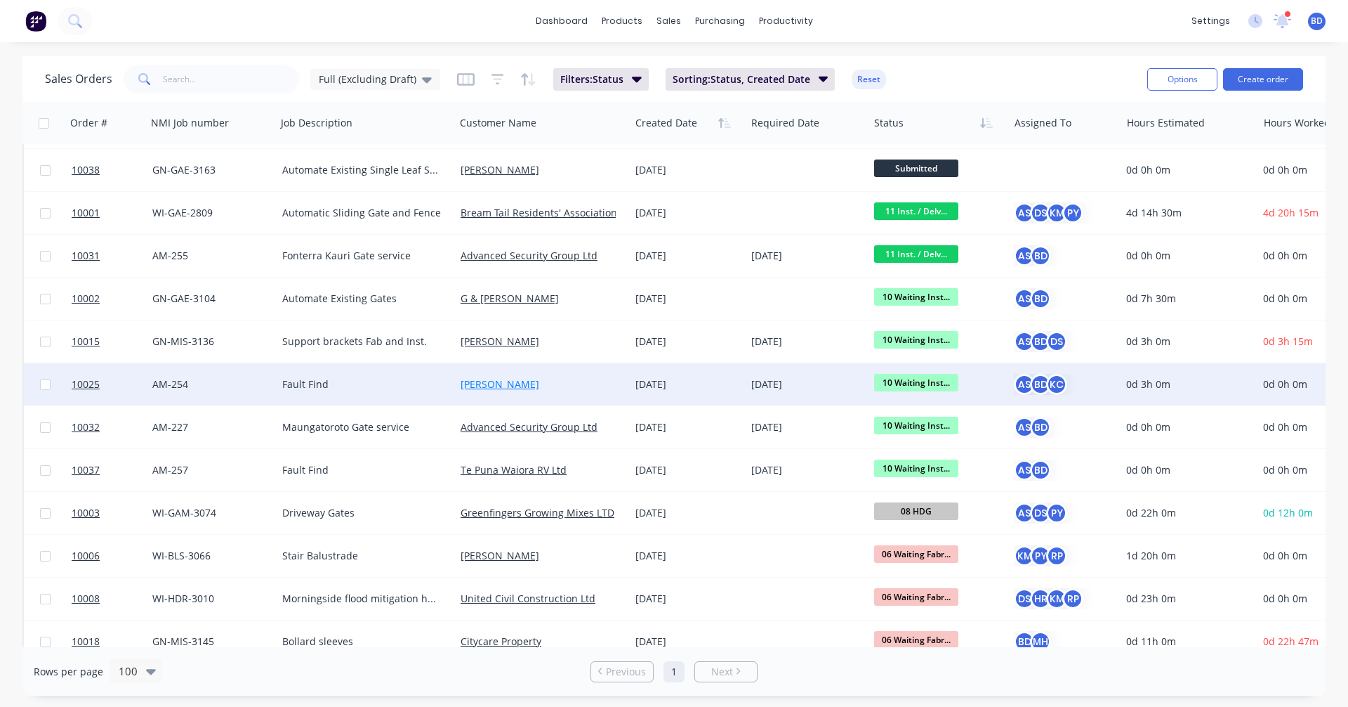
click at [496, 386] on link "[PERSON_NAME]" at bounding box center [500, 383] width 79 height 13
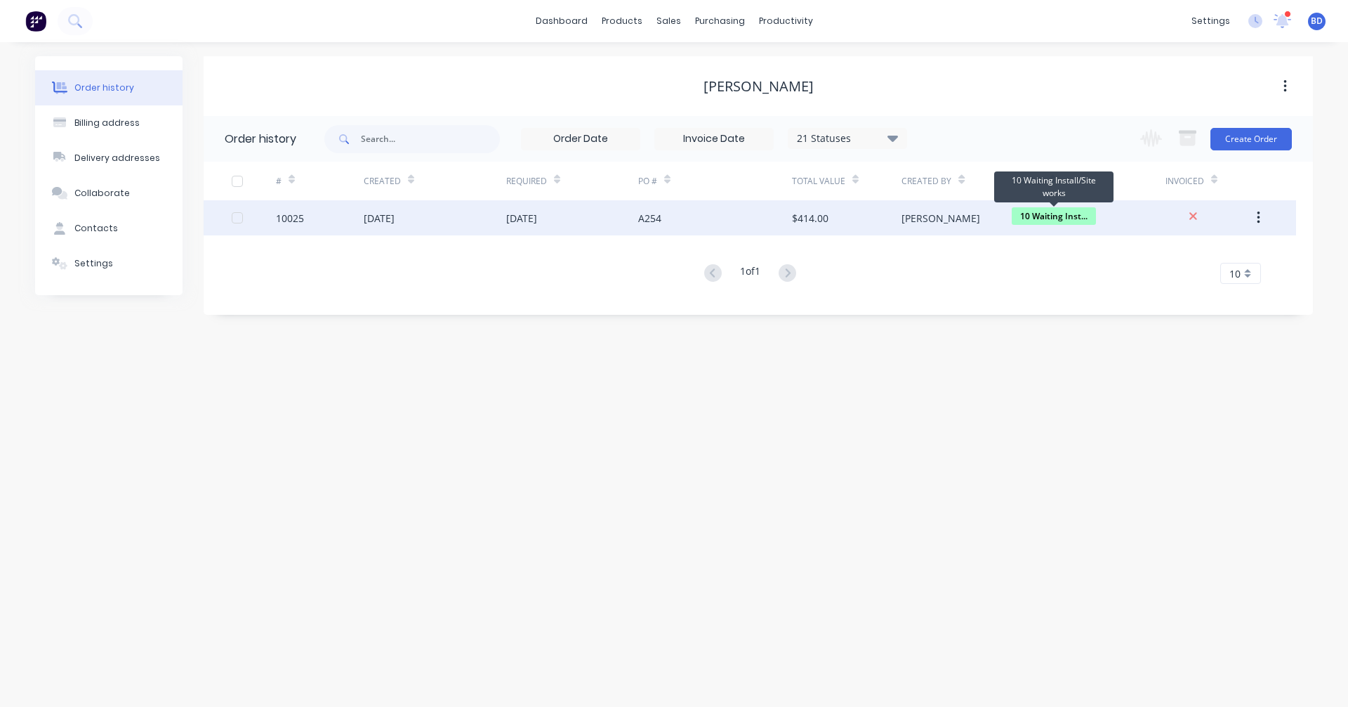
click at [1047, 219] on span "10 Waiting Inst..." at bounding box center [1054, 216] width 84 height 18
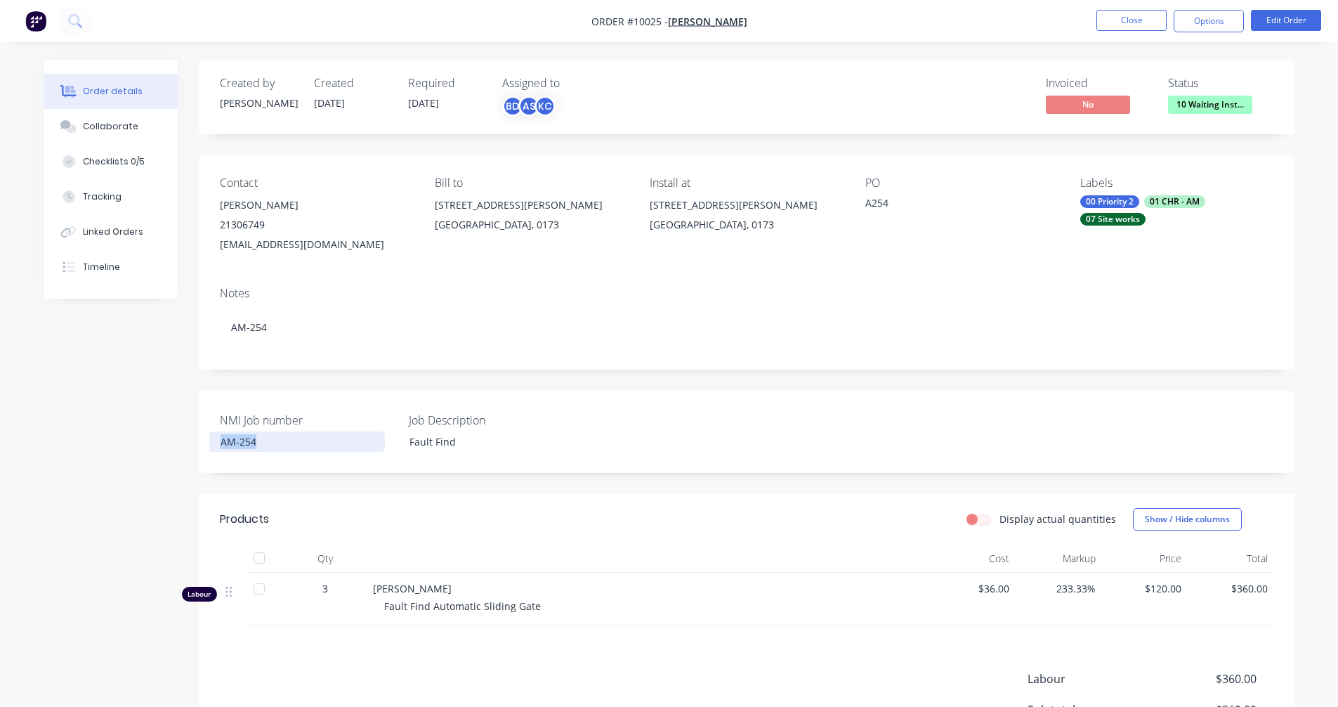
drag, startPoint x: 260, startPoint y: 445, endPoint x: 209, endPoint y: 438, distance: 51.7
click at [209, 438] on div "NMI Job number AM-254 Job Description Fault Find" at bounding box center [747, 432] width 1096 height 82
copy div "AM-254"
click at [117, 119] on button "Collaborate" at bounding box center [110, 126] width 133 height 35
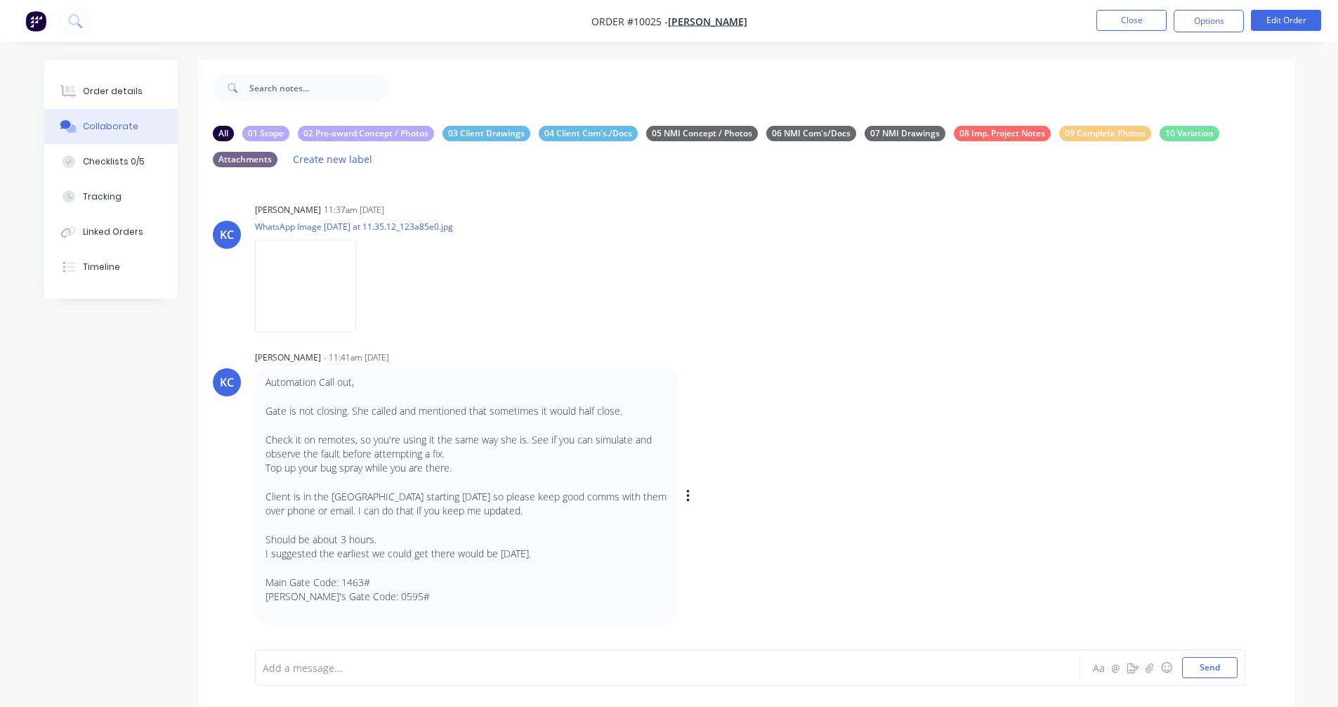
scroll to position [45, 0]
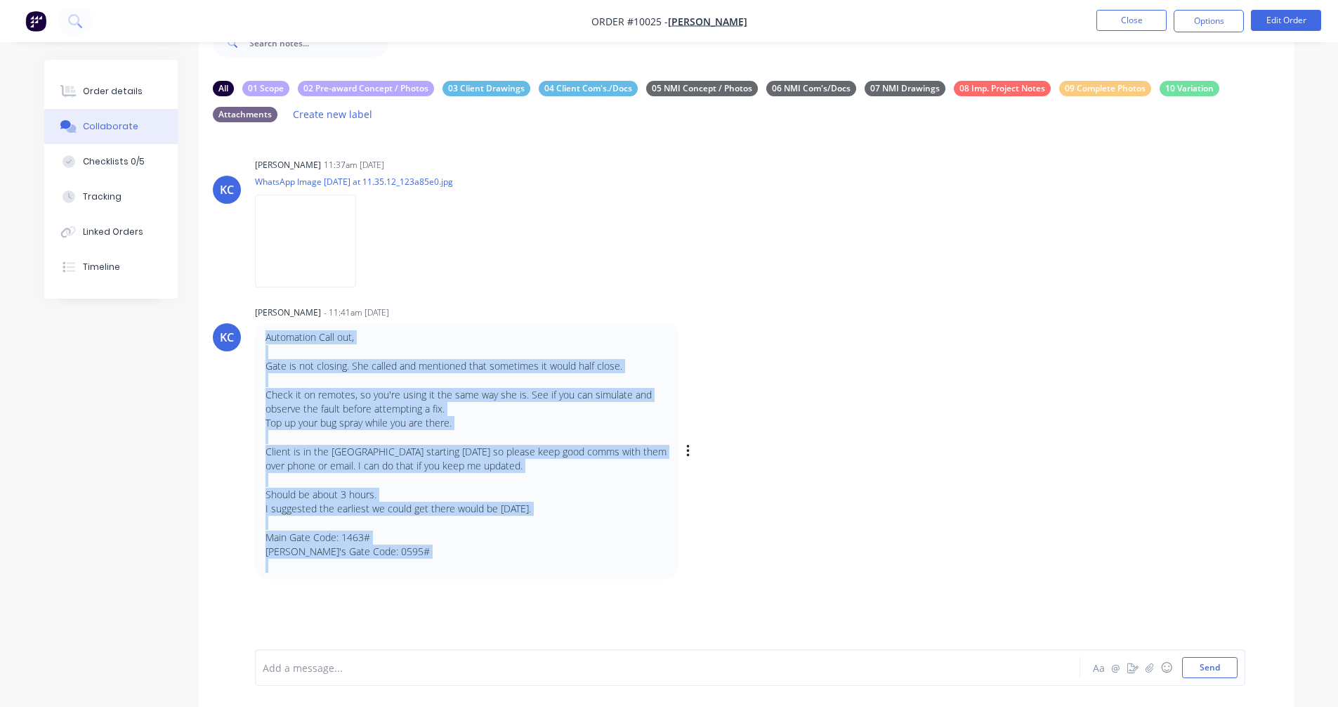
drag, startPoint x: 267, startPoint y: 339, endPoint x: 451, endPoint y: 558, distance: 286.1
click at [451, 558] on div "Automation Call out, Gate is not closing. She called and mentioned that sometim…" at bounding box center [466, 451] width 402 height 242
copy div "Automation Call out, Gate is not closing. She called and mentioned that sometim…"
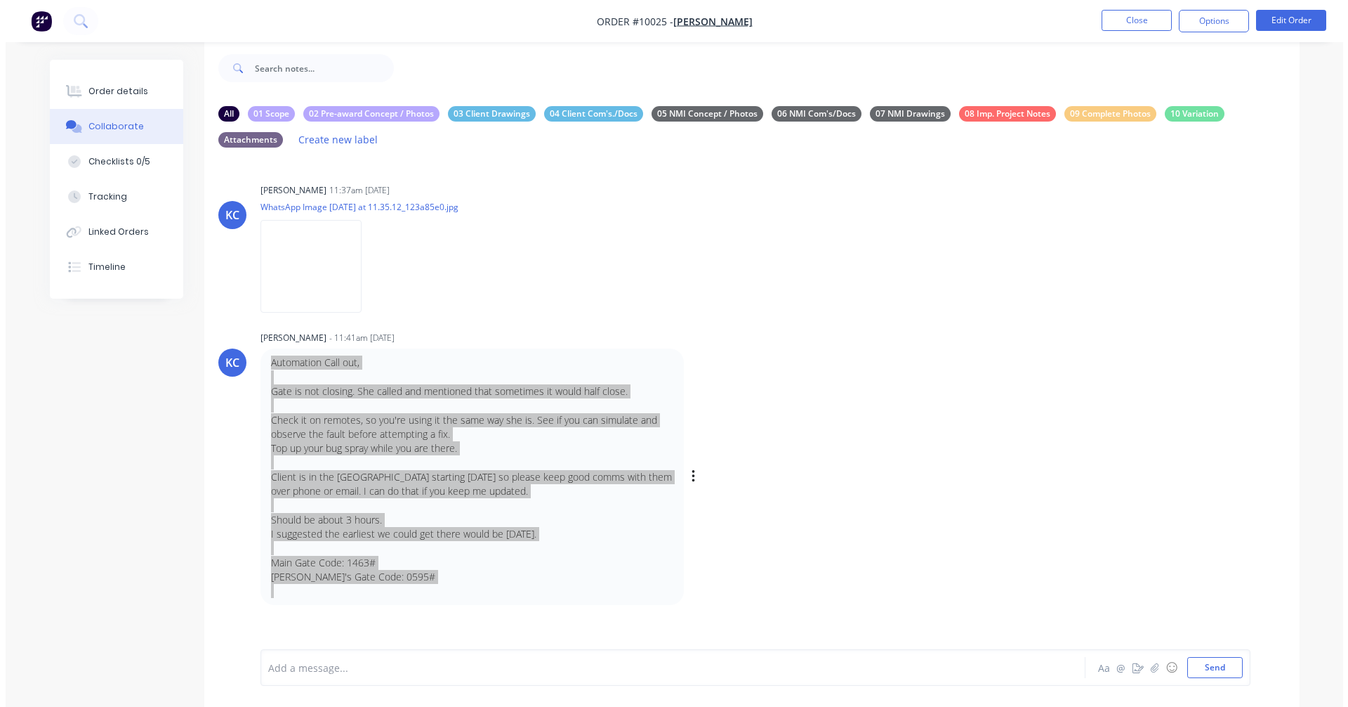
scroll to position [0, 0]
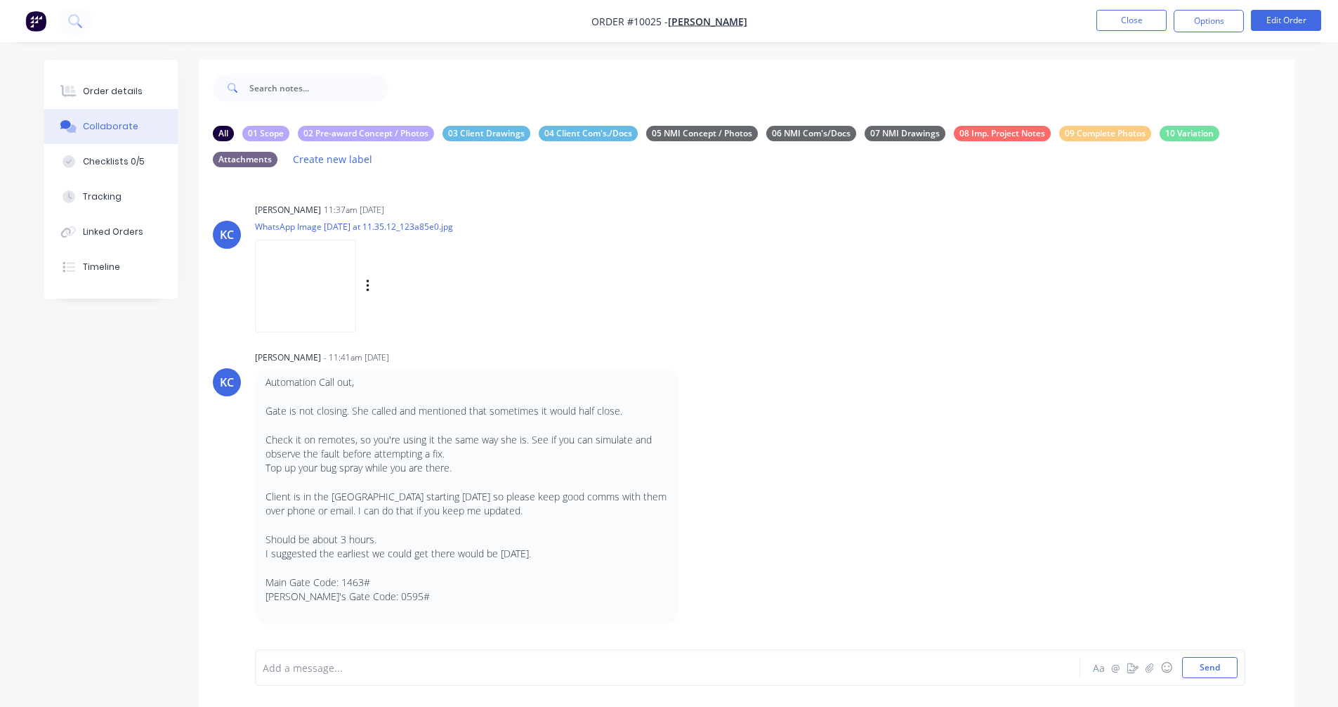
click at [641, 263] on div "[PERSON_NAME] 11:37am [DATE] WhatsApp Image [DATE] at 11.35.12_123a85e0.jpg Lab…" at bounding box center [474, 262] width 439 height 126
click at [136, 87] on div "Order details" at bounding box center [113, 91] width 60 height 13
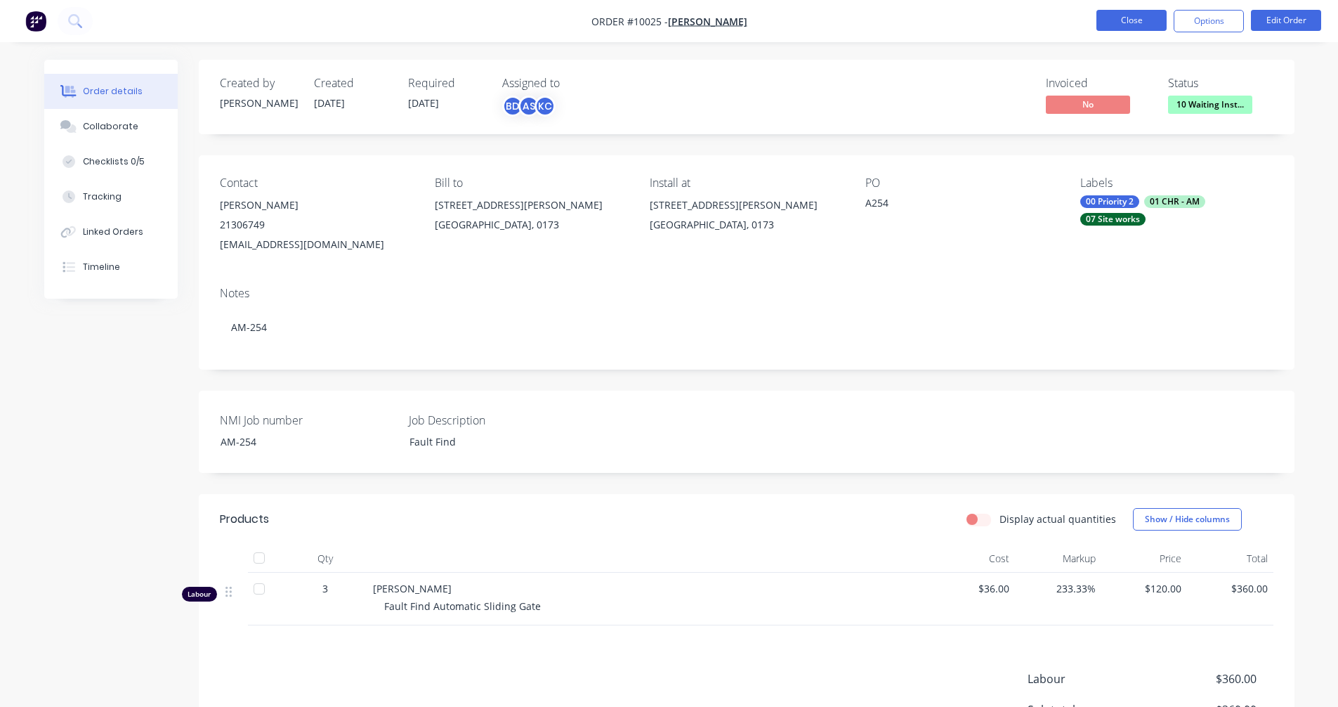
click at [1140, 28] on button "Close" at bounding box center [1131, 20] width 70 height 21
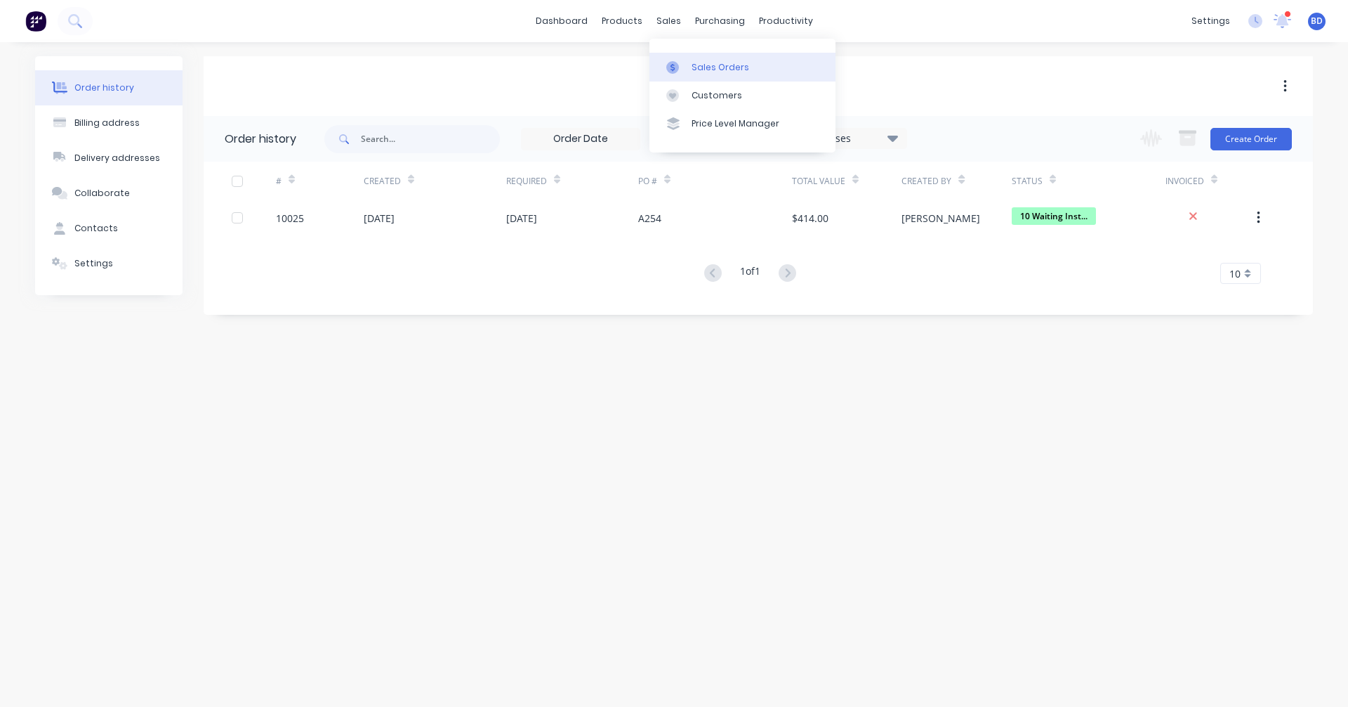
click at [695, 56] on link "Sales Orders" at bounding box center [743, 67] width 186 height 28
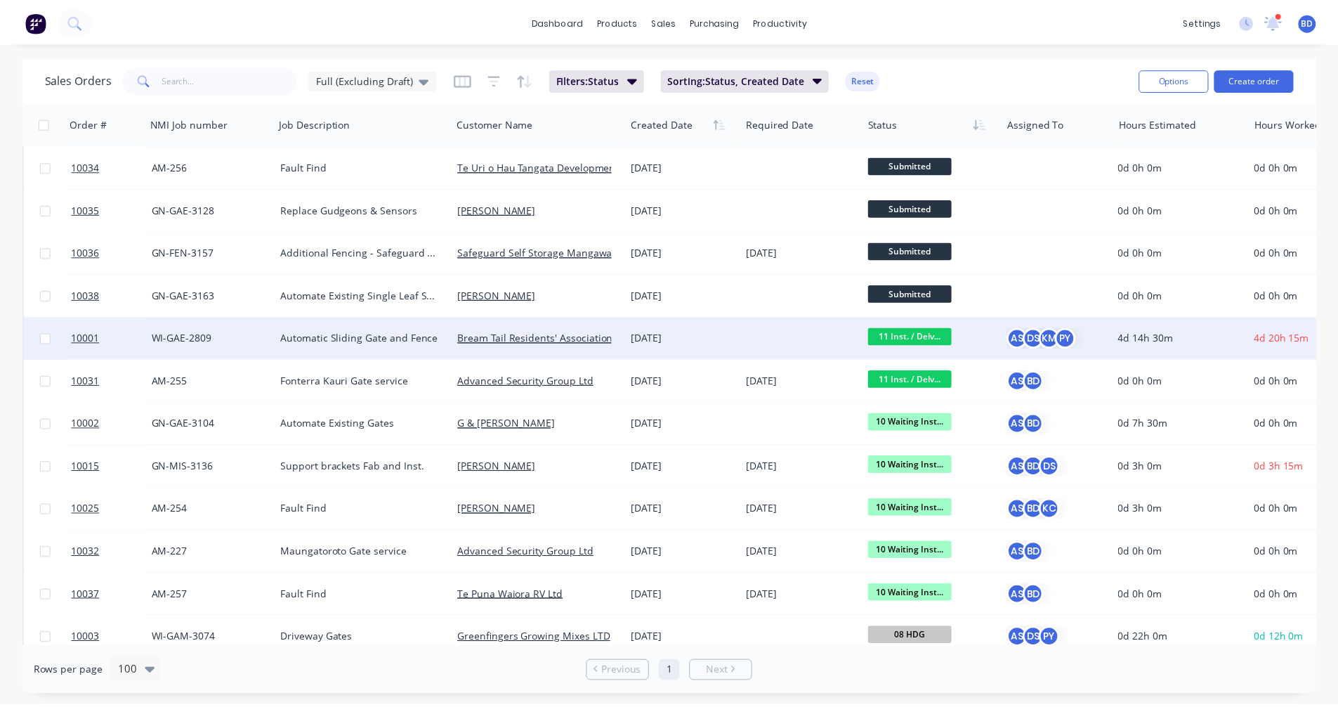
scroll to position [140, 0]
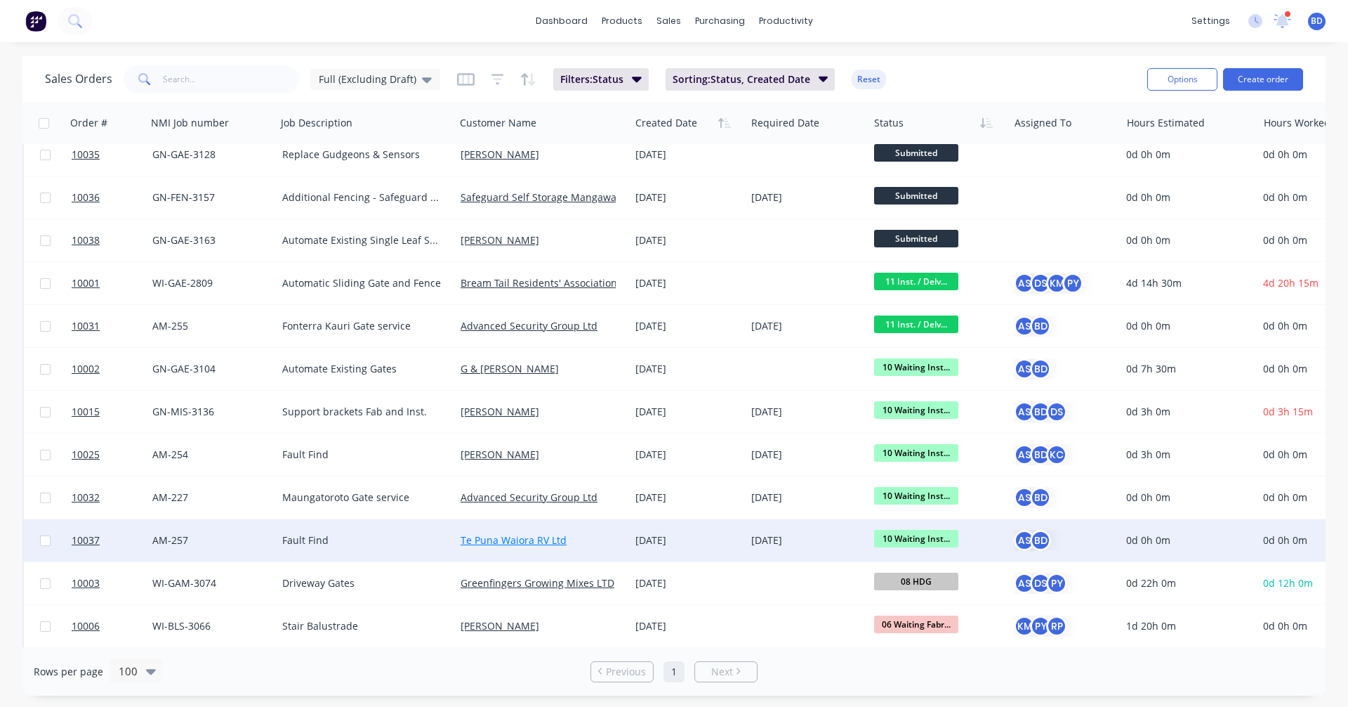
click at [501, 535] on link "Te Puna Waiora RV Ltd" at bounding box center [514, 539] width 106 height 13
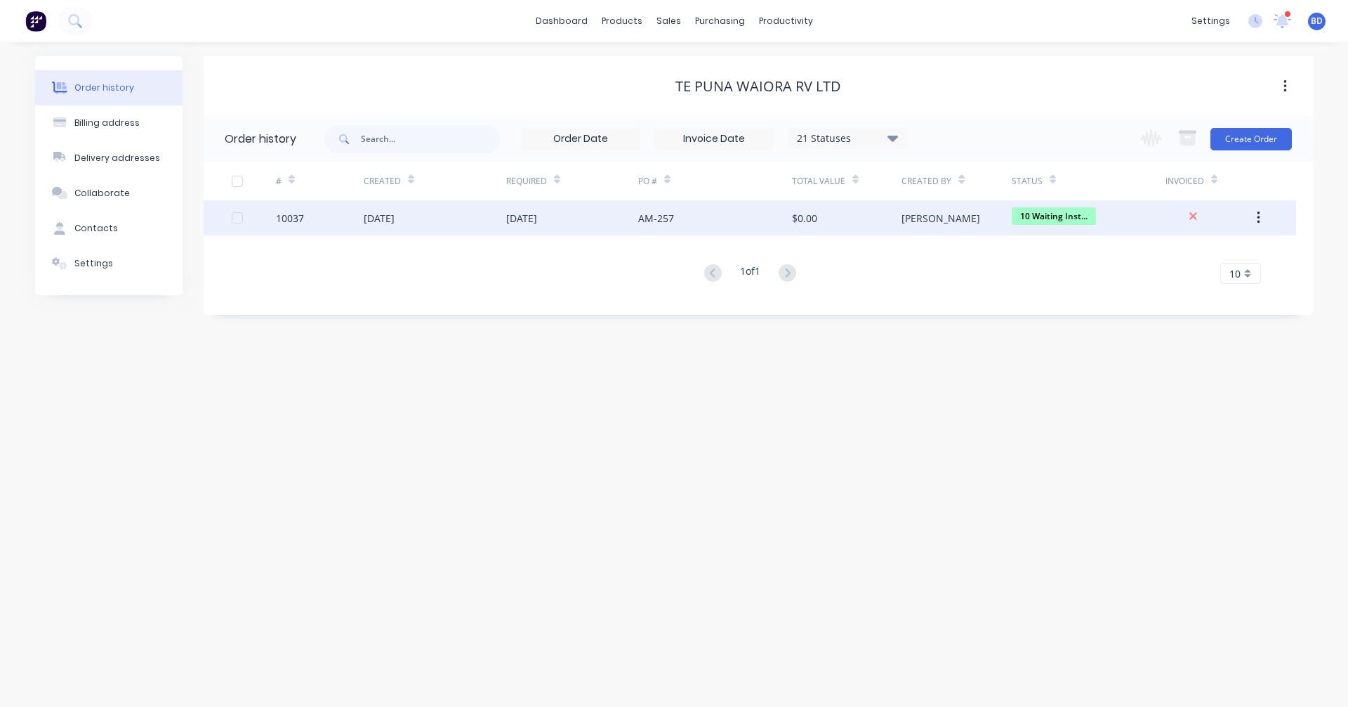
click at [993, 220] on div "[PERSON_NAME]" at bounding box center [957, 217] width 110 height 35
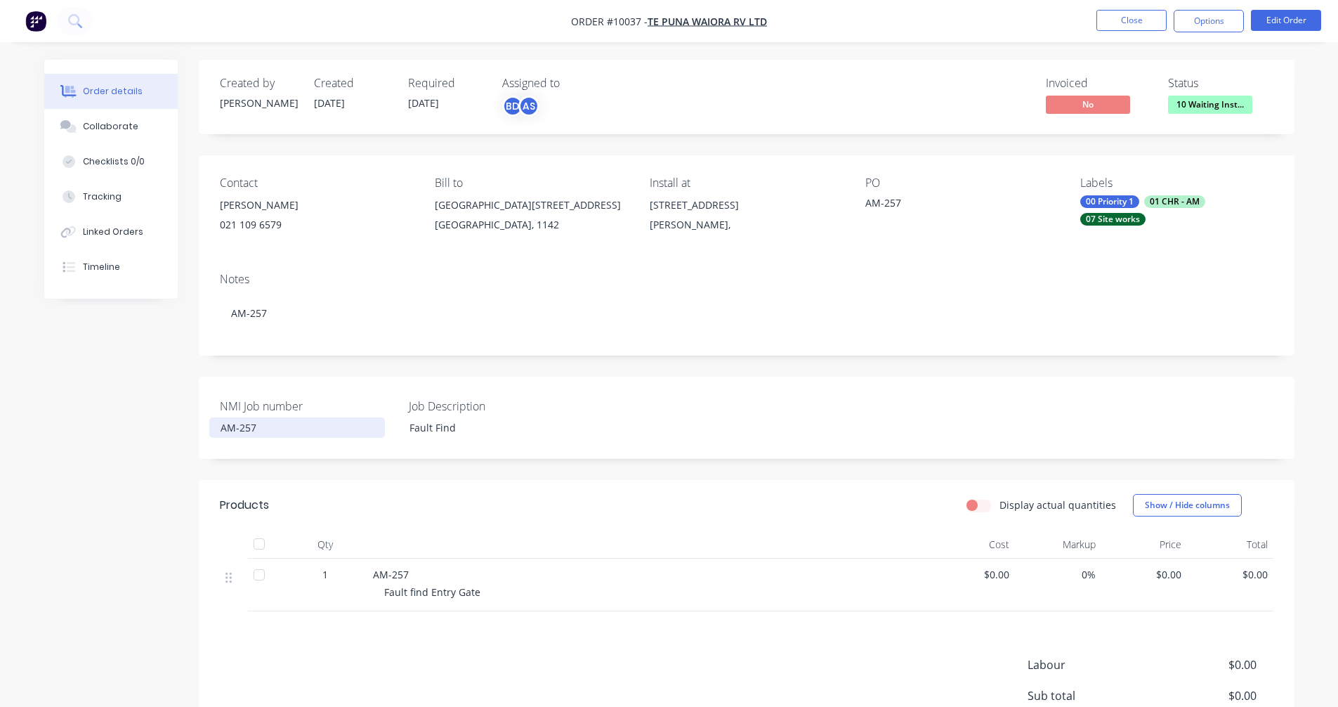
click at [263, 431] on div "AM-257" at bounding box center [297, 427] width 176 height 20
drag, startPoint x: 268, startPoint y: 428, endPoint x: 182, endPoint y: 428, distance: 86.4
click at [182, 428] on div "Created by [PERSON_NAME] Created [DATE] Required [DATE] Assigned to BD AS Invoi…" at bounding box center [669, 460] width 1250 height 801
copy div "AM-257"
drag, startPoint x: 776, startPoint y: 28, endPoint x: 526, endPoint y: 35, distance: 250.1
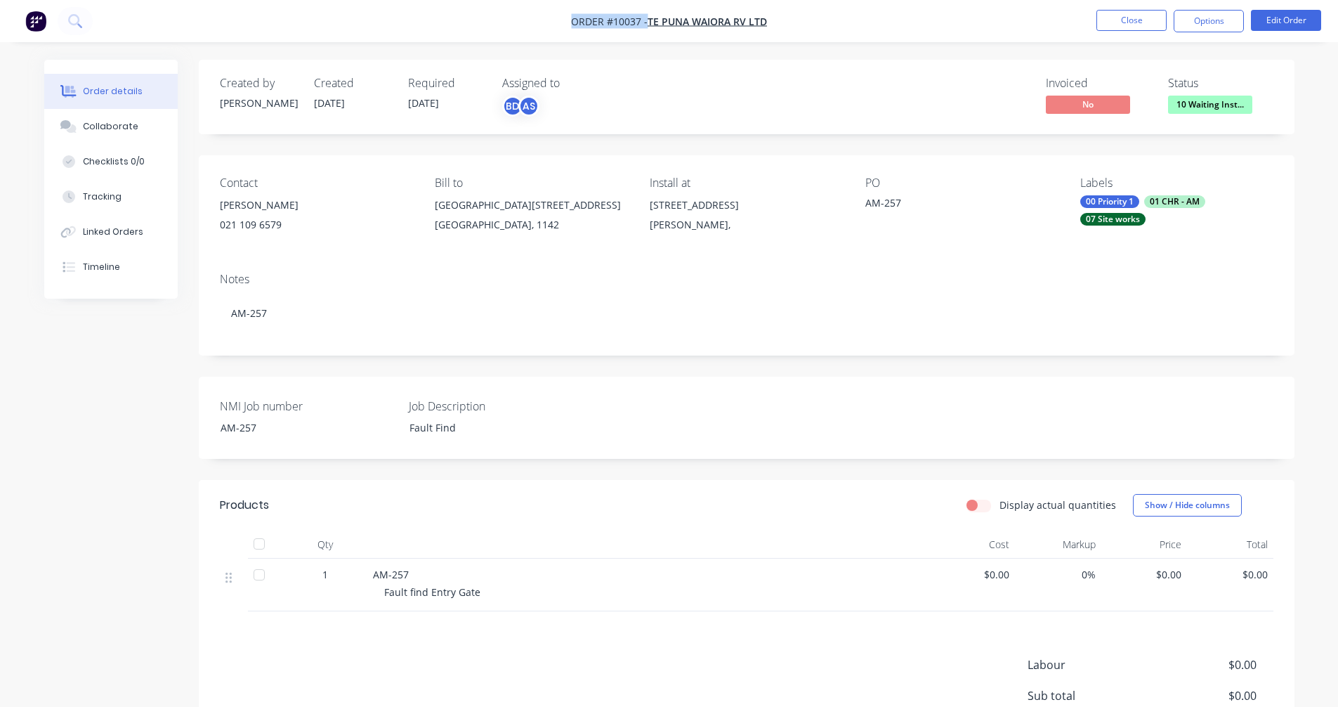
click at [526, 35] on nav "Order #10037 - Te Puna Waiora RV Ltd Close Options Edit Order" at bounding box center [669, 21] width 1338 height 42
click at [1155, 24] on button "Close" at bounding box center [1131, 20] width 70 height 21
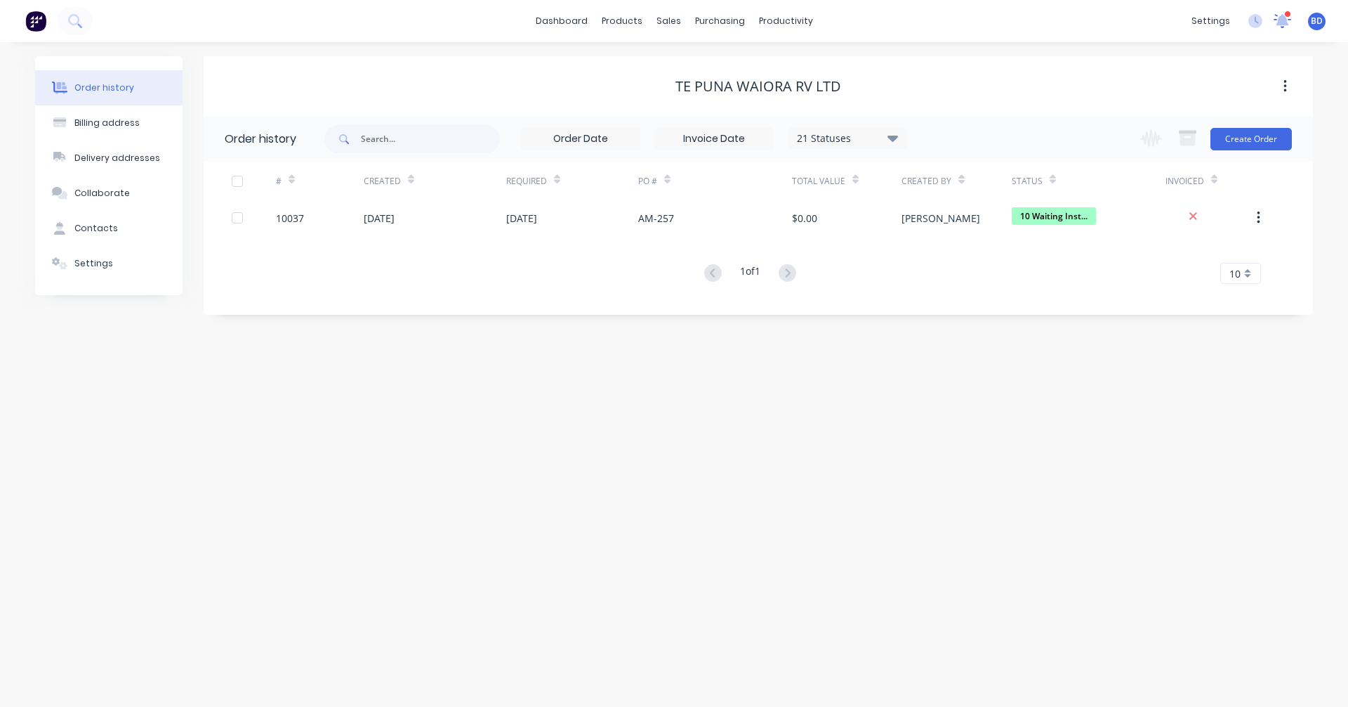
click at [1287, 24] on icon at bounding box center [1282, 19] width 13 height 12
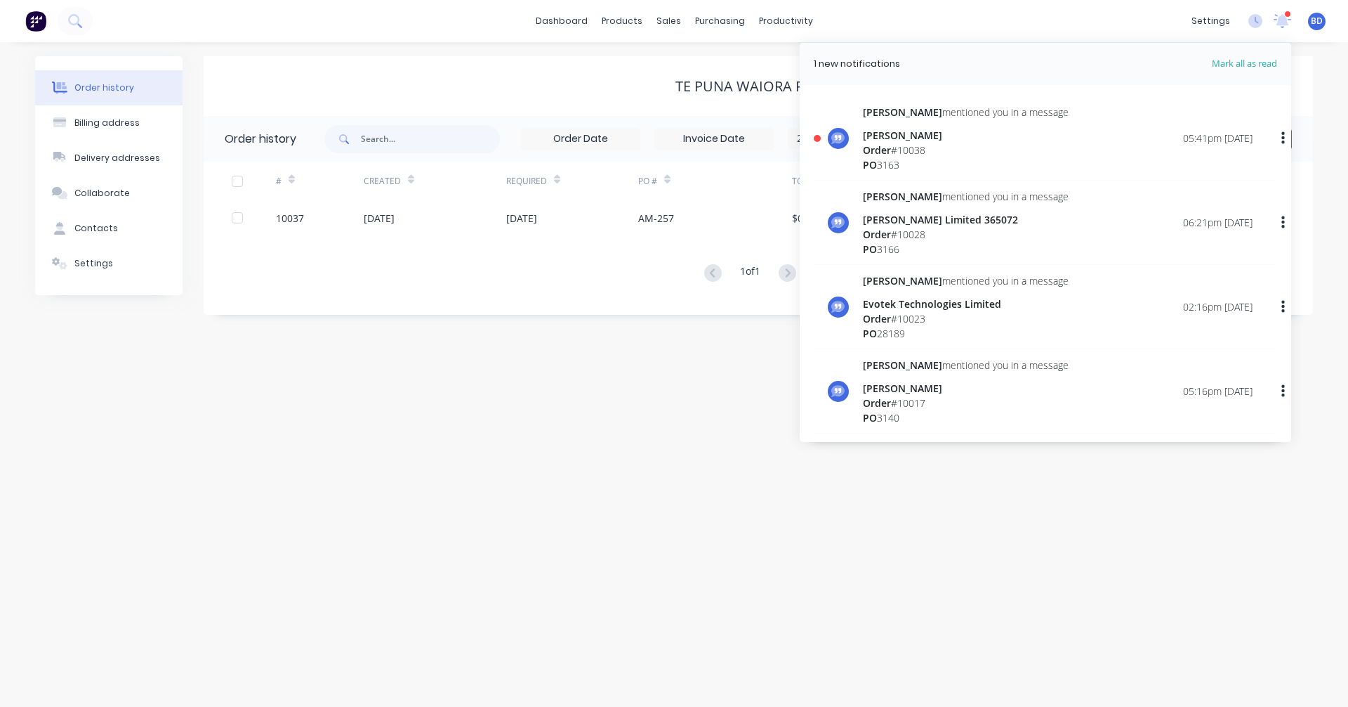
click at [575, 403] on div "Order history Billing address Delivery addresses Collaborate Contacts Settings …" at bounding box center [674, 374] width 1348 height 664
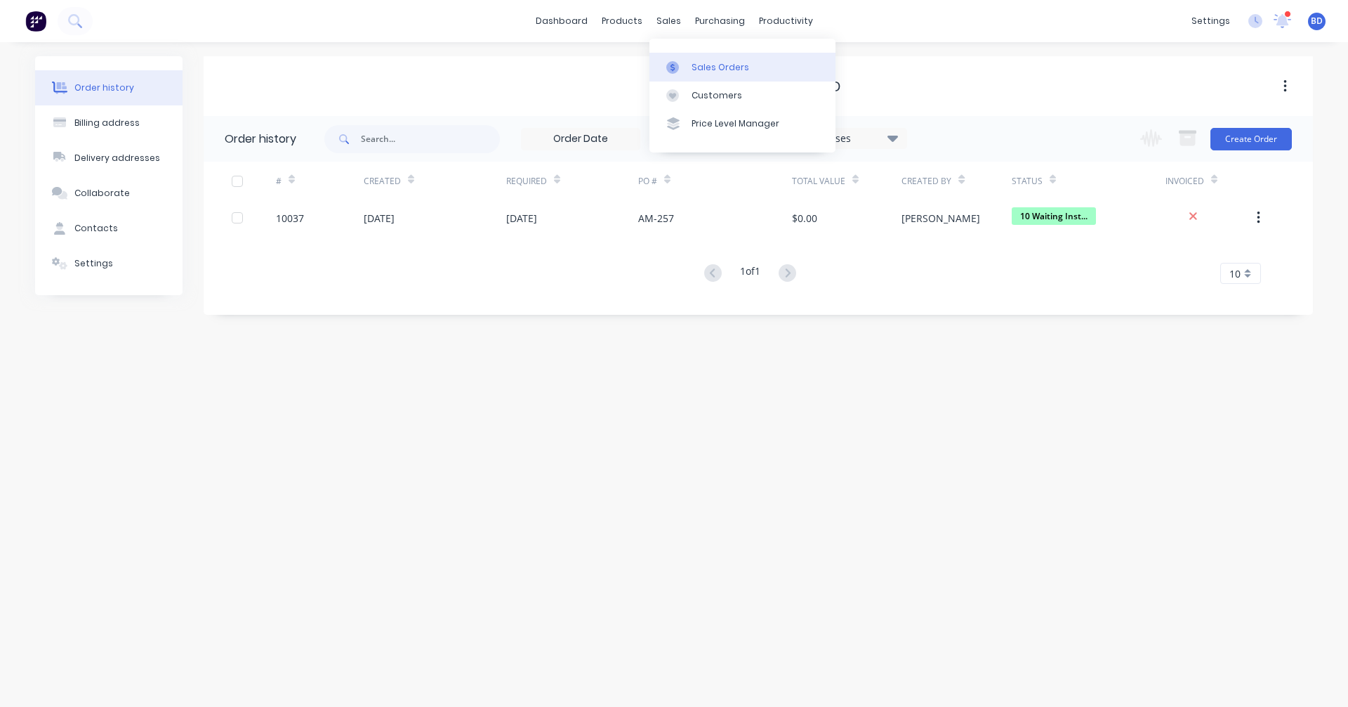
click at [691, 60] on link "Sales Orders" at bounding box center [743, 67] width 186 height 28
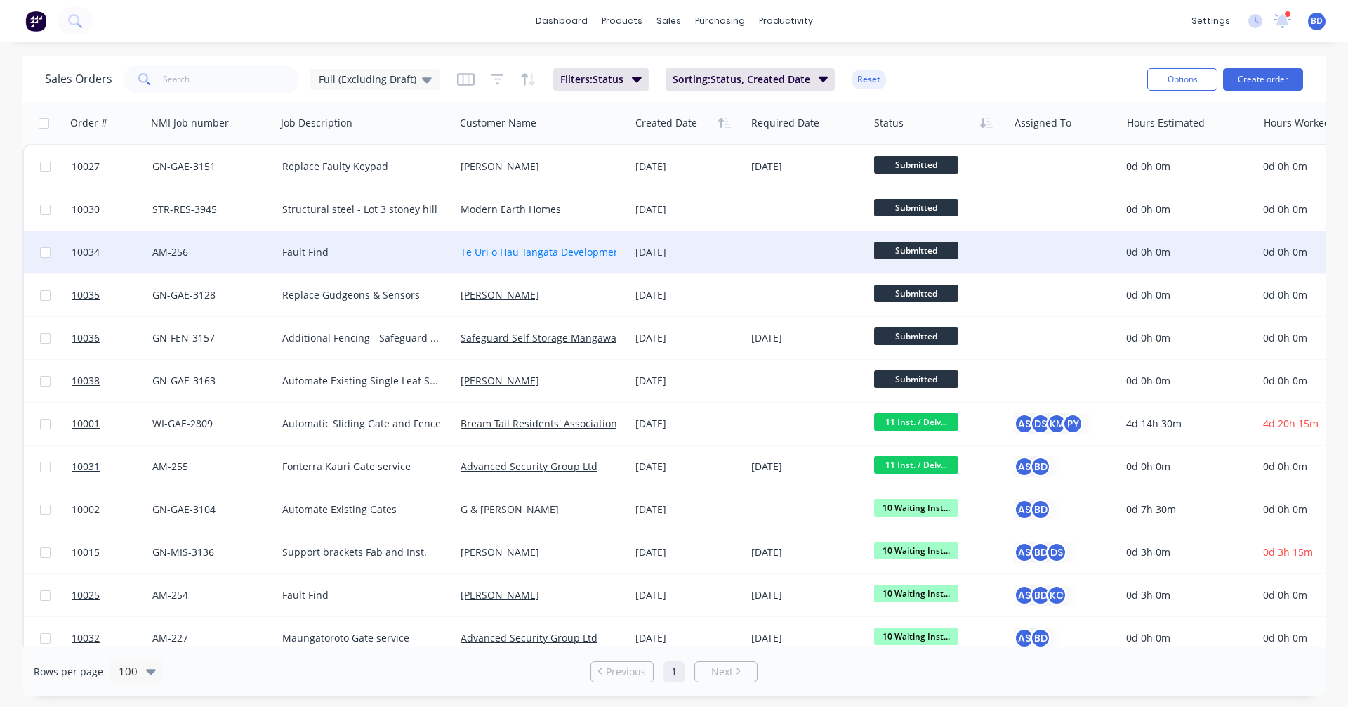
click at [532, 251] on link "Te Uri o Hau Tangata Development Ltd" at bounding box center [551, 251] width 181 height 13
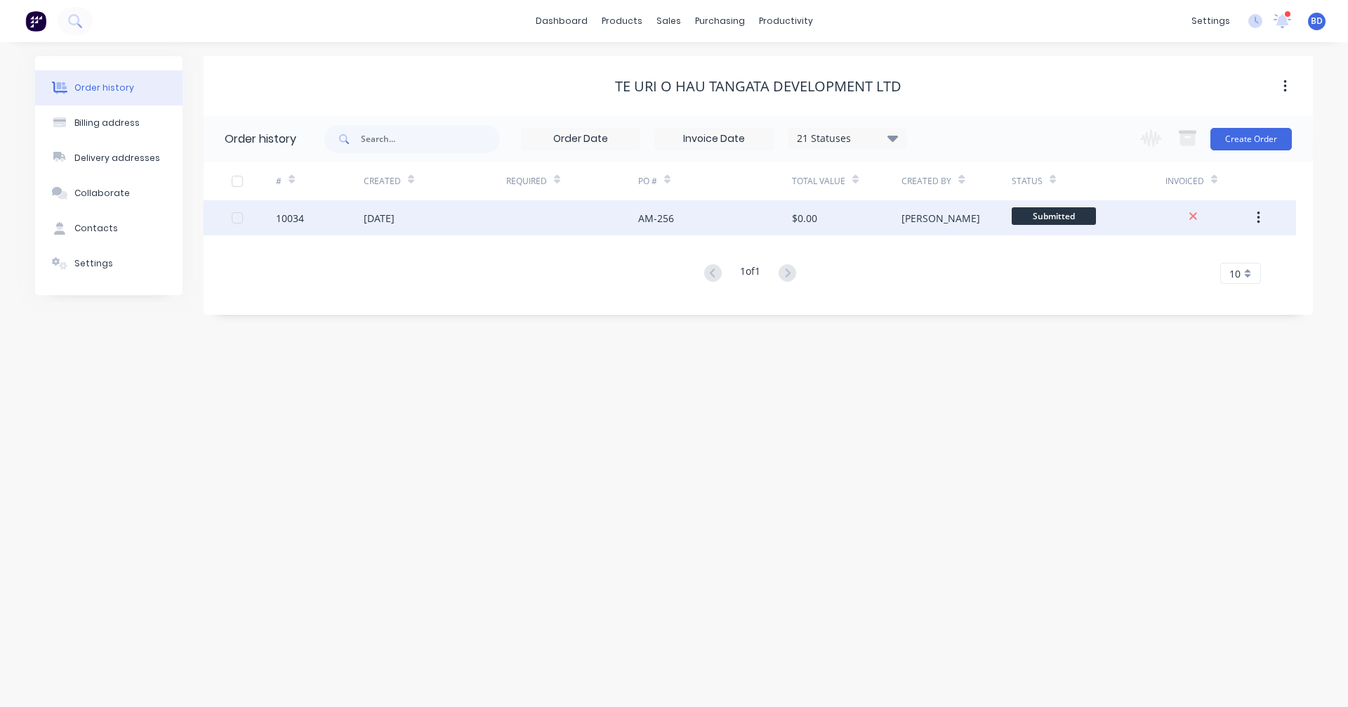
click at [816, 211] on div "$0.00" at bounding box center [804, 218] width 25 height 15
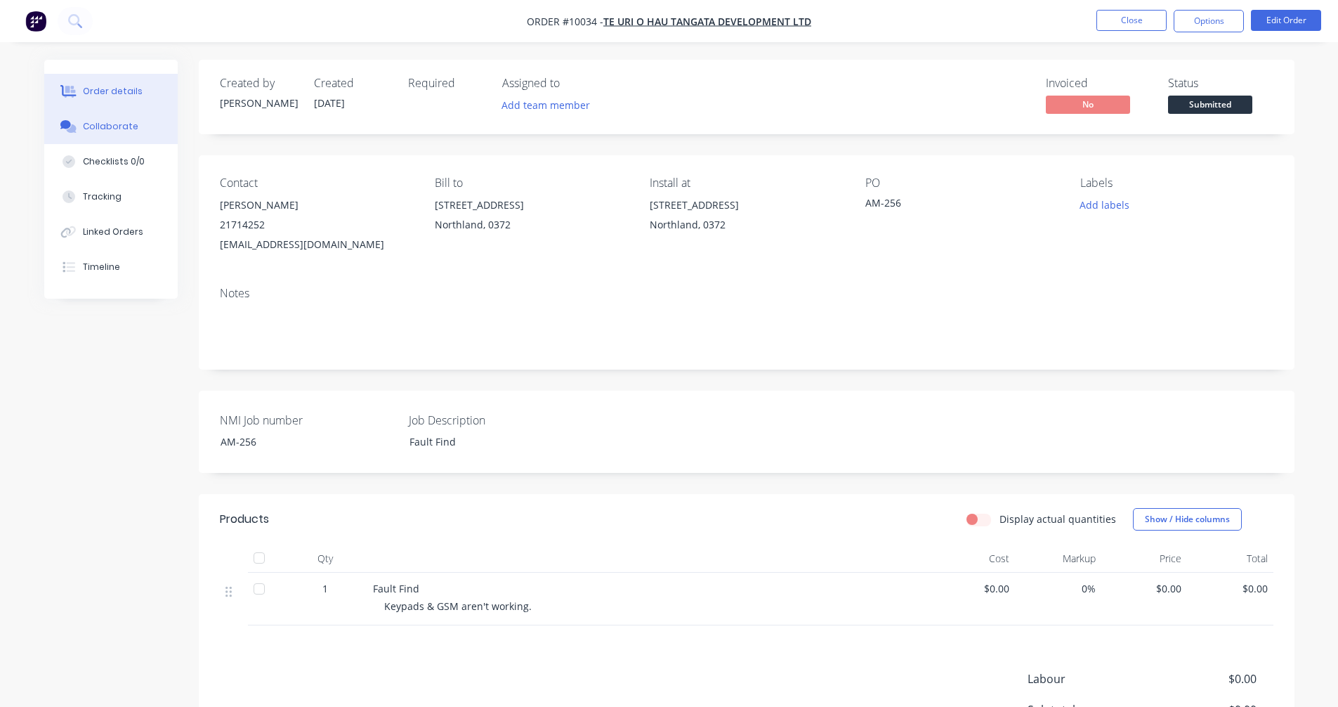
click at [96, 126] on div "Collaborate" at bounding box center [110, 126] width 55 height 13
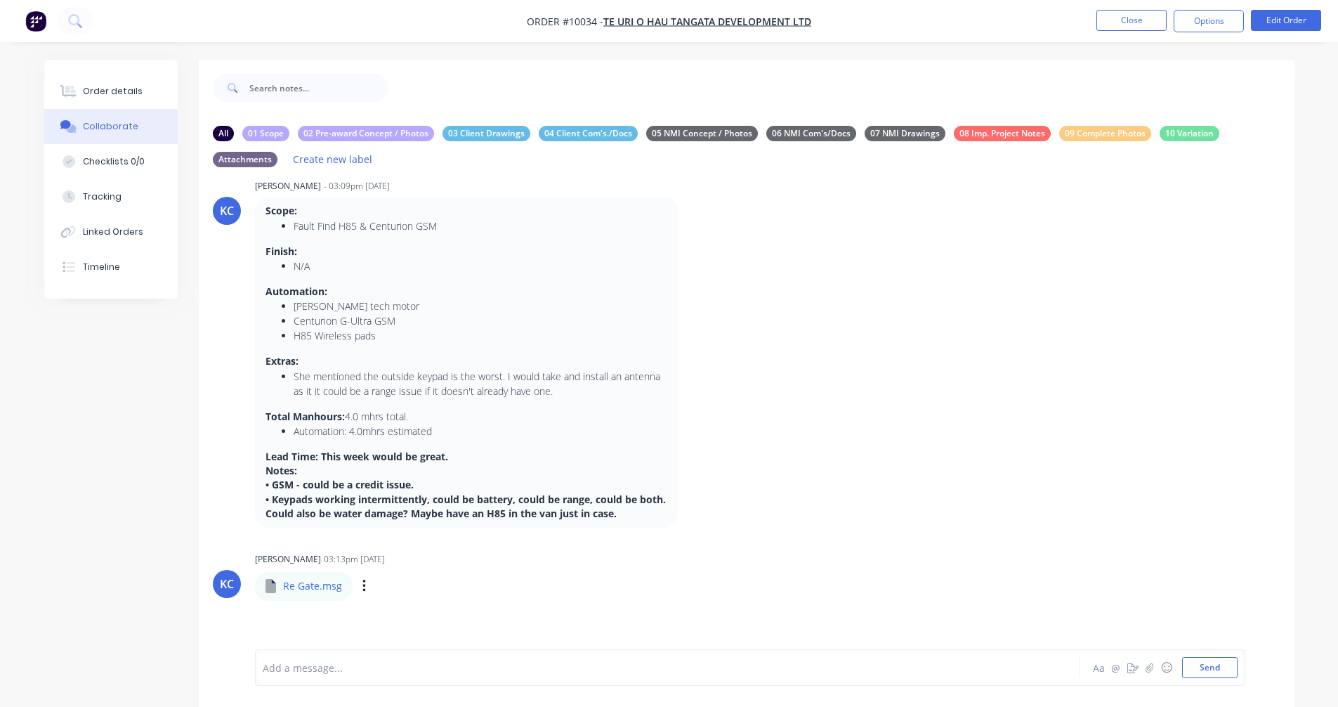
scroll to position [35, 0]
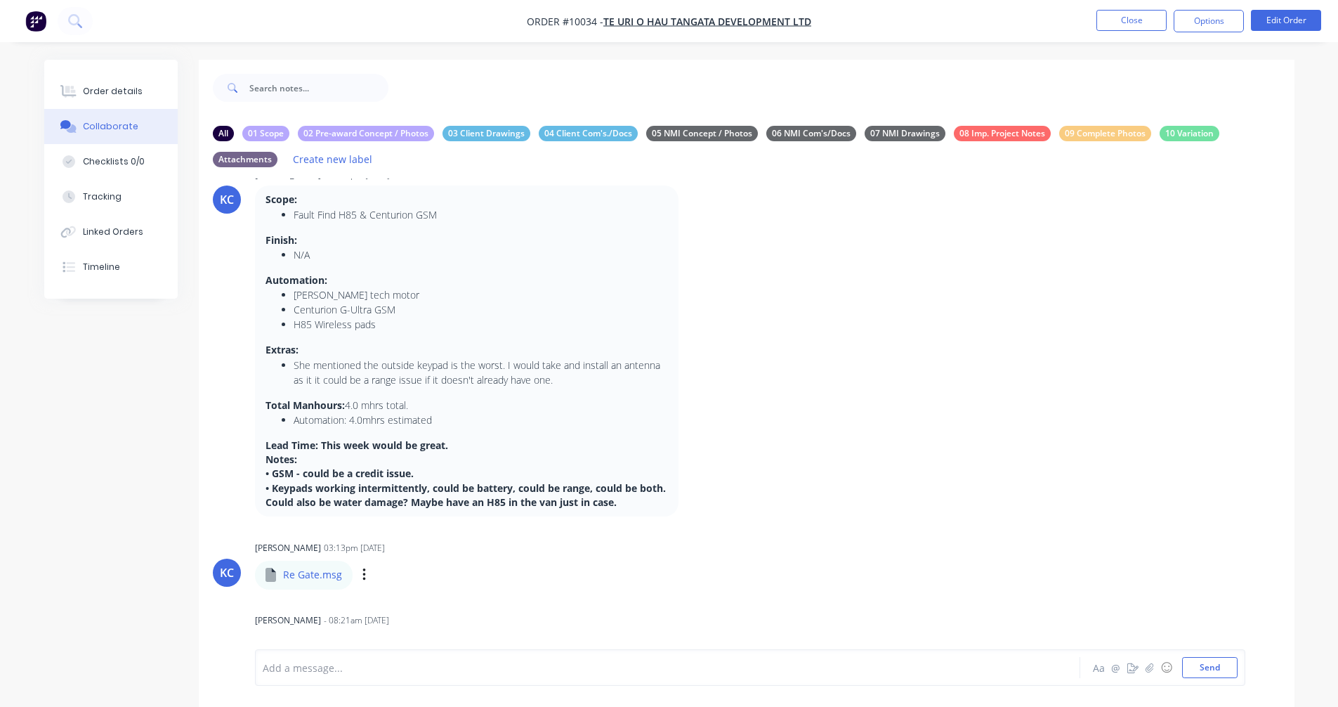
click at [314, 577] on p "Re Gate.msg" at bounding box center [312, 574] width 59 height 14
click at [363, 579] on icon "button" at bounding box center [363, 574] width 3 height 13
click at [893, 579] on div "KC [PERSON_NAME] 03:13pm [DATE] Re Gate.msg Re Gate.msg Labels Download Delete" at bounding box center [747, 562] width 1096 height 51
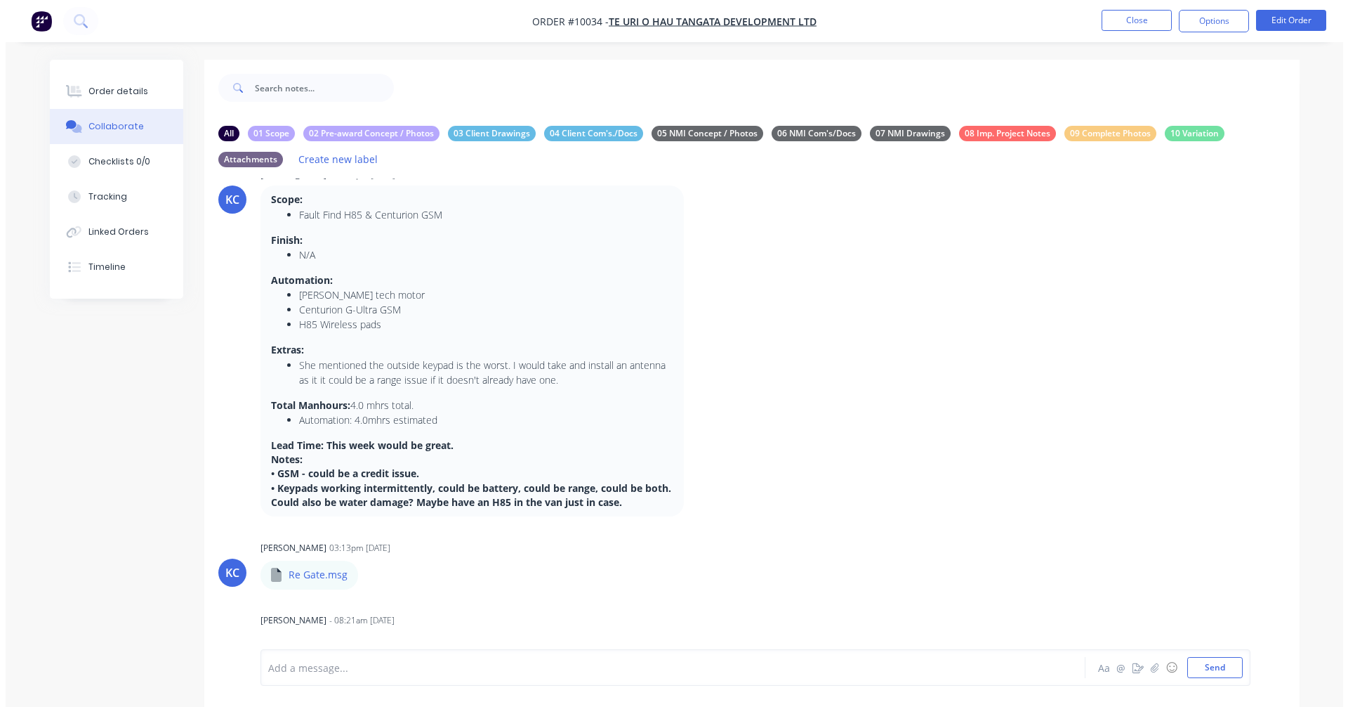
scroll to position [0, 0]
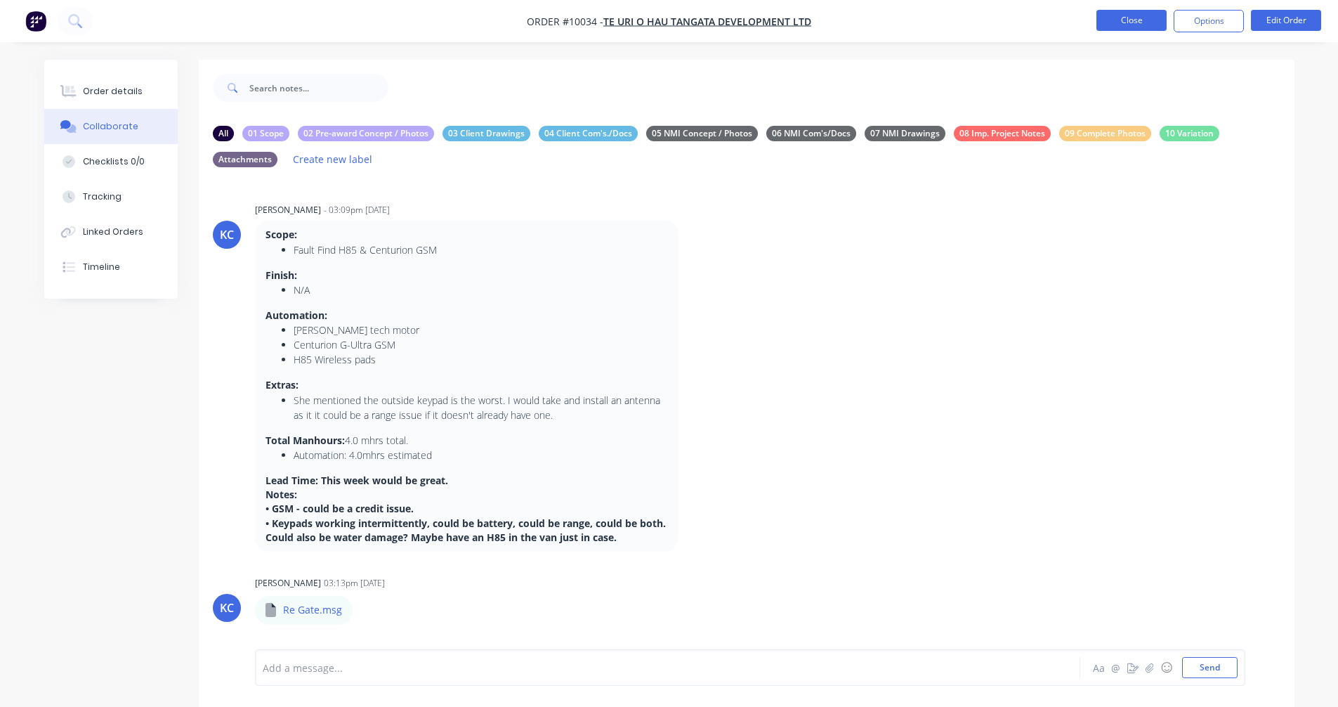
click at [1142, 20] on button "Close" at bounding box center [1131, 20] width 70 height 21
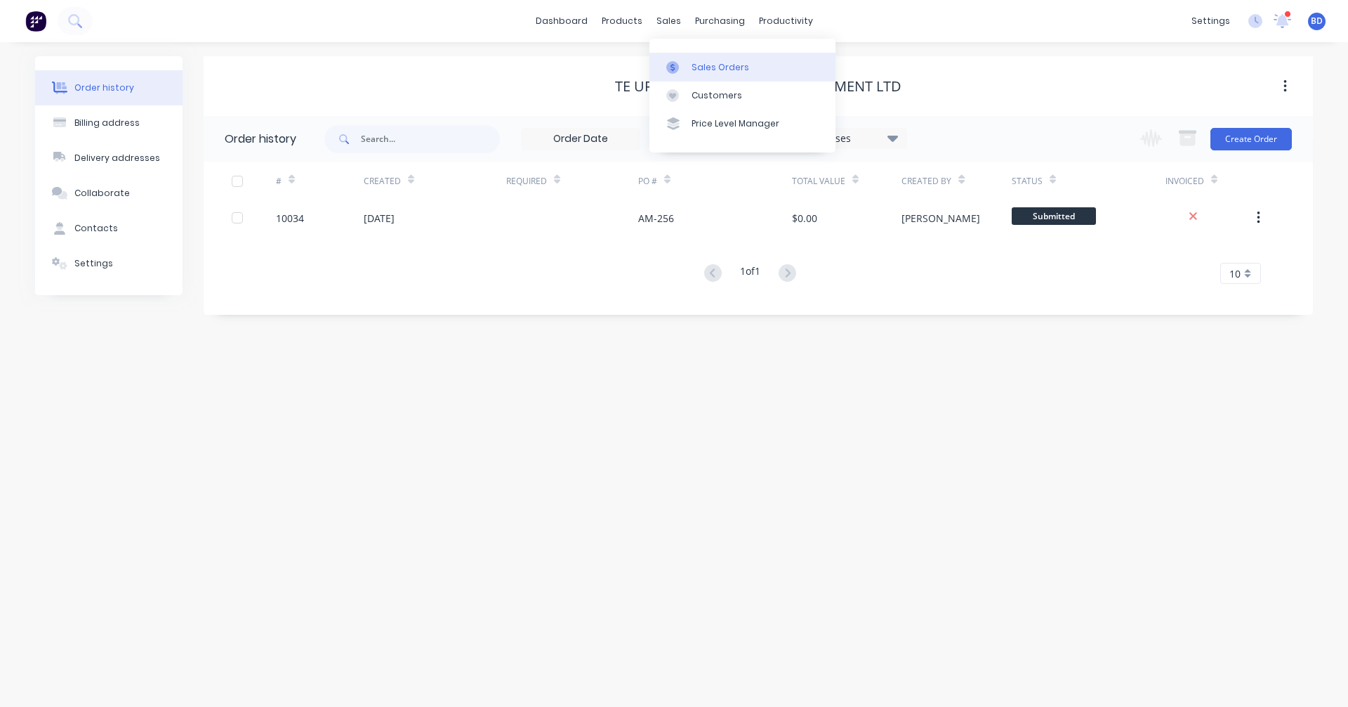
click at [705, 63] on div "Sales Orders" at bounding box center [721, 67] width 58 height 13
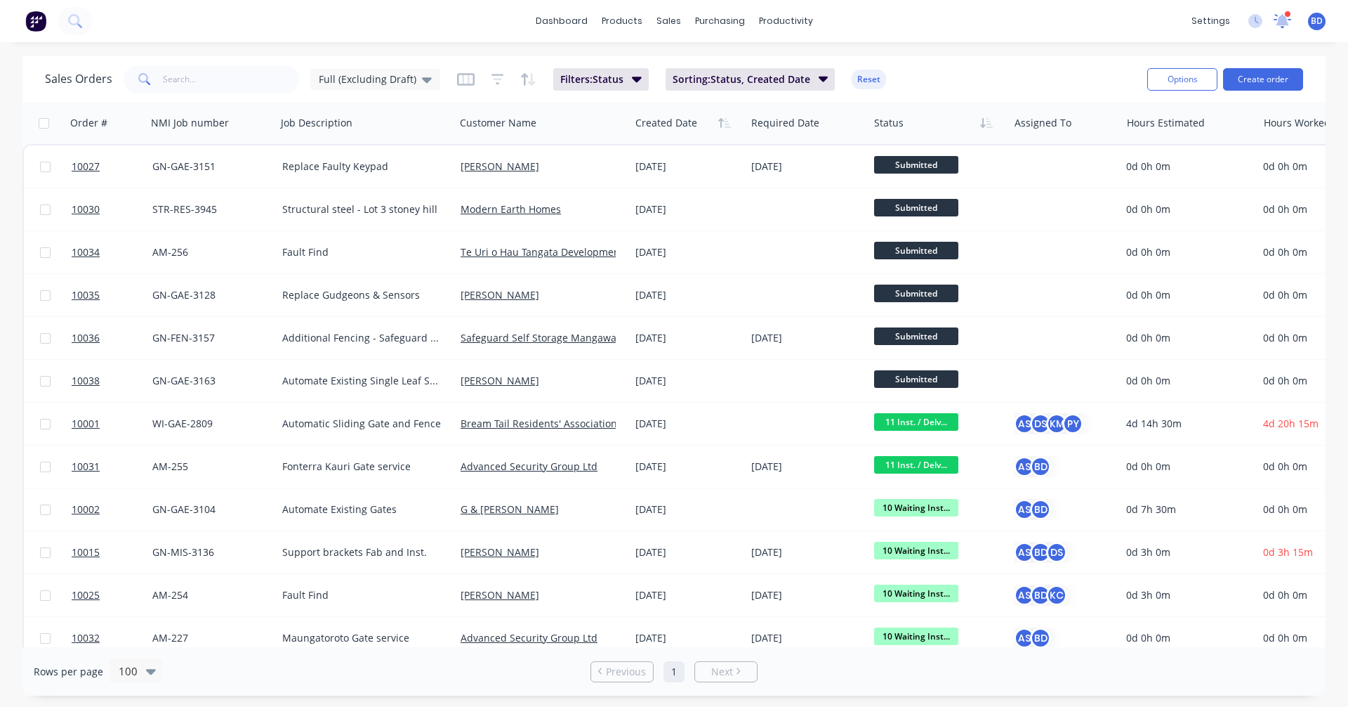
click at [1285, 20] on icon at bounding box center [1282, 19] width 13 height 13
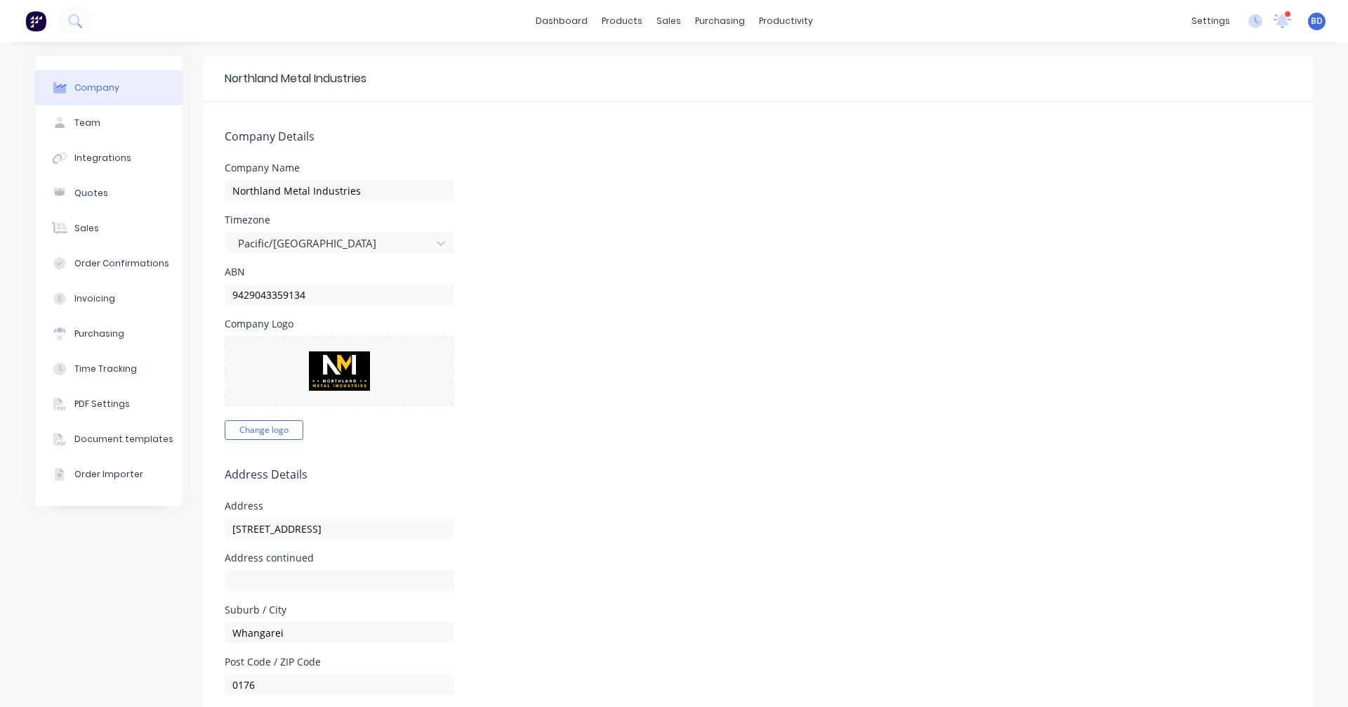
select select "NZ"
click at [715, 66] on div "Sales Orders" at bounding box center [716, 67] width 58 height 13
